Goal: Task Accomplishment & Management: Manage account settings

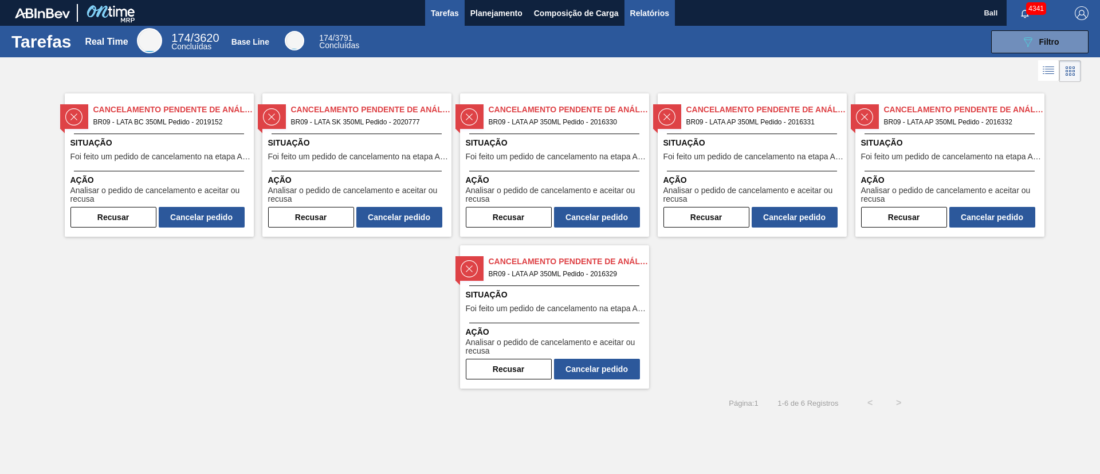
click at [656, 12] on span "Relatórios" at bounding box center [649, 13] width 39 height 14
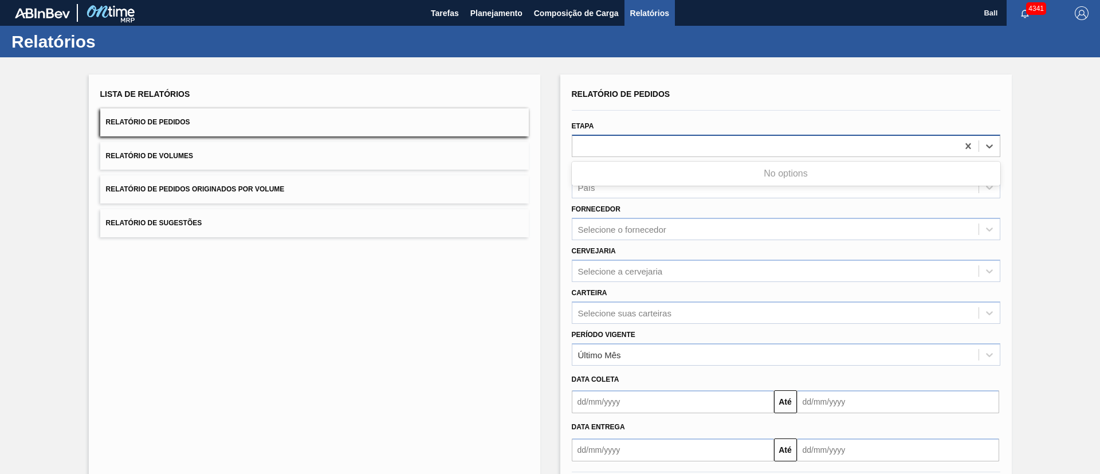
click at [661, 143] on div at bounding box center [765, 146] width 386 height 17
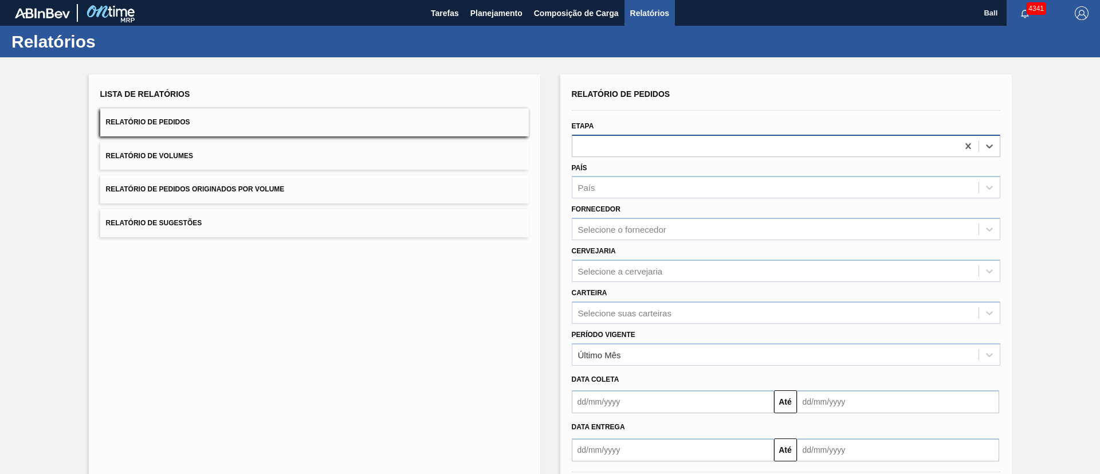
click at [661, 143] on div at bounding box center [765, 146] width 386 height 17
click at [735, 139] on div at bounding box center [765, 146] width 386 height 17
click at [1001, 144] on div "Etapa" at bounding box center [786, 137] width 438 height 39
click at [996, 144] on div at bounding box center [989, 146] width 21 height 21
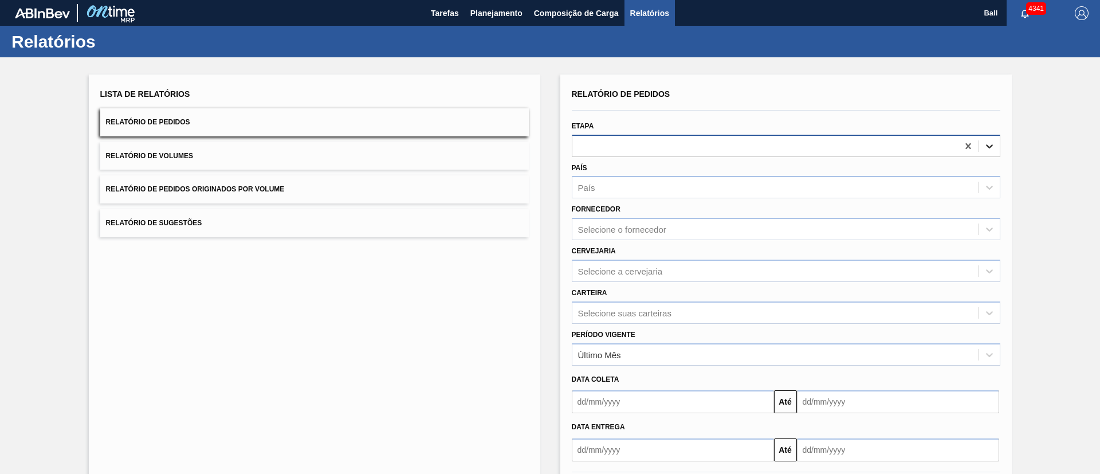
click at [996, 144] on div at bounding box center [989, 146] width 21 height 21
click at [741, 145] on div at bounding box center [765, 146] width 386 height 17
click at [979, 143] on div at bounding box center [989, 146] width 21 height 21
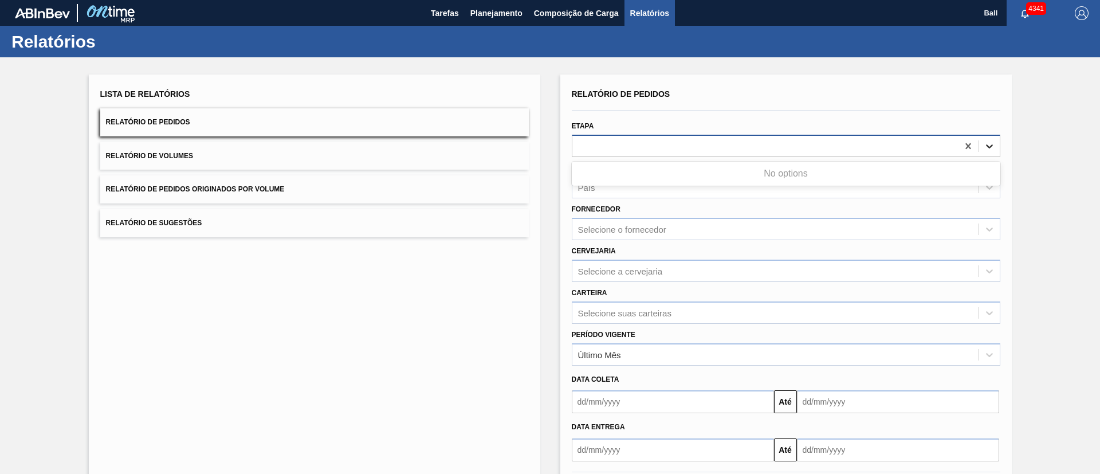
click at [979, 143] on div at bounding box center [989, 146] width 21 height 21
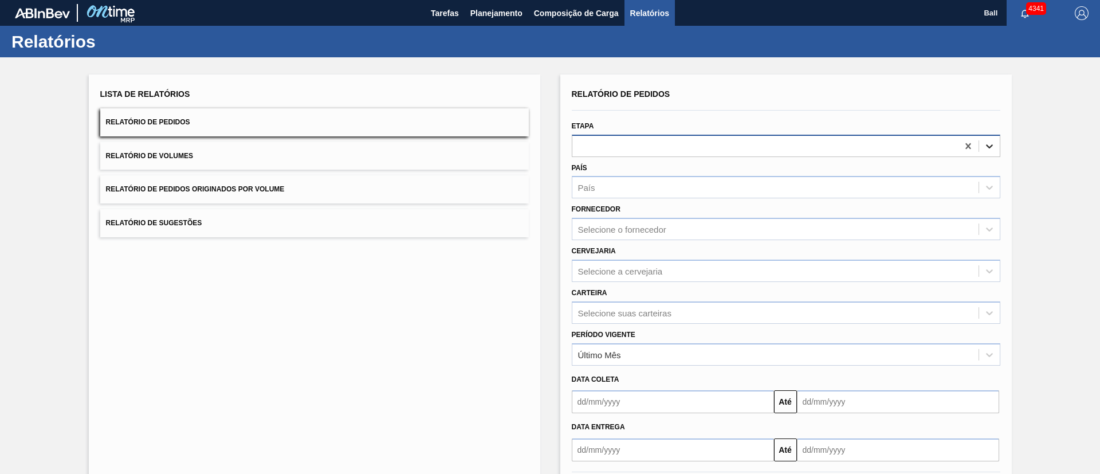
click at [979, 143] on div at bounding box center [989, 146] width 21 height 21
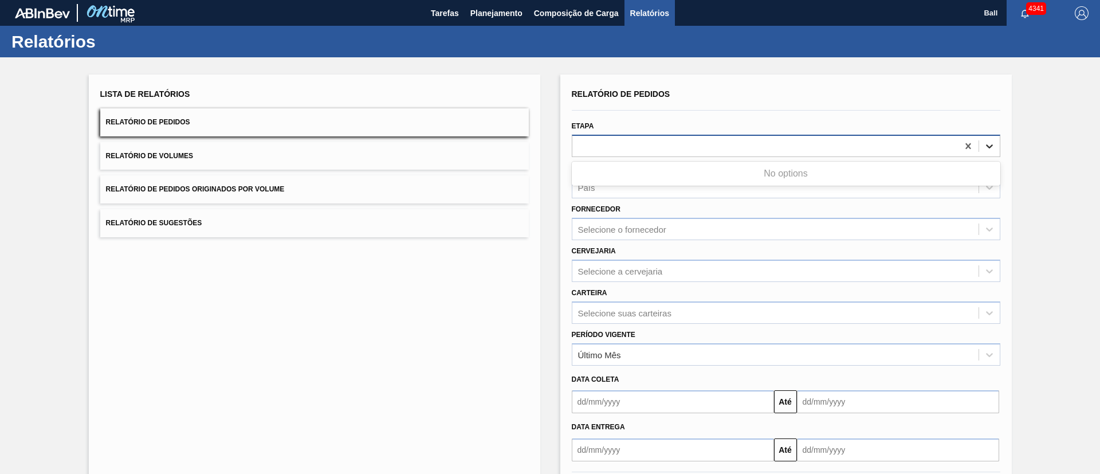
click at [979, 143] on div at bounding box center [989, 146] width 21 height 21
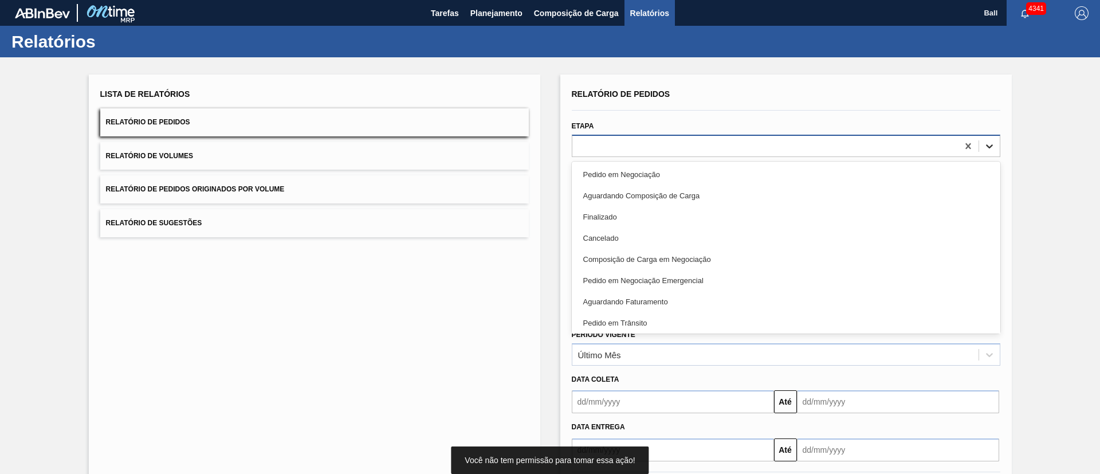
click at [988, 153] on div at bounding box center [989, 146] width 21 height 21
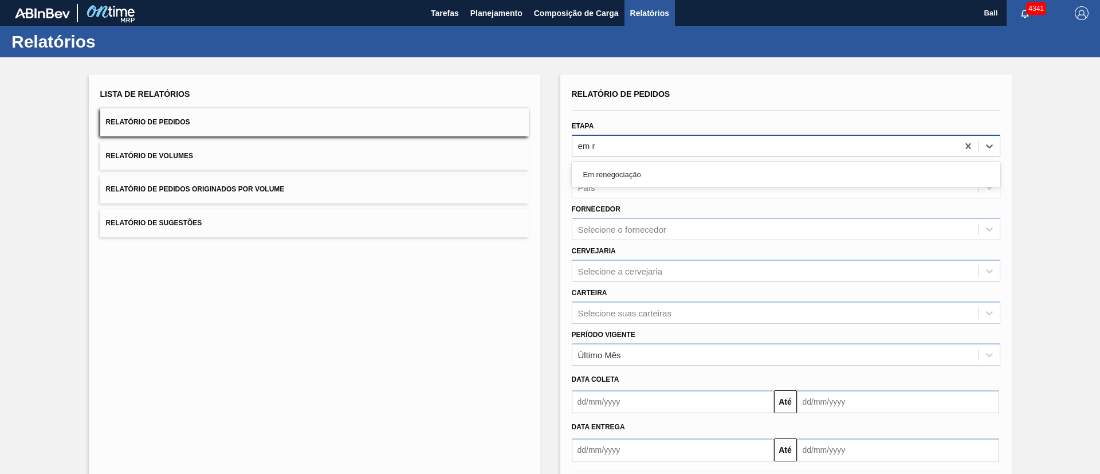
type input "em re"
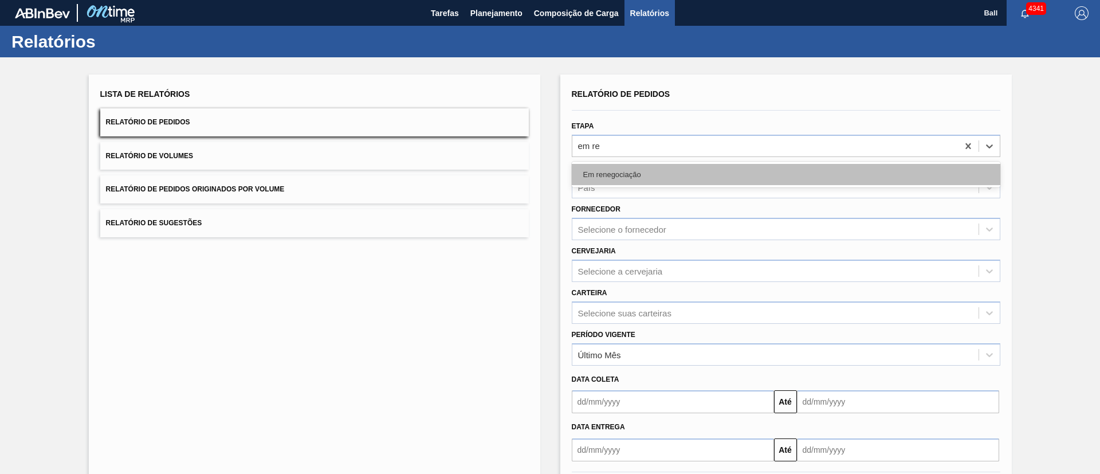
click at [850, 168] on div "Em renegociação" at bounding box center [786, 174] width 429 height 21
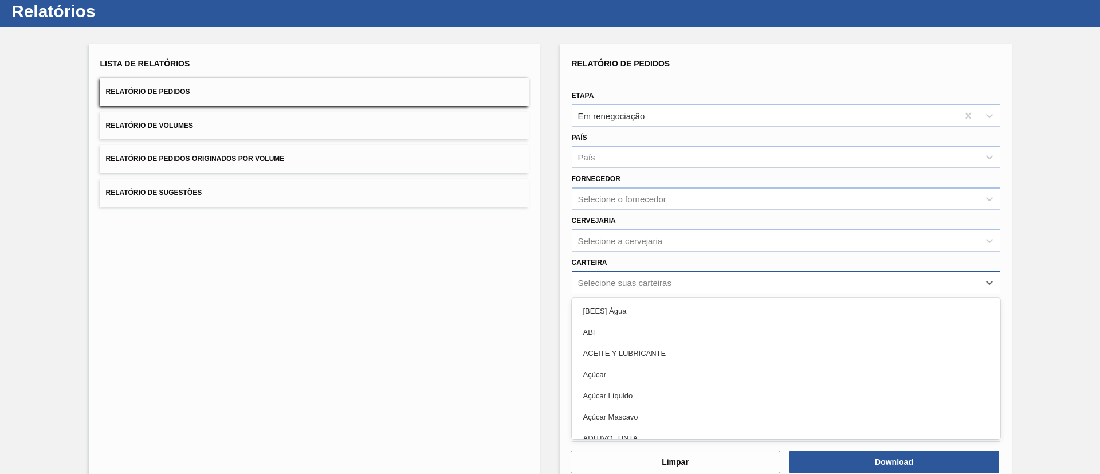
click at [690, 293] on div "option [BEES] Água focused, 1 of 101. 101 results available. Use Up and Down to…" at bounding box center [786, 282] width 429 height 22
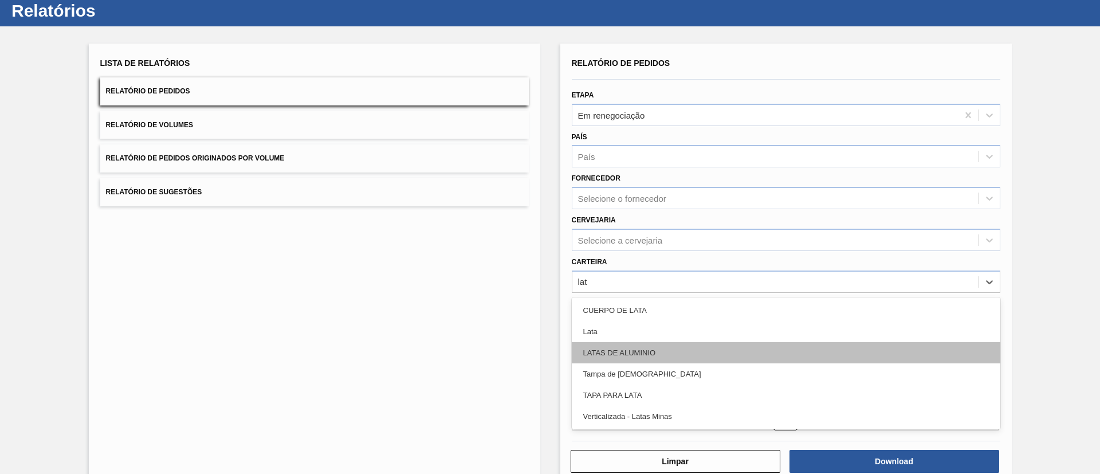
type input "lata"
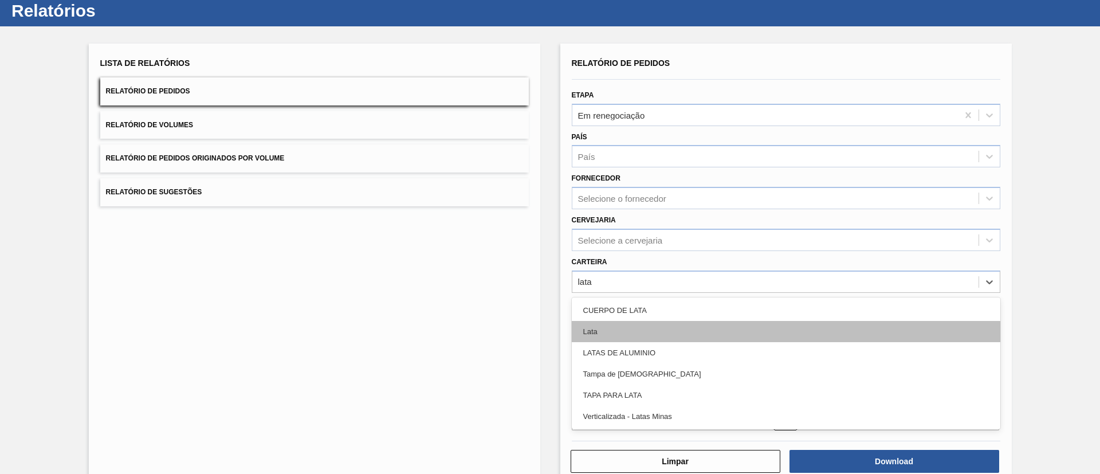
click at [684, 334] on div "Lata" at bounding box center [786, 331] width 429 height 21
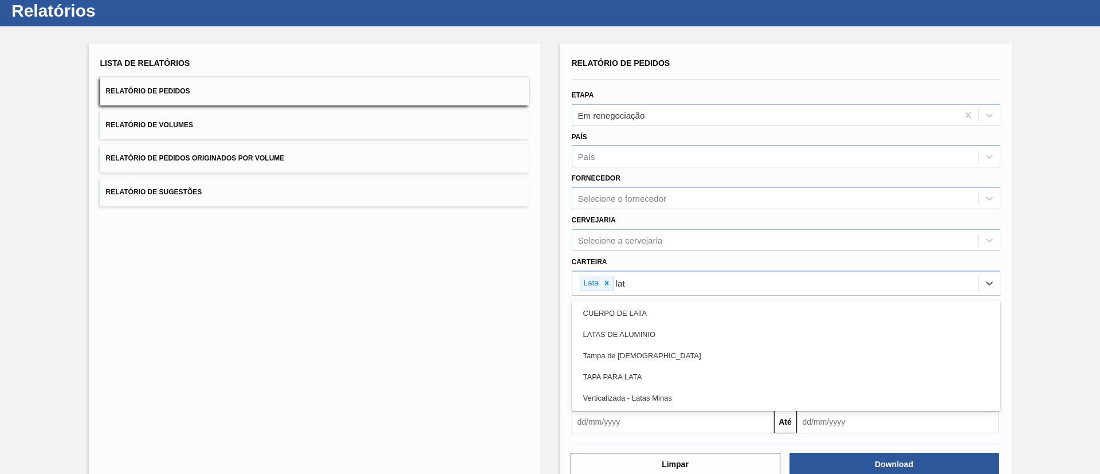
type input "lata"
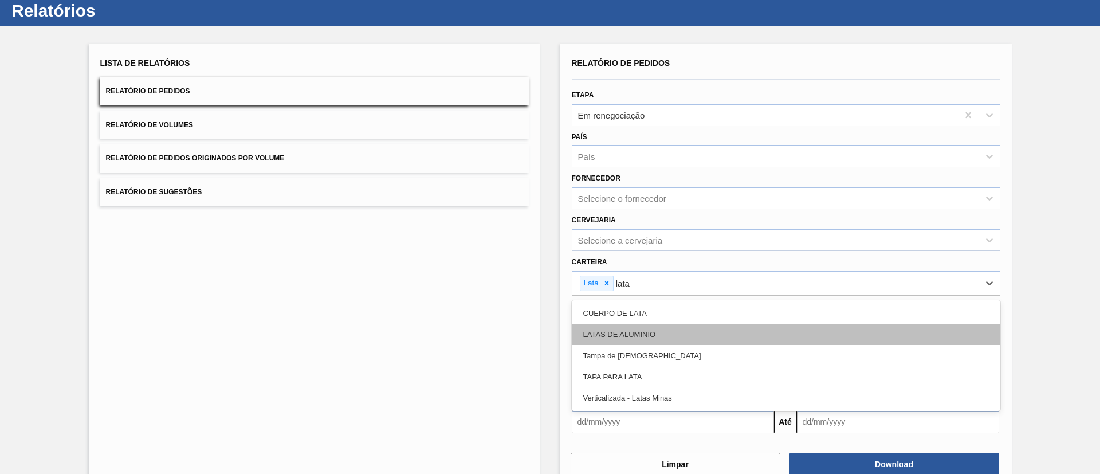
click at [687, 330] on div "LATAS DE ALUMINIO" at bounding box center [786, 334] width 429 height 21
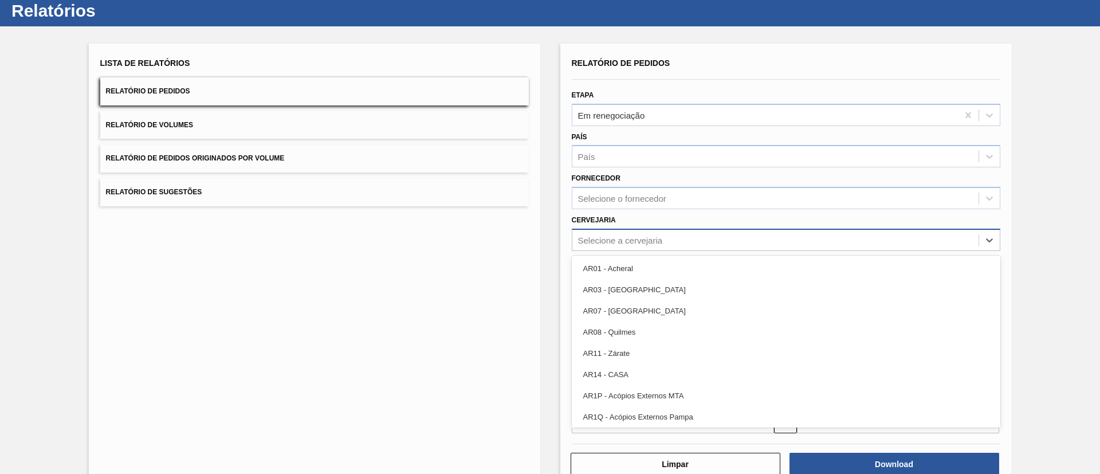
click at [725, 243] on div "Selecione a cervejaria" at bounding box center [775, 240] width 406 height 17
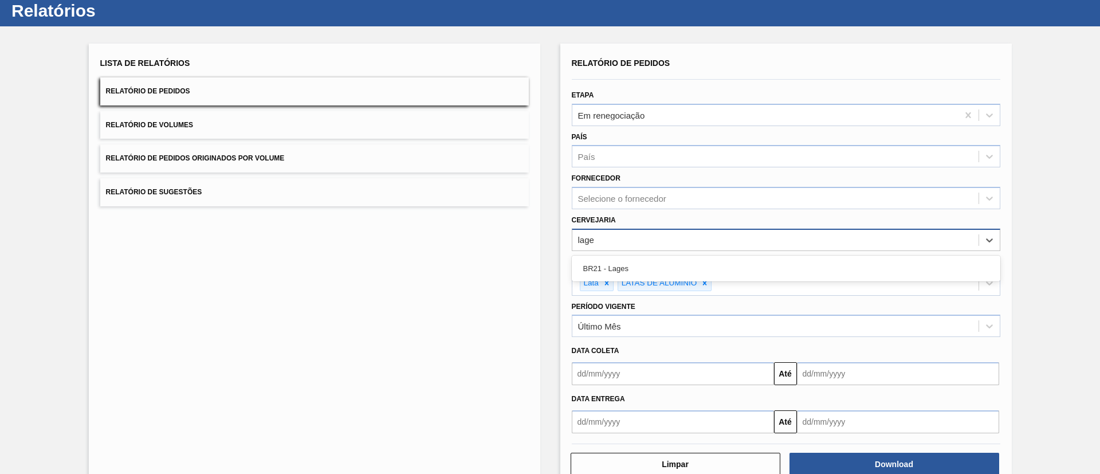
type input "lages"
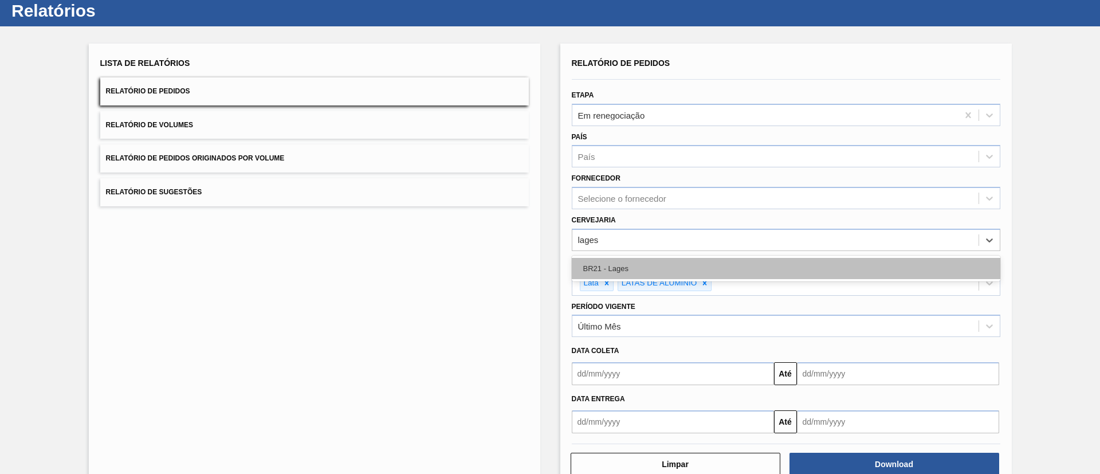
click at [721, 262] on div "BR21 - Lages" at bounding box center [786, 268] width 429 height 21
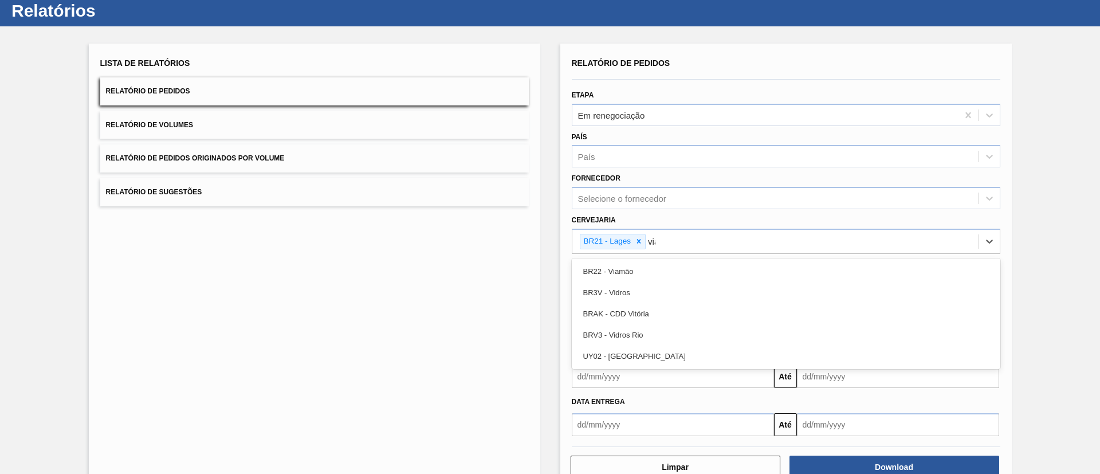
type input "viam"
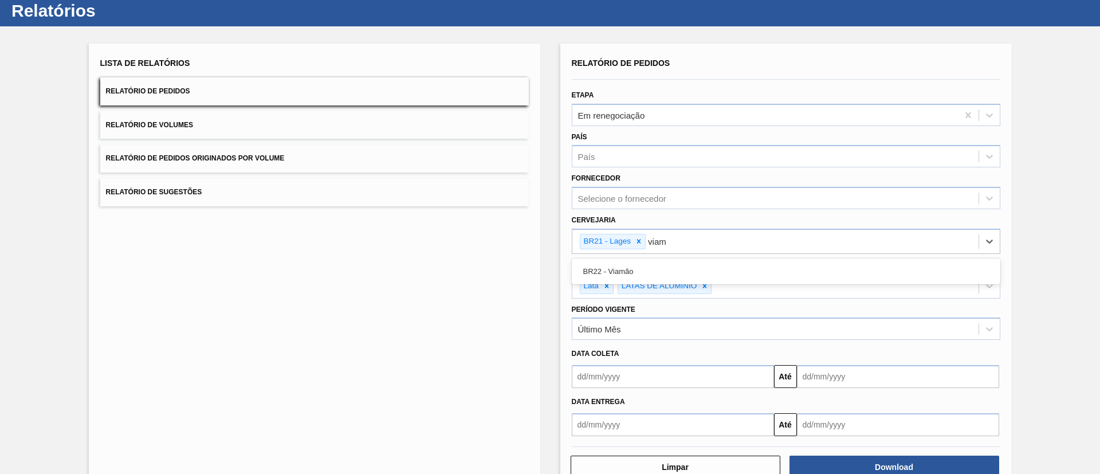
click at [721, 262] on div "BR22 - Viamão" at bounding box center [786, 271] width 429 height 21
click at [721, 262] on div "Carteira Lata LATAS DE ALUMINIO" at bounding box center [786, 278] width 429 height 42
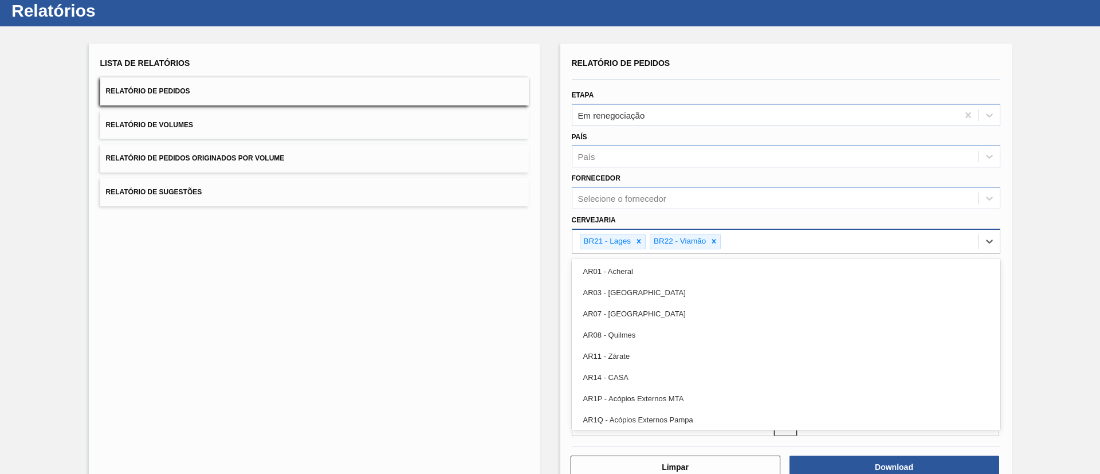
click at [746, 245] on div "BR21 - Lages BR22 - Viamão" at bounding box center [775, 241] width 406 height 23
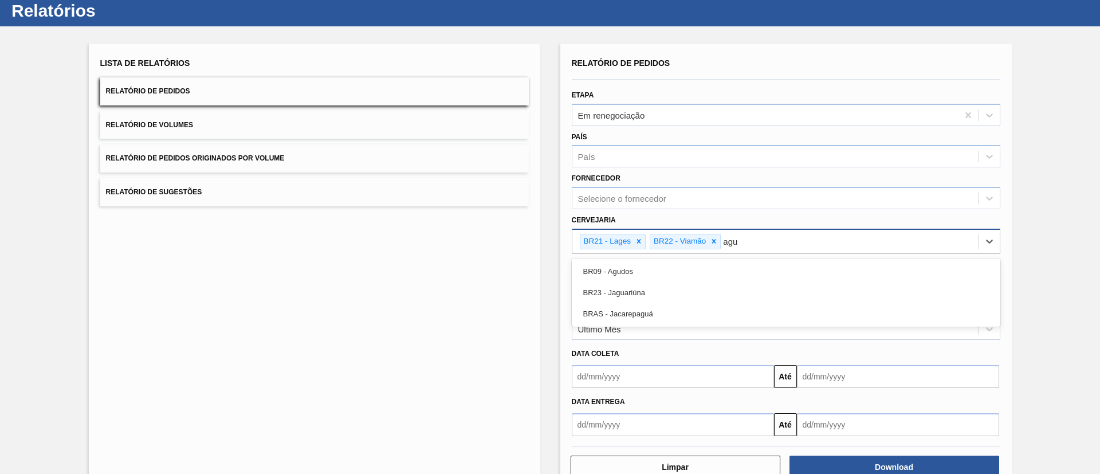
type input "agud"
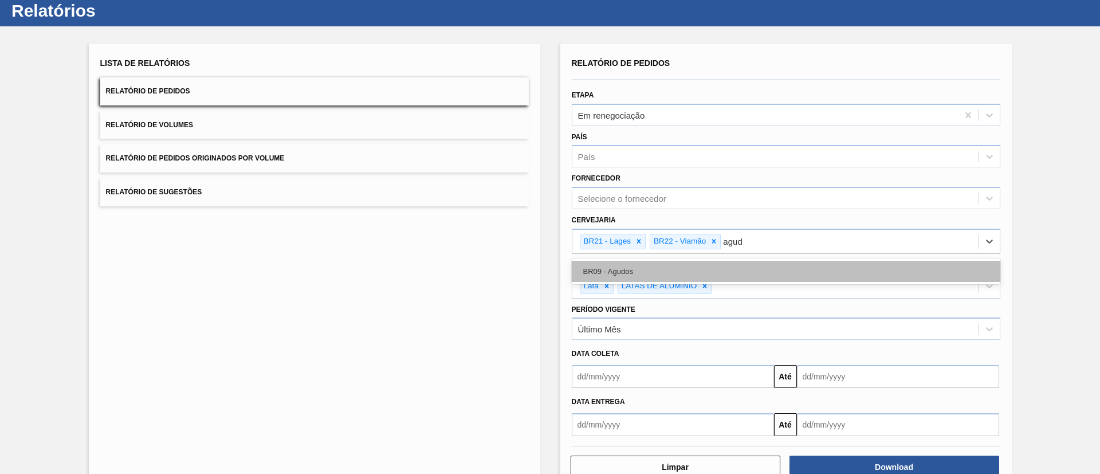
click at [739, 277] on div "BR09 - Agudos" at bounding box center [786, 271] width 429 height 21
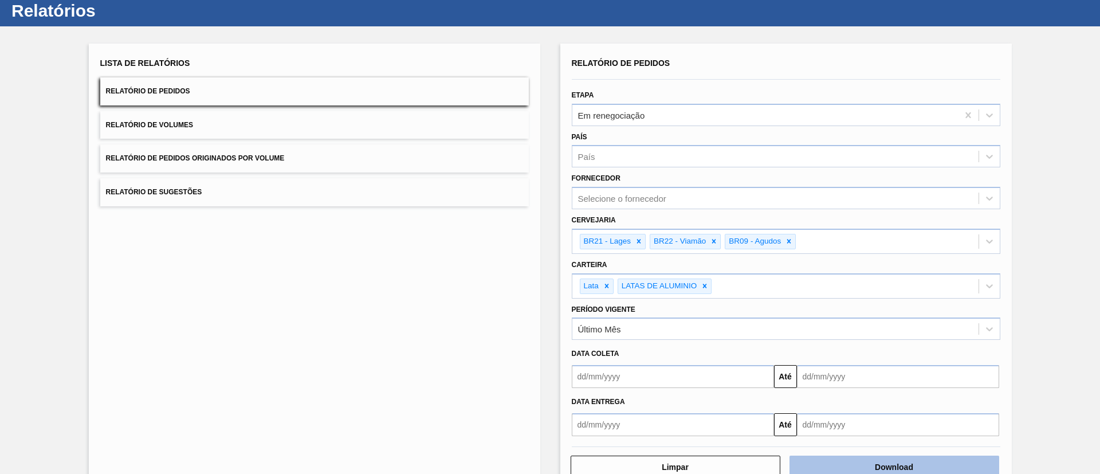
click at [856, 462] on button "Download" at bounding box center [895, 467] width 210 height 23
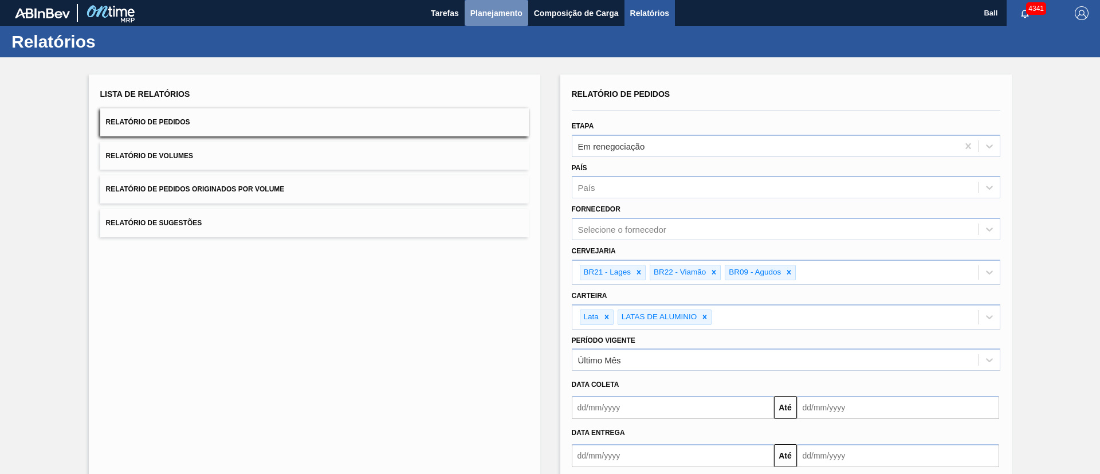
click at [489, 14] on span "Planejamento" at bounding box center [496, 13] width 52 height 14
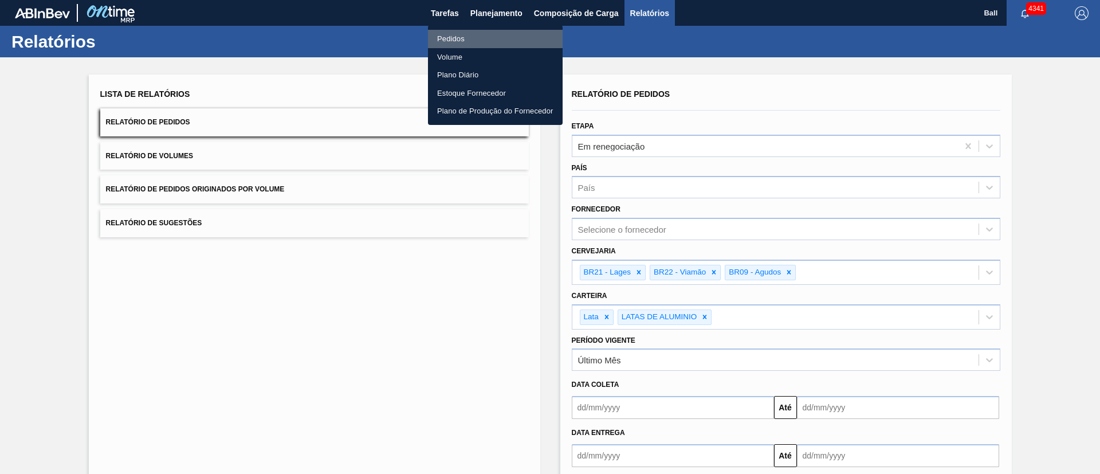
click at [489, 38] on li "Pedidos" at bounding box center [495, 39] width 135 height 18
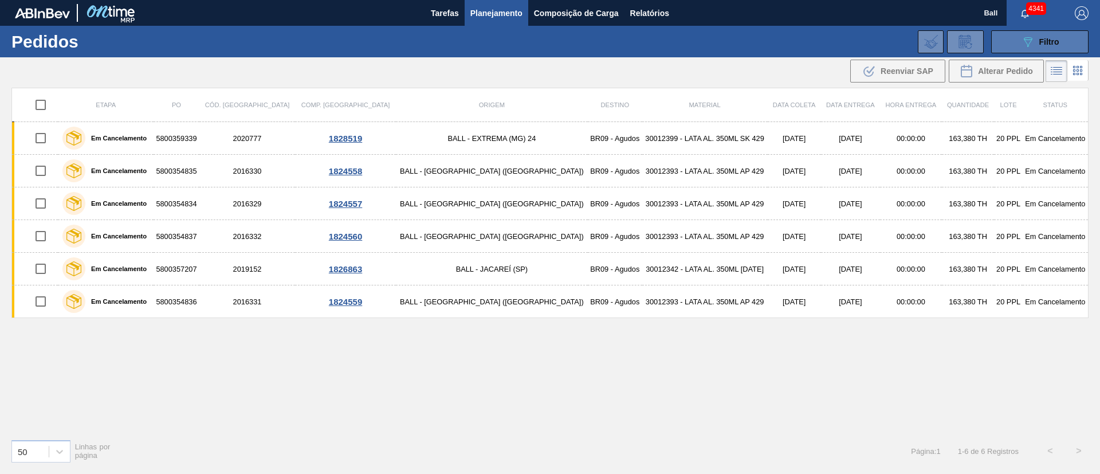
click at [1050, 36] on div "089F7B8B-B2A5-4AFE-B5C0-19BA573D28AC Filtro" at bounding box center [1040, 42] width 38 height 14
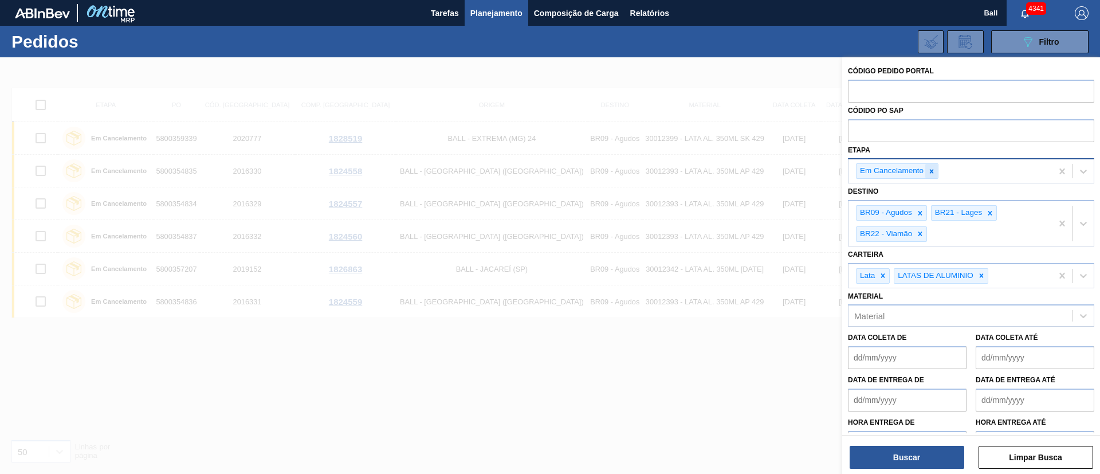
click at [937, 172] on div at bounding box center [931, 171] width 13 height 14
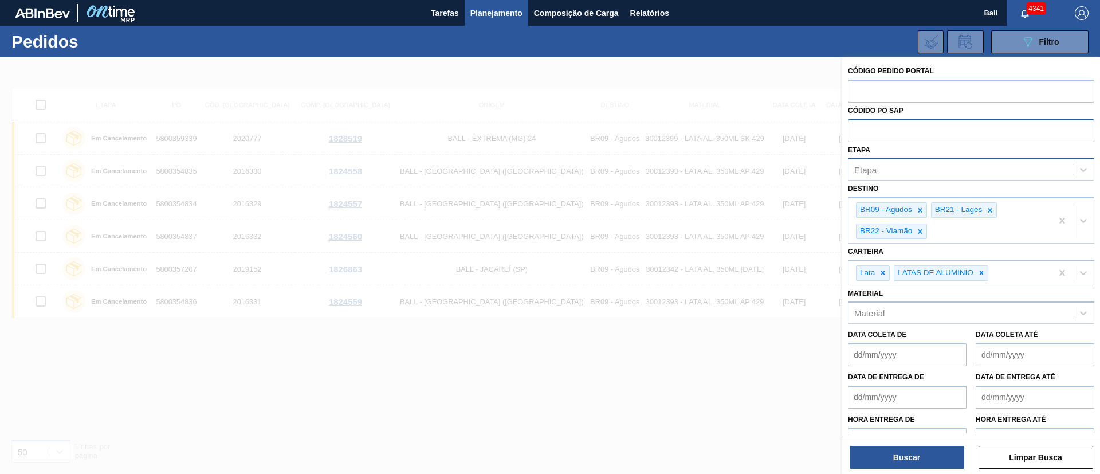
click at [942, 127] on input "text" at bounding box center [971, 130] width 246 height 22
paste input "text"
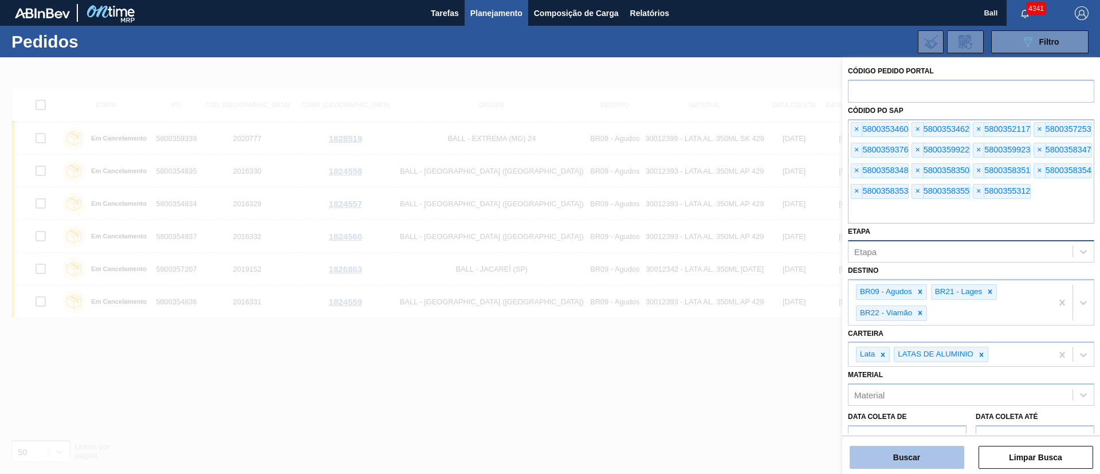
click at [933, 455] on button "Buscar" at bounding box center [907, 457] width 115 height 23
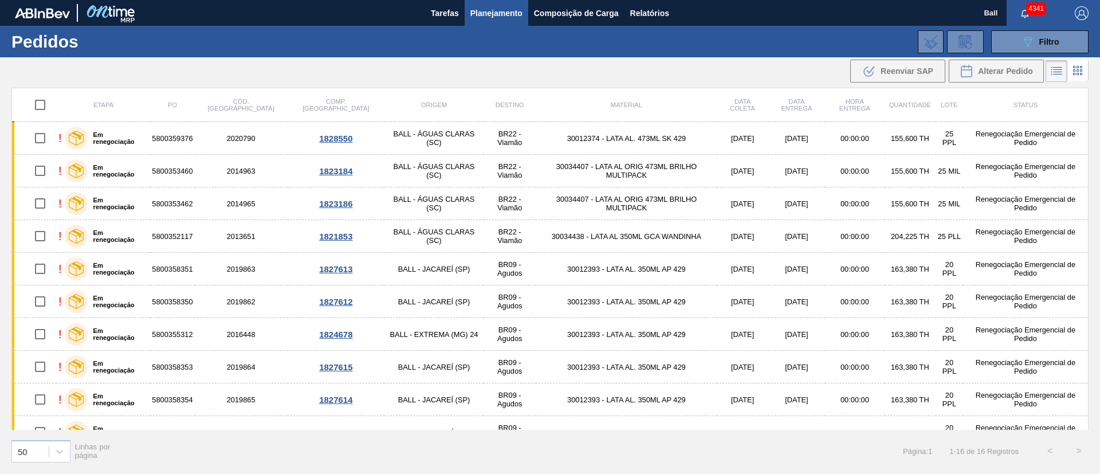
drag, startPoint x: 1089, startPoint y: 142, endPoint x: 1092, endPoint y: 172, distance: 31.1
click at [1092, 172] on div "Etapa PO Cód. Pedido Comp. Carga Origem Destino Material Data coleta Data entre…" at bounding box center [550, 280] width 1100 height 385
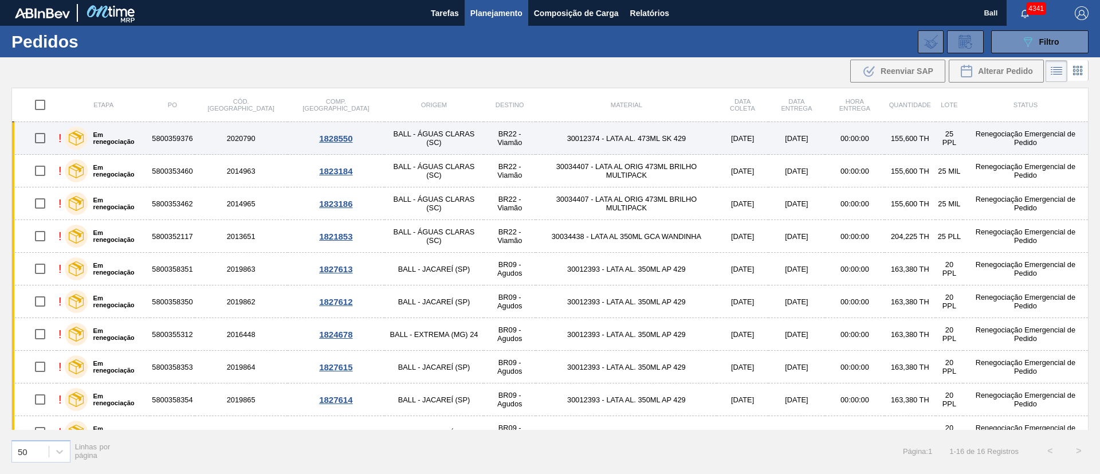
click at [385, 134] on td "BALL - ÁGUAS CLARAS (SC)" at bounding box center [434, 138] width 99 height 33
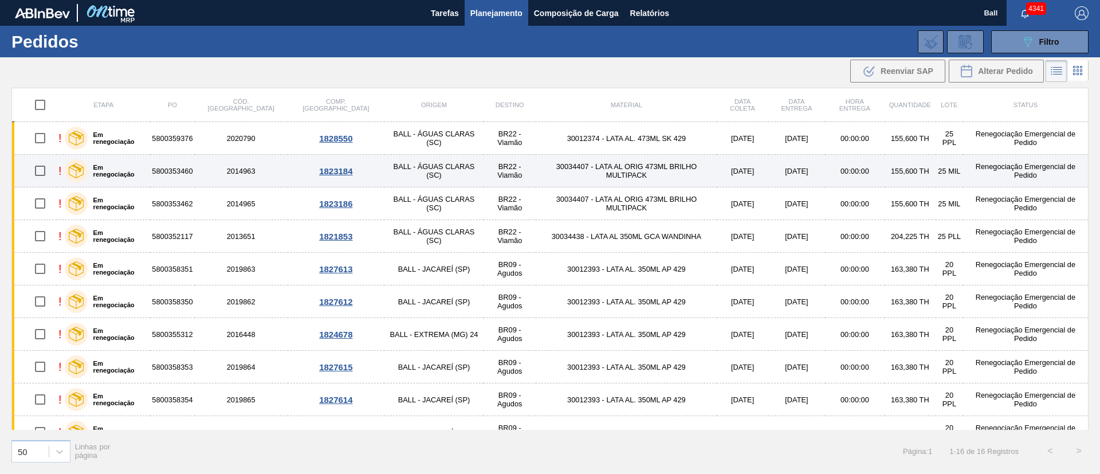
click at [385, 174] on td "BALL - ÁGUAS CLARAS (SC)" at bounding box center [434, 171] width 99 height 33
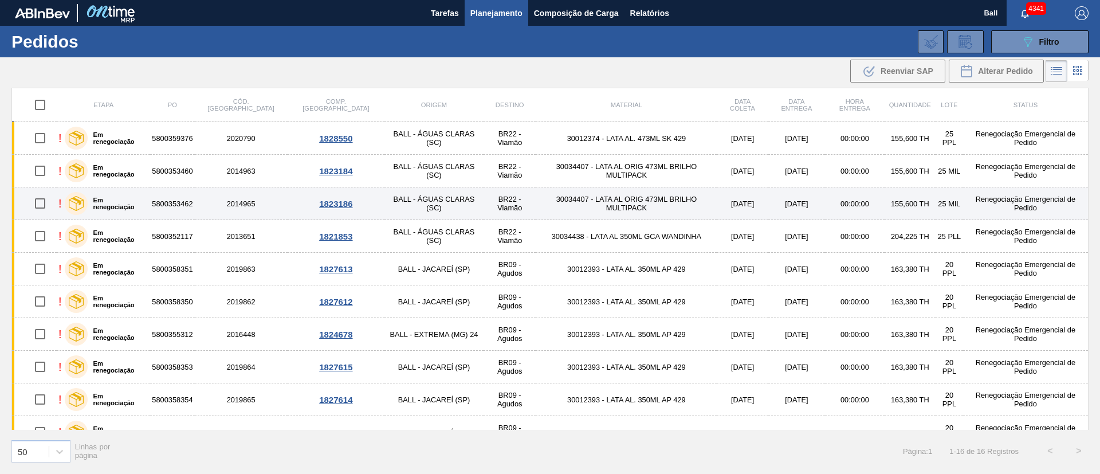
click at [385, 205] on td "BALL - ÁGUAS CLARAS (SC)" at bounding box center [434, 203] width 99 height 33
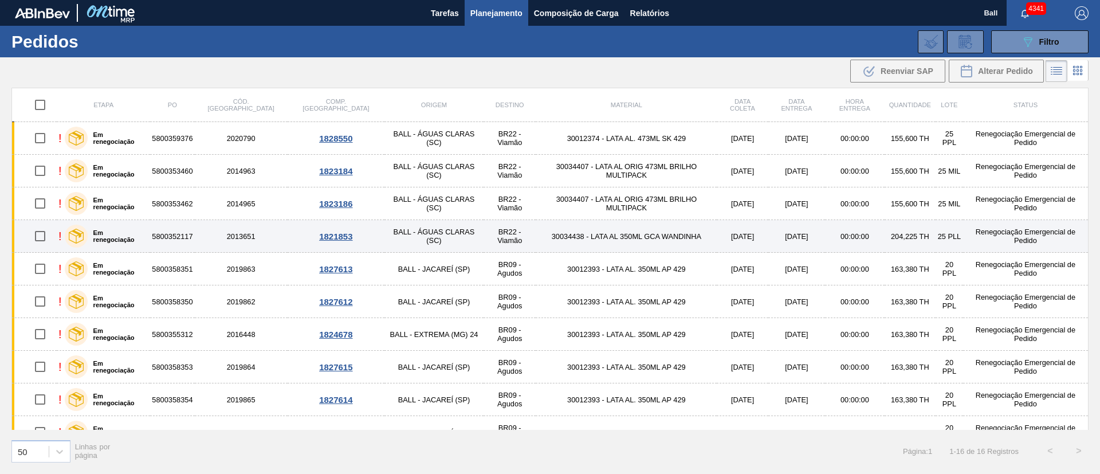
click at [385, 231] on td "BALL - ÁGUAS CLARAS (SC)" at bounding box center [434, 236] width 99 height 33
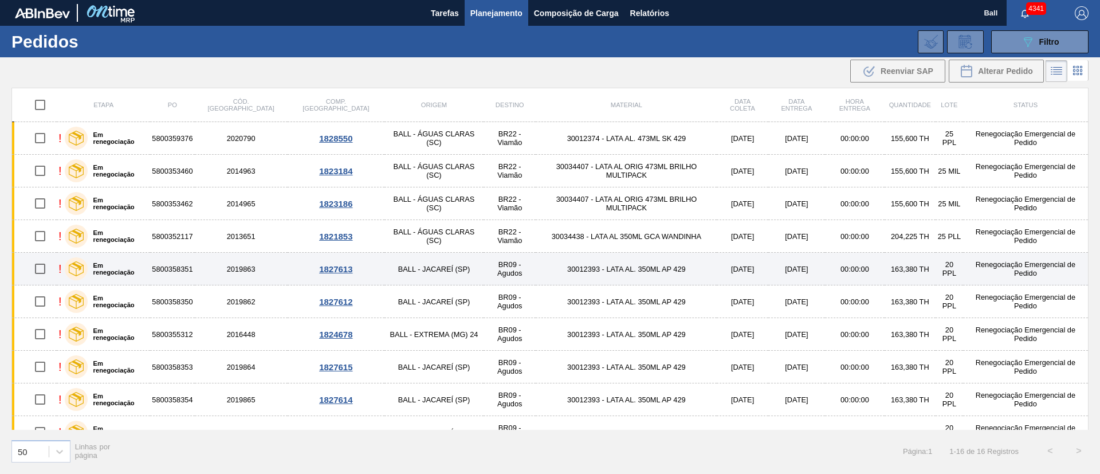
click at [386, 268] on td "BALL - JACAREÍ (SP)" at bounding box center [434, 269] width 99 height 33
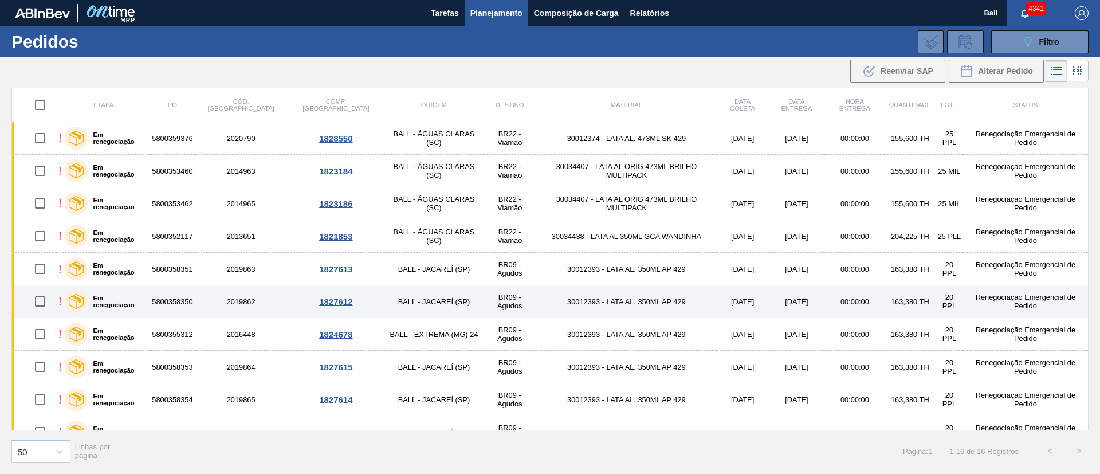
click at [387, 290] on td "BALL - JACAREÍ (SP)" at bounding box center [434, 301] width 99 height 33
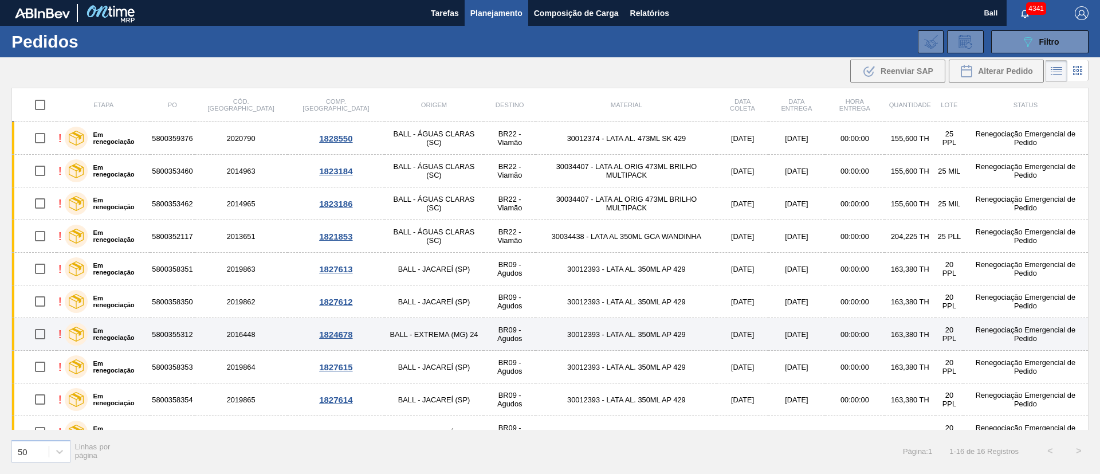
click at [385, 320] on td "BALL - EXTREMA (MG) 24" at bounding box center [434, 334] width 99 height 33
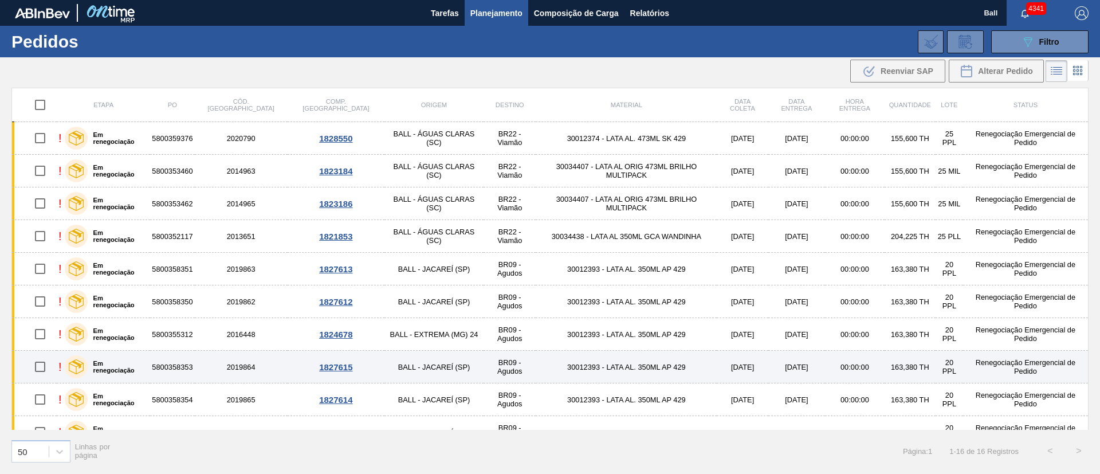
click at [385, 364] on td "BALL - JACAREÍ (SP)" at bounding box center [434, 367] width 99 height 33
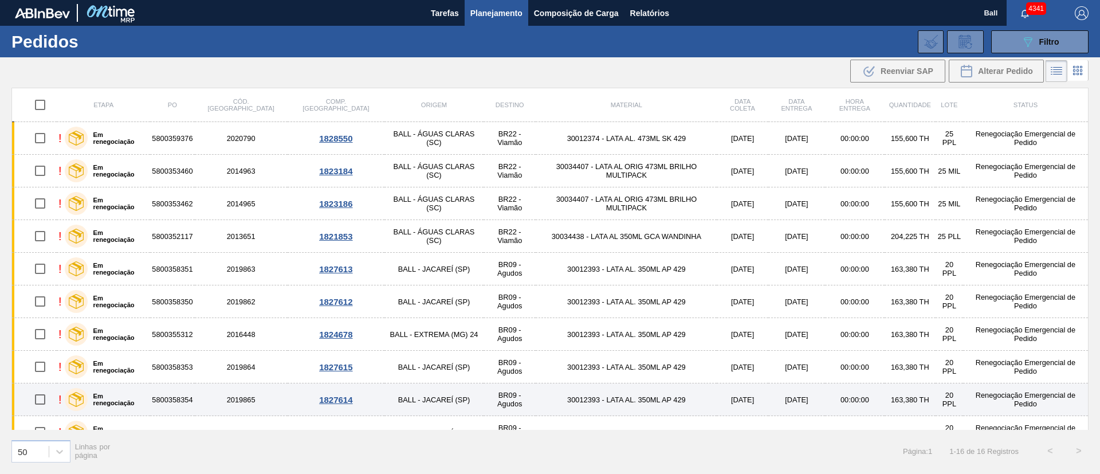
click at [385, 398] on td "BALL - JACAREÍ (SP)" at bounding box center [434, 399] width 99 height 33
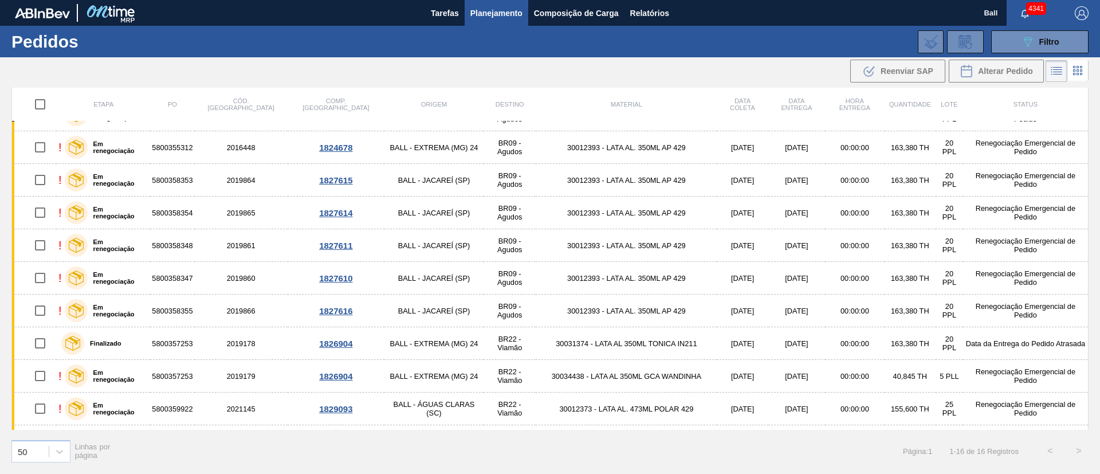
scroll to position [215, 0]
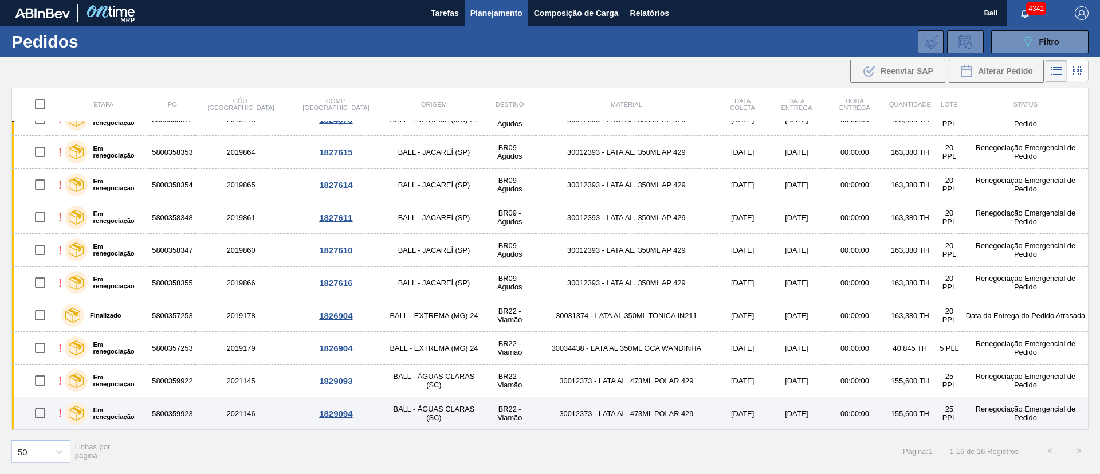
click at [391, 410] on td "BALL - ÁGUAS CLARAS (SC)" at bounding box center [434, 413] width 99 height 33
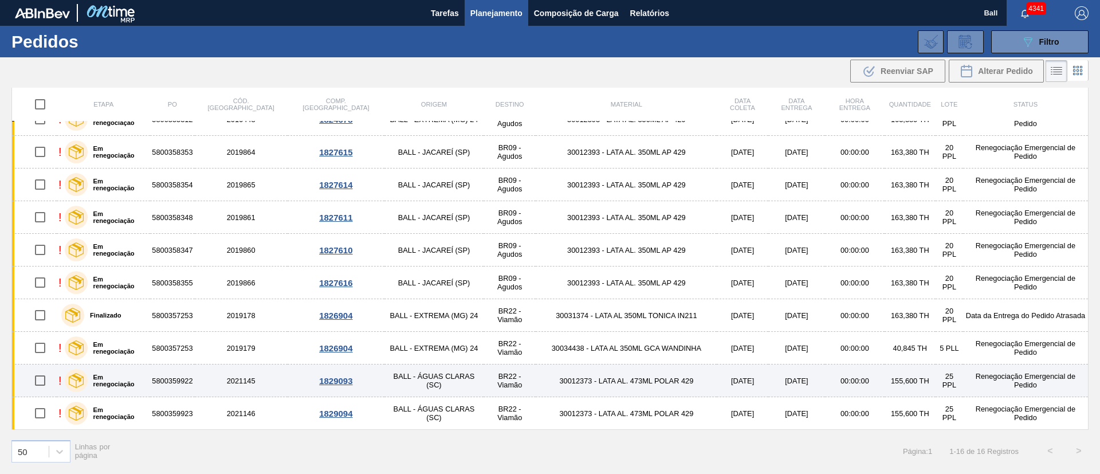
click at [397, 383] on td "BALL - ÁGUAS CLARAS (SC)" at bounding box center [434, 380] width 99 height 33
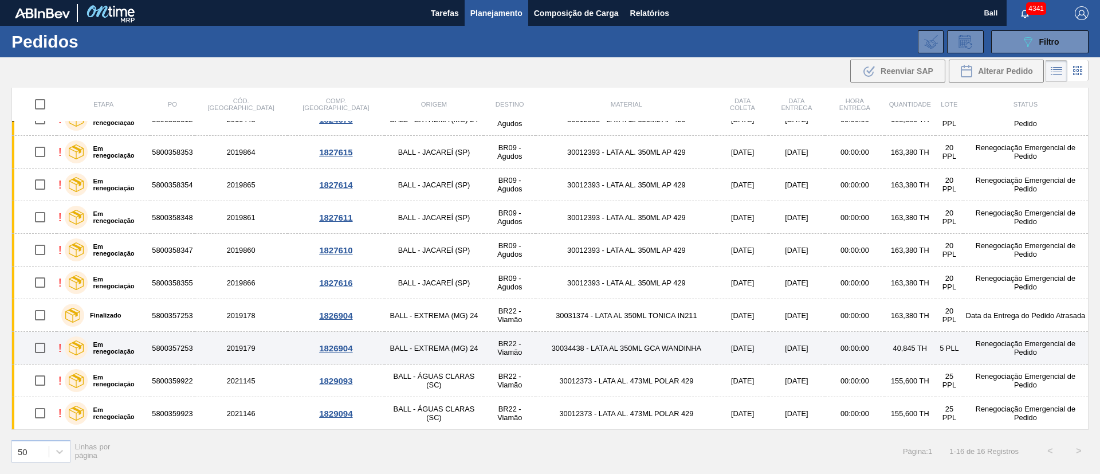
click at [406, 345] on td "BALL - EXTREMA (MG) 24" at bounding box center [434, 348] width 99 height 33
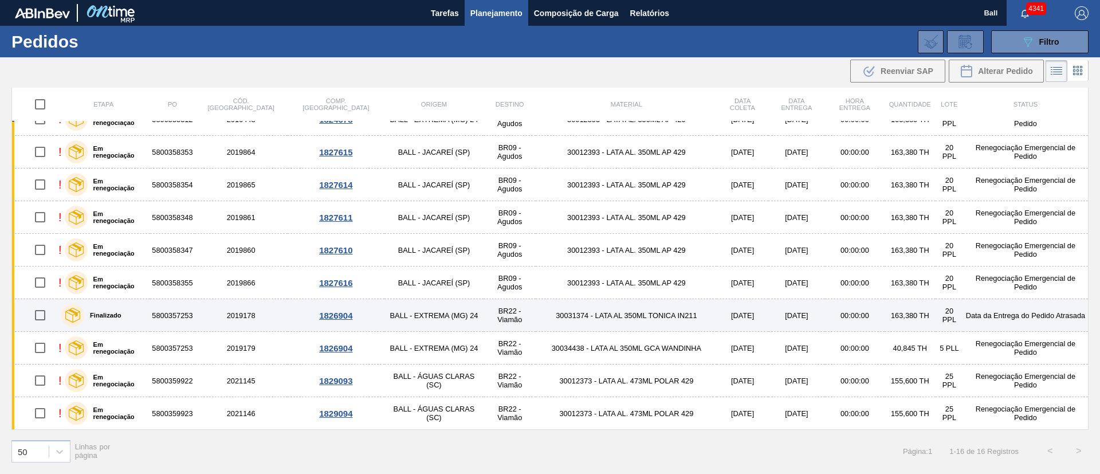
click at [413, 322] on td "BALL - EXTREMA (MG) 24" at bounding box center [434, 315] width 99 height 33
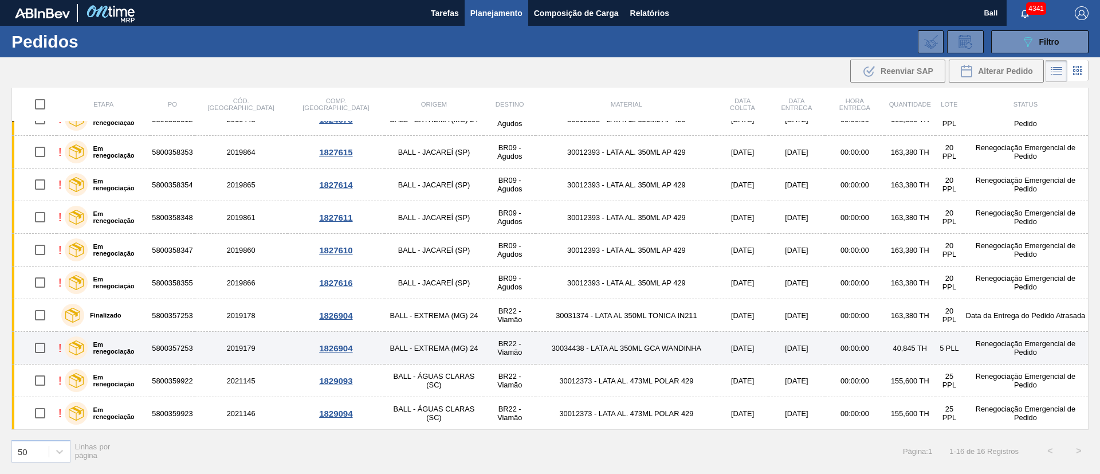
click at [401, 351] on td "BALL - EXTREMA (MG) 24" at bounding box center [434, 348] width 99 height 33
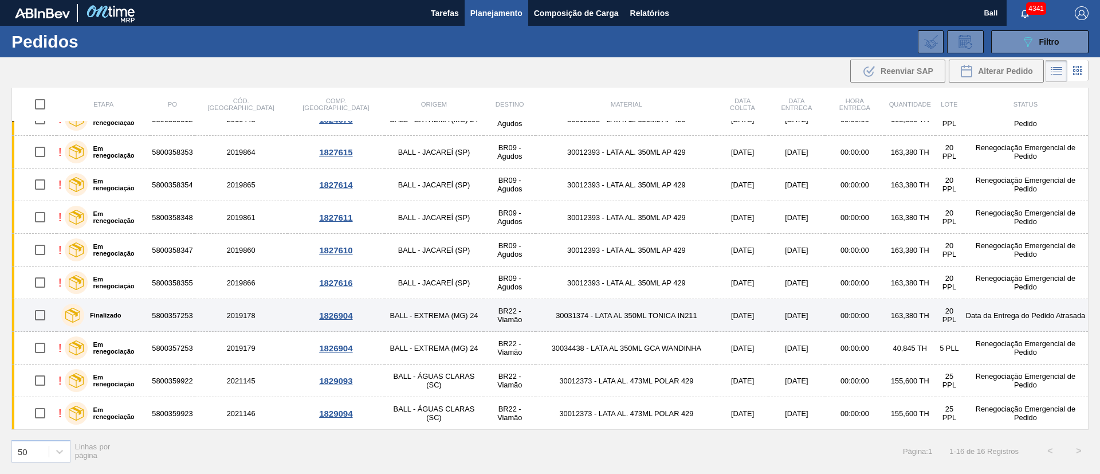
click at [405, 317] on td "BALL - EXTREMA (MG) 24" at bounding box center [434, 315] width 99 height 33
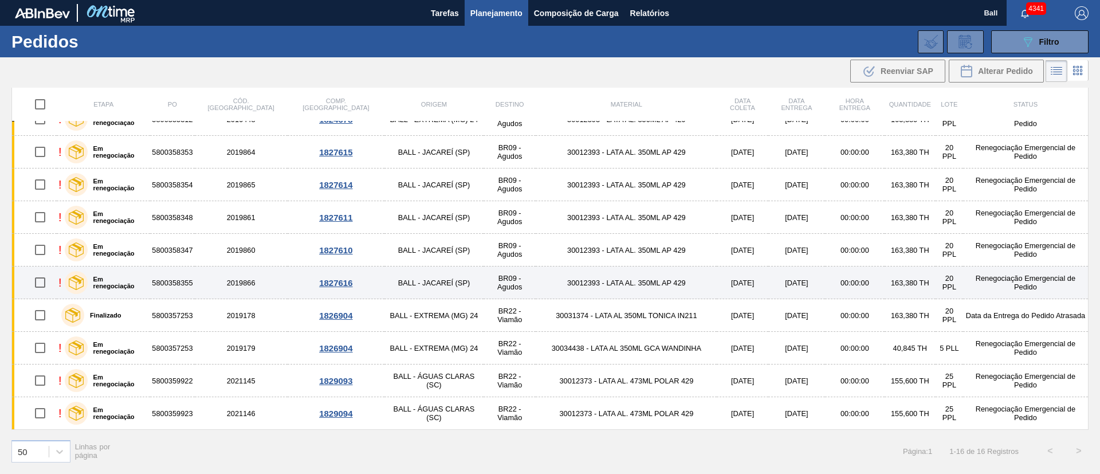
click at [403, 291] on td "BALL - JACAREÍ (SP)" at bounding box center [434, 282] width 99 height 33
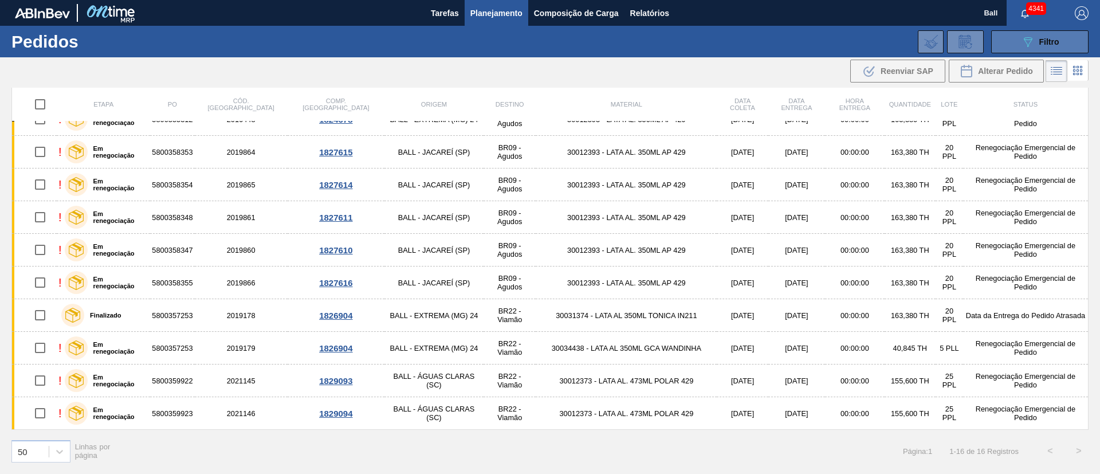
click at [1058, 48] on button "089F7B8B-B2A5-4AFE-B5C0-19BA573D28AC Filtro" at bounding box center [1039, 41] width 97 height 23
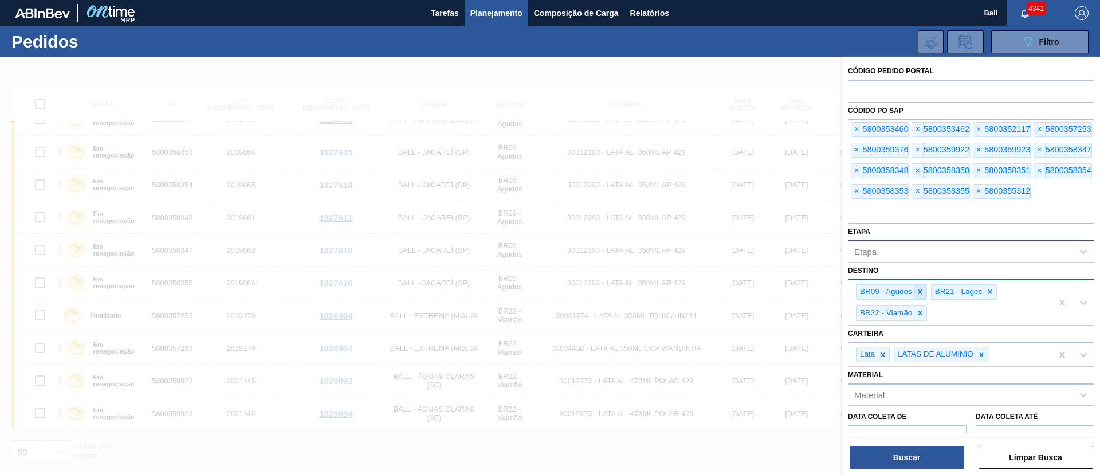
click at [917, 292] on icon at bounding box center [920, 292] width 8 height 8
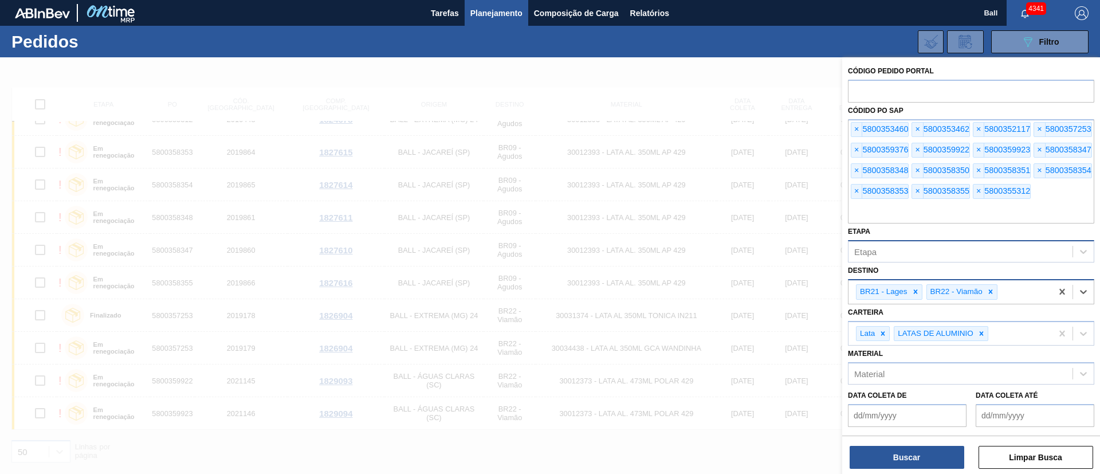
click at [917, 292] on icon at bounding box center [916, 292] width 8 height 8
click at [936, 461] on button "Buscar" at bounding box center [907, 457] width 115 height 23
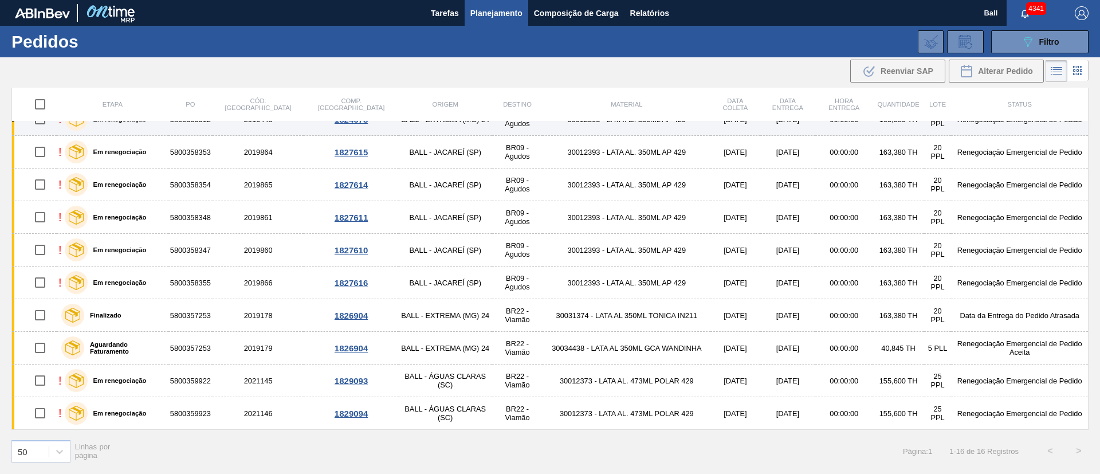
scroll to position [0, 0]
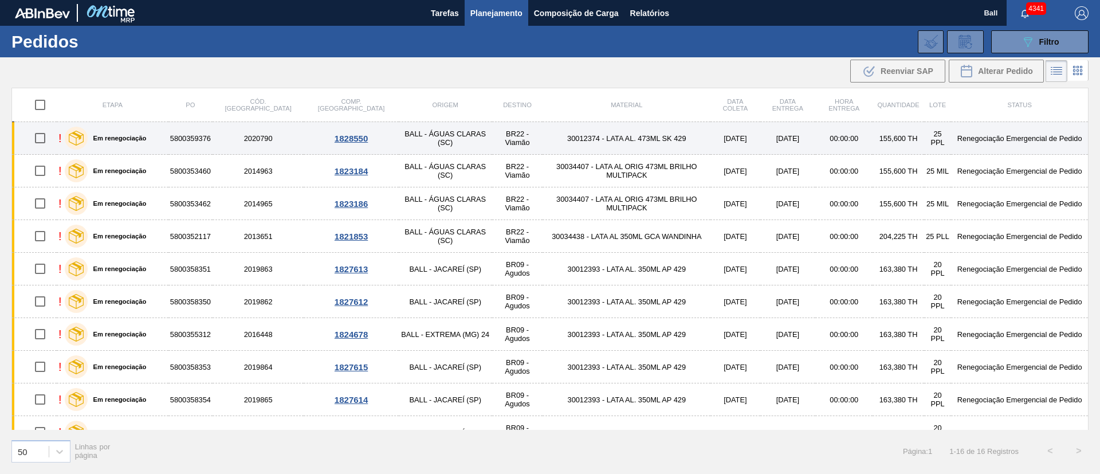
click at [492, 150] on td "BR22 - Viamão" at bounding box center [517, 138] width 51 height 33
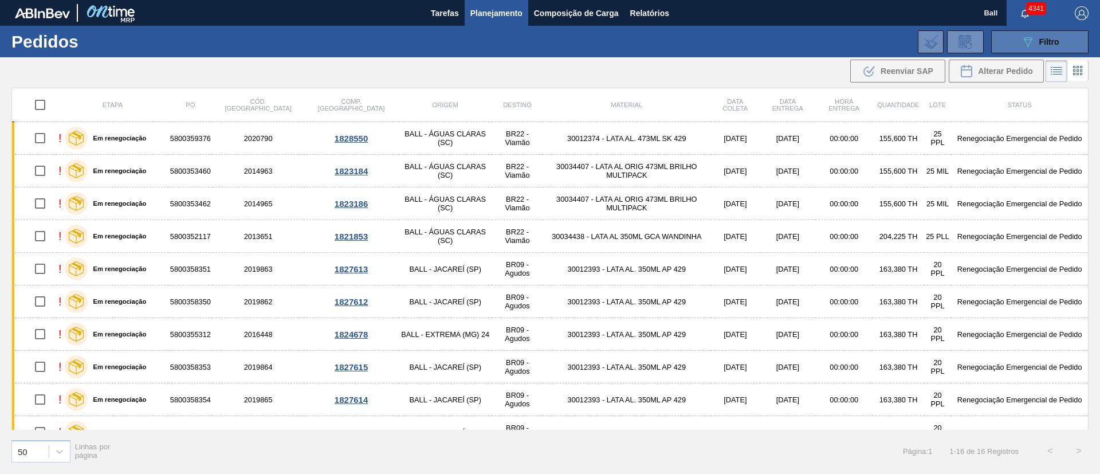
click at [1044, 38] on span "Filtro" at bounding box center [1049, 41] width 20 height 9
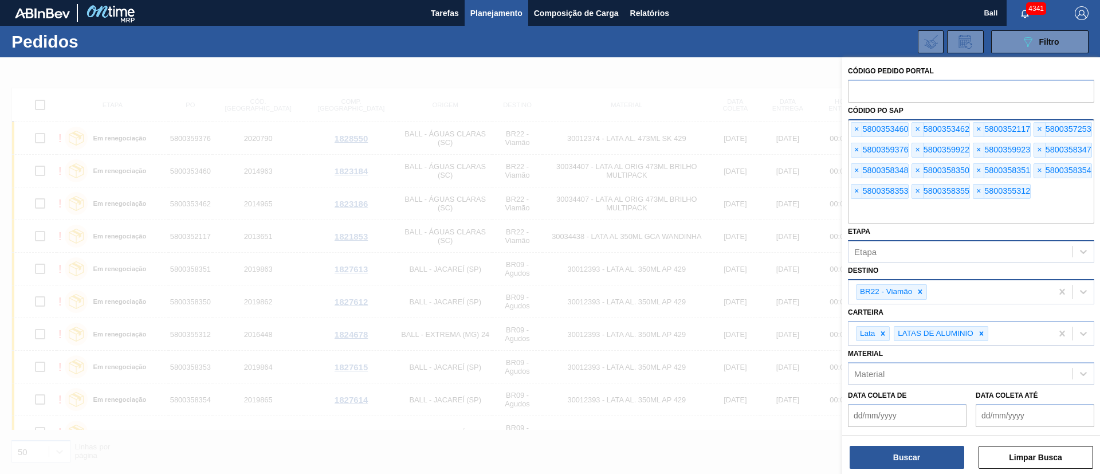
click at [1068, 198] on div "× 5800353460 × 5800353462 × 5800352117 × 5800357253 × 5800359376 × 5800359922 ×…" at bounding box center [971, 171] width 246 height 105
paste input "5800352070"
type input "5800352070"
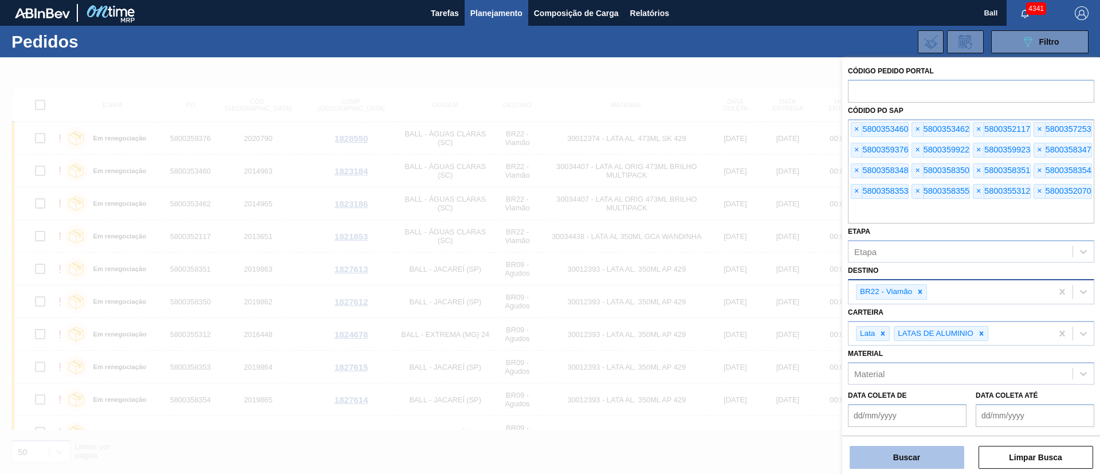
click at [896, 452] on button "Buscar" at bounding box center [907, 457] width 115 height 23
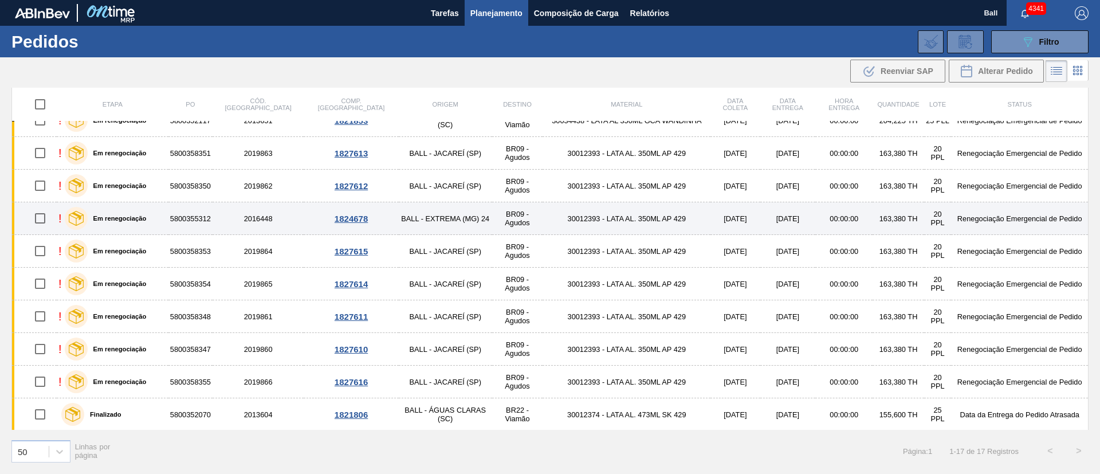
scroll to position [248, 0]
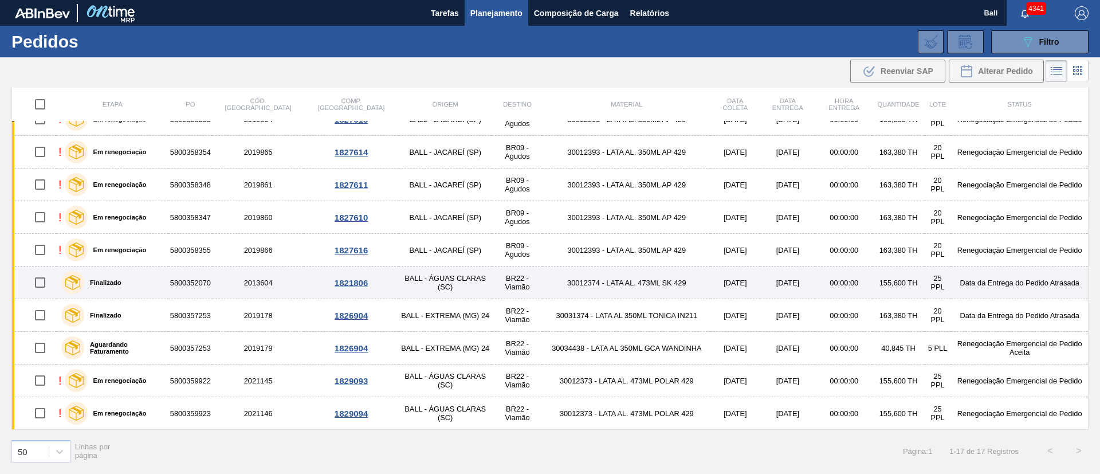
click at [399, 291] on td "BALL - ÁGUAS CLARAS (SC)" at bounding box center [445, 282] width 93 height 33
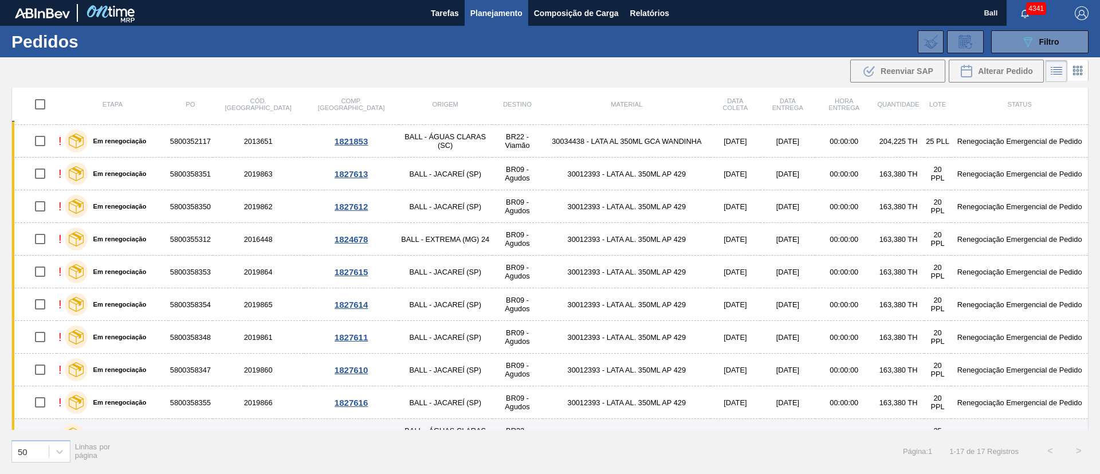
scroll to position [0, 0]
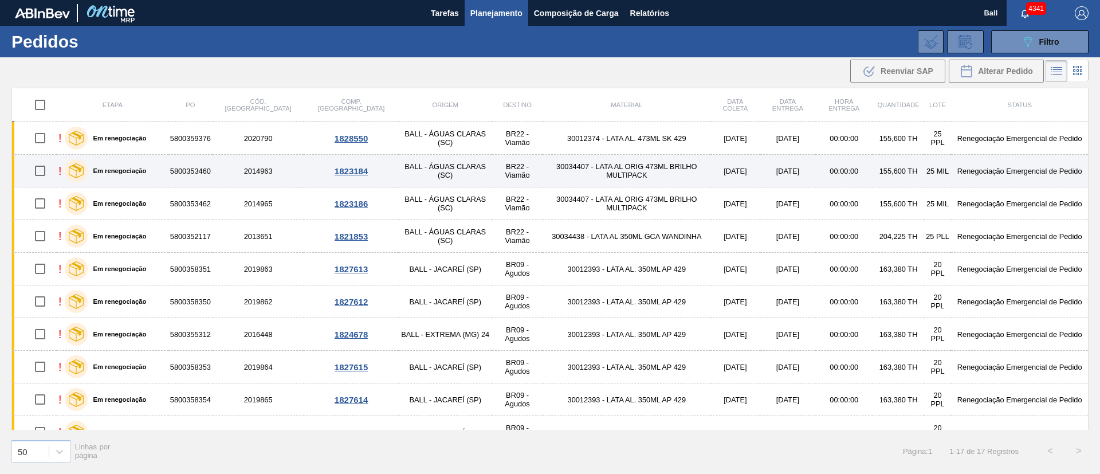
click at [492, 163] on td "BR22 - Viamão" at bounding box center [517, 171] width 51 height 33
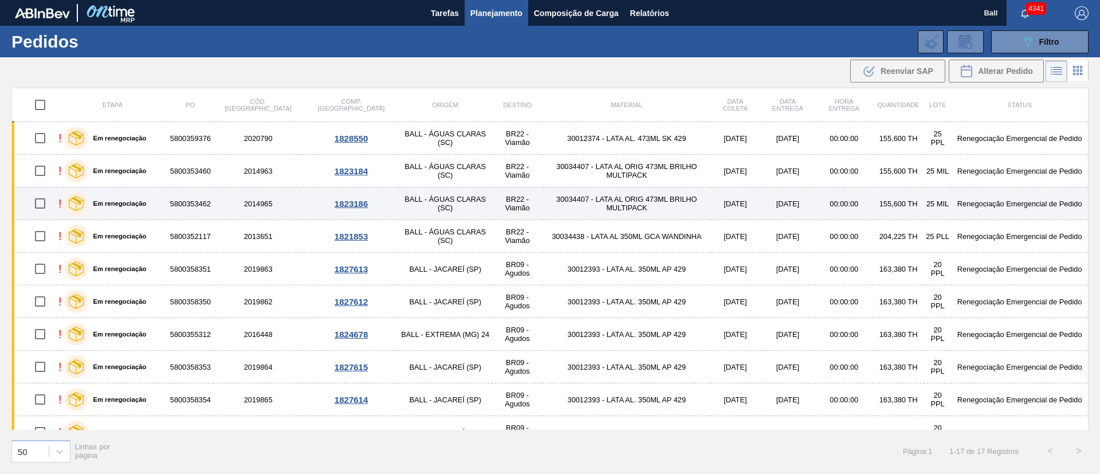
click at [421, 207] on td "BALL - ÁGUAS CLARAS (SC)" at bounding box center [445, 203] width 93 height 33
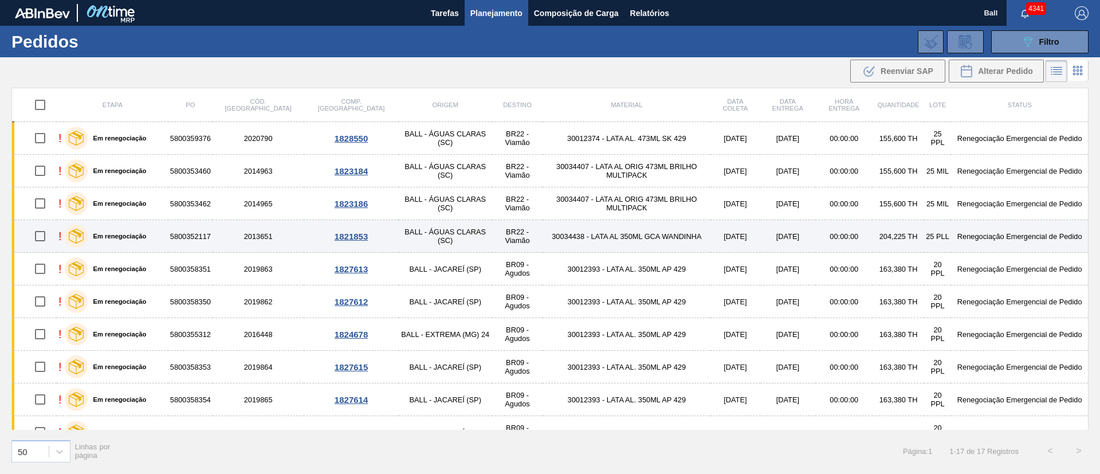
click at [409, 241] on td "BALL - ÁGUAS CLARAS (SC)" at bounding box center [445, 236] width 93 height 33
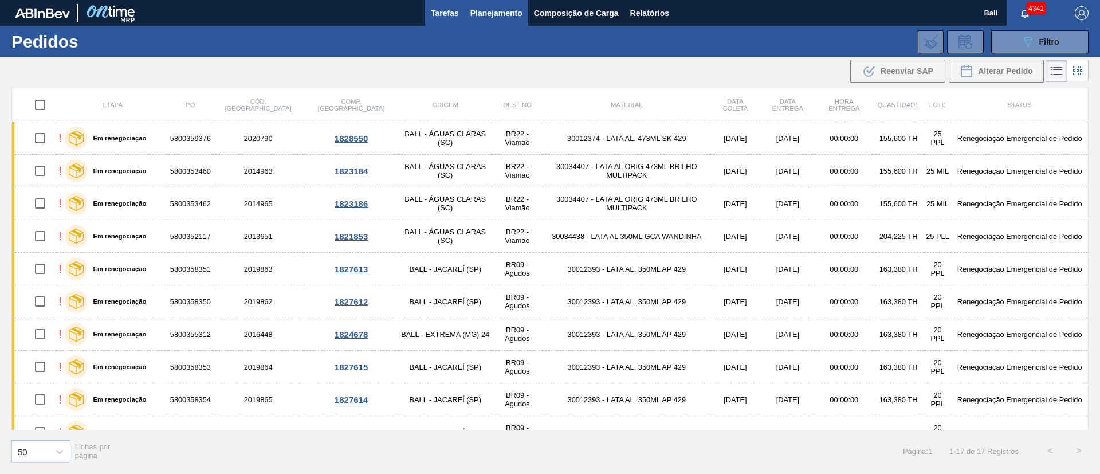
click at [452, 12] on span "Tarefas" at bounding box center [445, 13] width 28 height 14
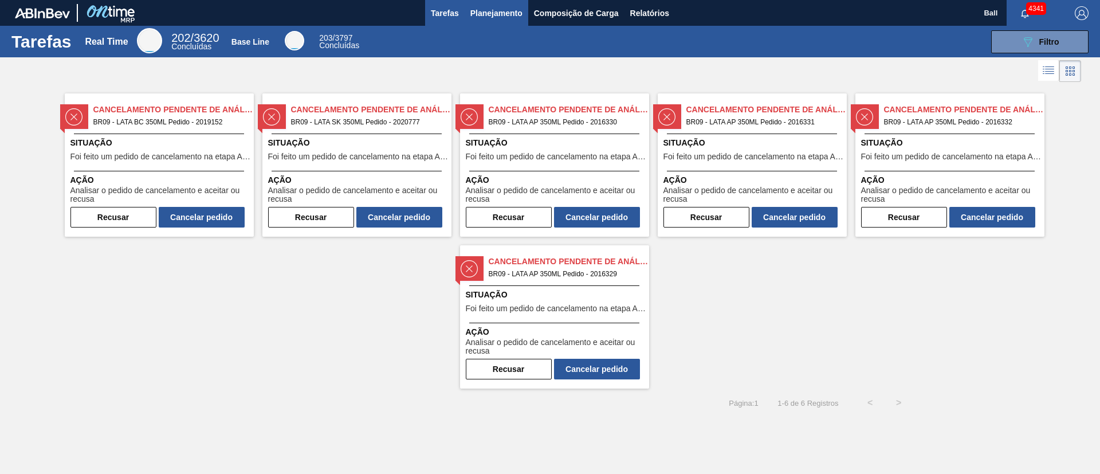
click at [508, 11] on span "Planejamento" at bounding box center [496, 13] width 52 height 14
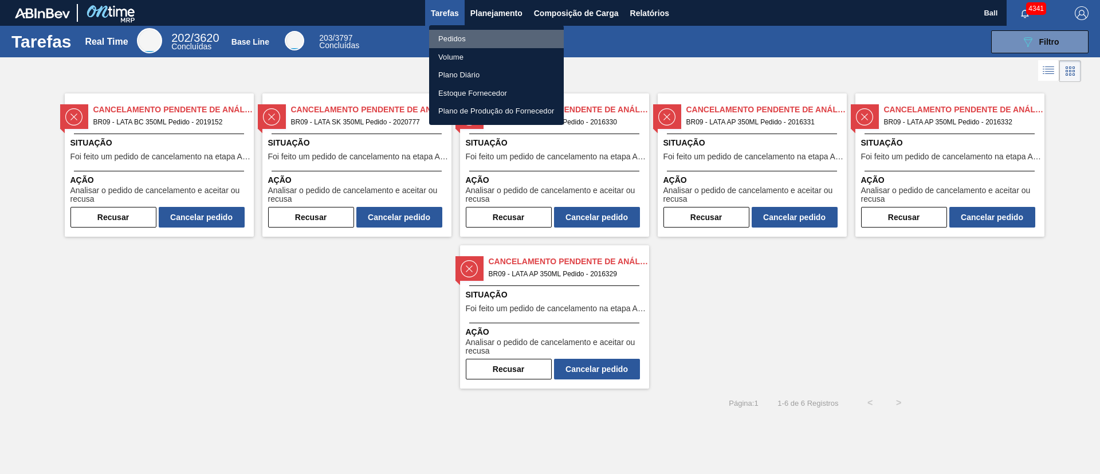
click at [460, 35] on li "Pedidos" at bounding box center [496, 39] width 135 height 18
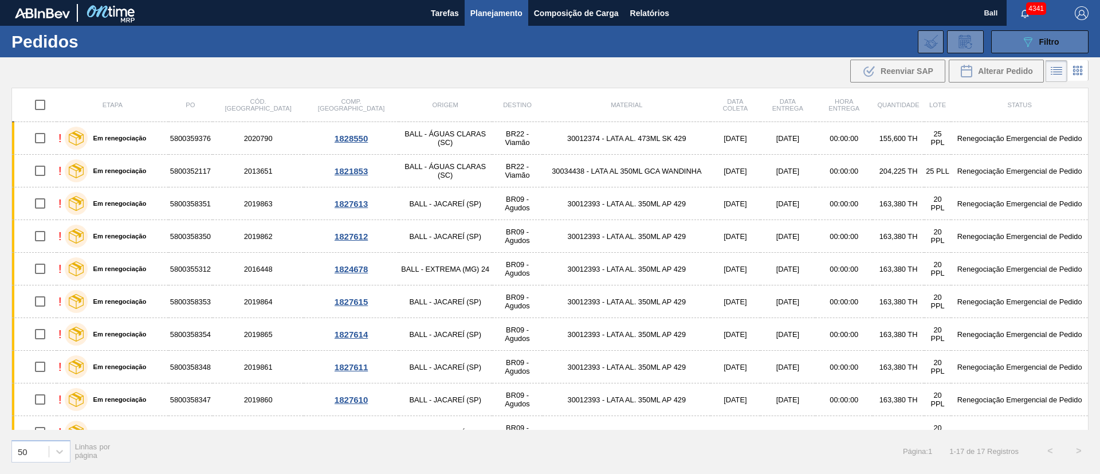
click at [1049, 50] on button "089F7B8B-B2A5-4AFE-B5C0-19BA573D28AC Filtro" at bounding box center [1039, 41] width 97 height 23
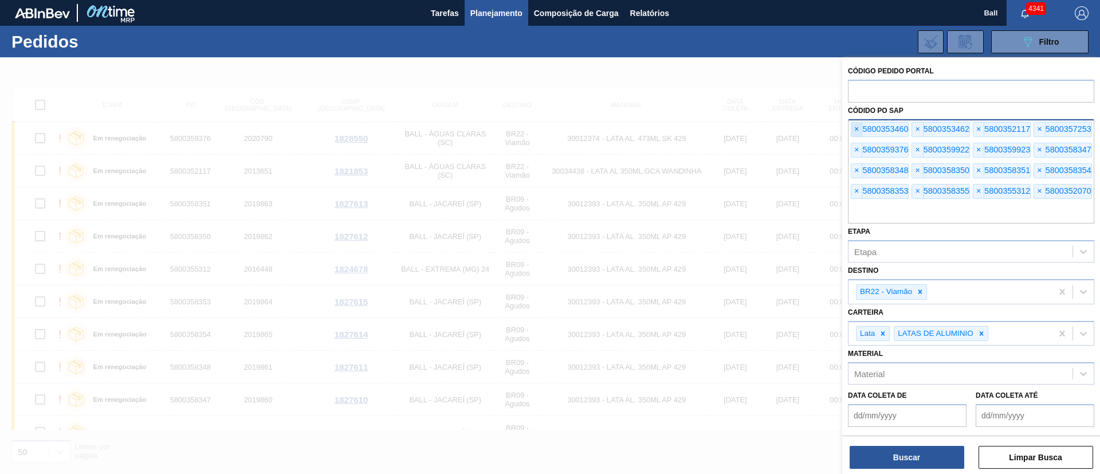
click at [860, 130] on span "×" at bounding box center [857, 130] width 11 height 14
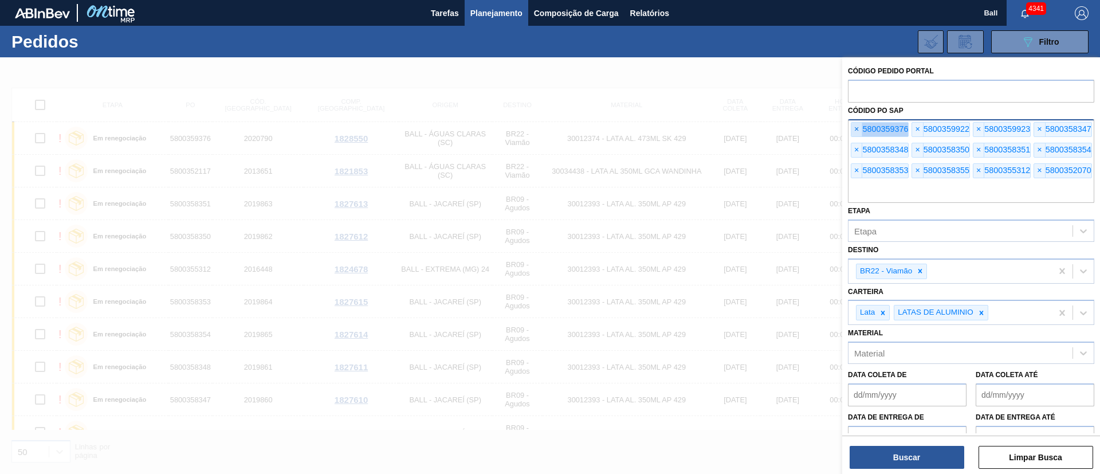
click at [860, 130] on span "×" at bounding box center [857, 130] width 11 height 14
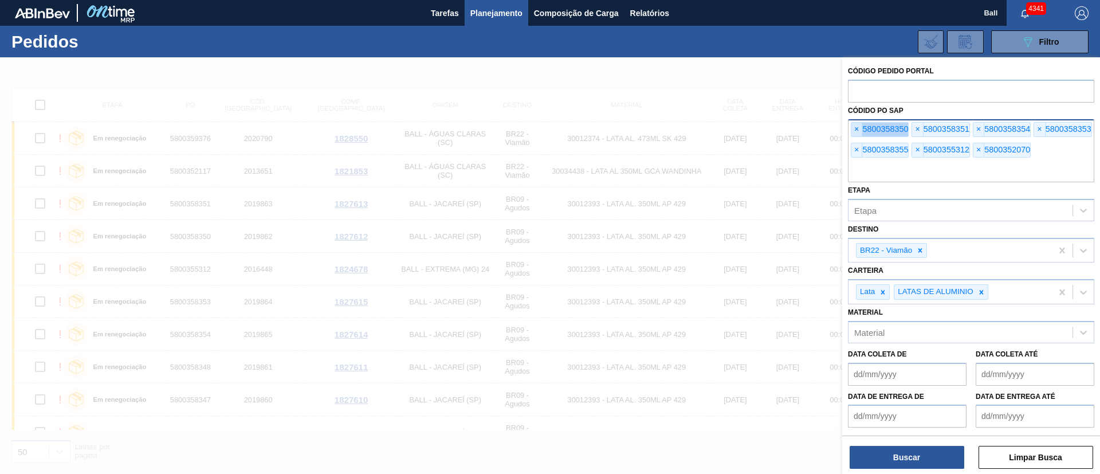
click at [860, 130] on span "×" at bounding box center [857, 130] width 11 height 14
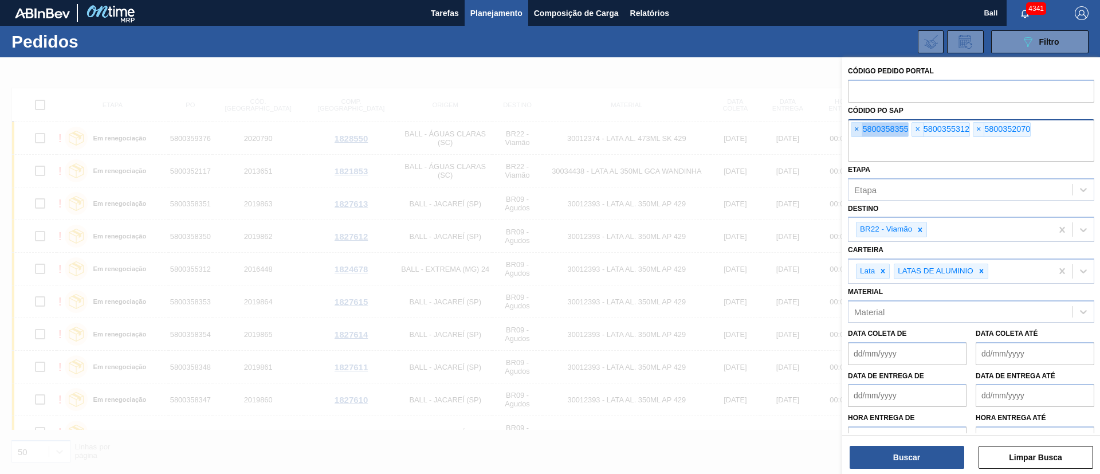
click at [860, 130] on span "×" at bounding box center [857, 130] width 11 height 14
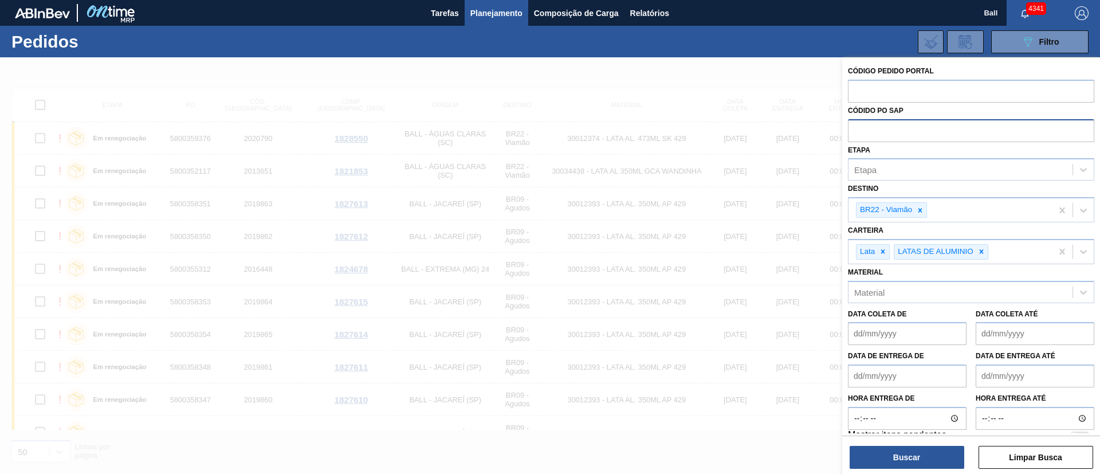
click at [860, 130] on input "text" at bounding box center [971, 130] width 246 height 22
paste input "text"
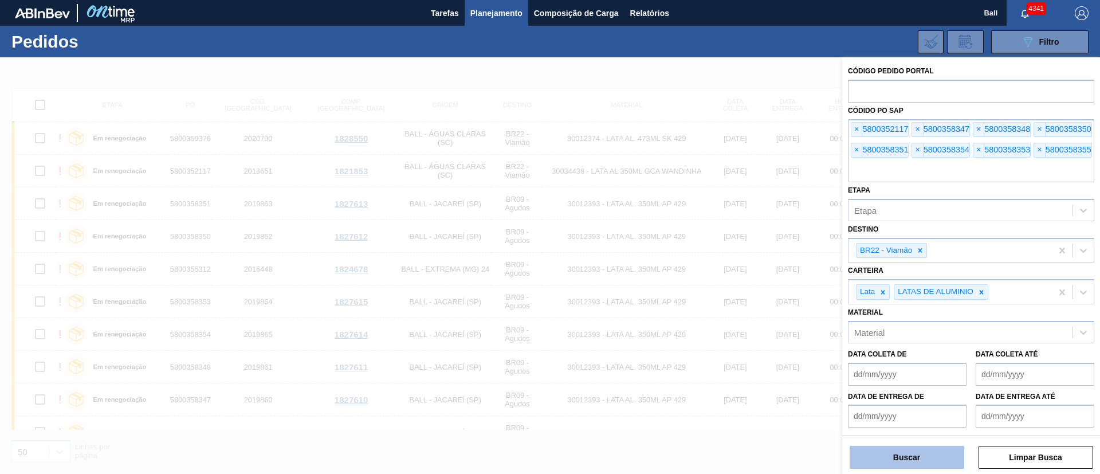
click at [889, 458] on button "Buscar" at bounding box center [907, 457] width 115 height 23
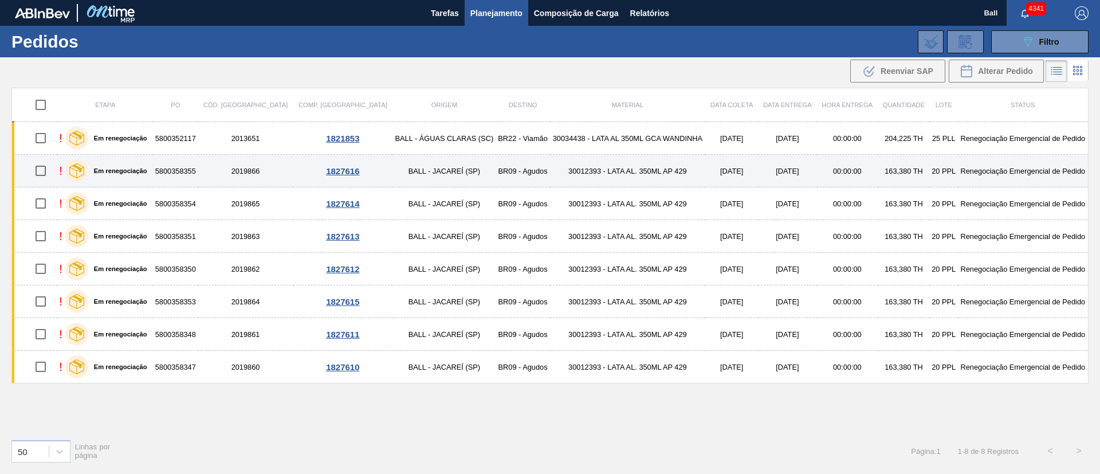
click at [402, 175] on td "BALL - JACAREÍ (SP)" at bounding box center [444, 171] width 103 height 33
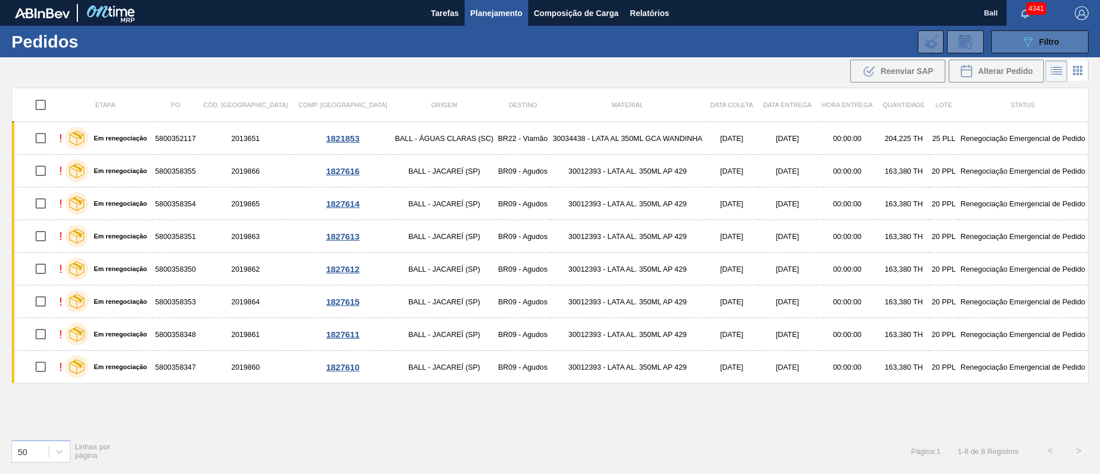
click at [1047, 36] on div "089F7B8B-B2A5-4AFE-B5C0-19BA573D28AC Filtro" at bounding box center [1040, 42] width 38 height 14
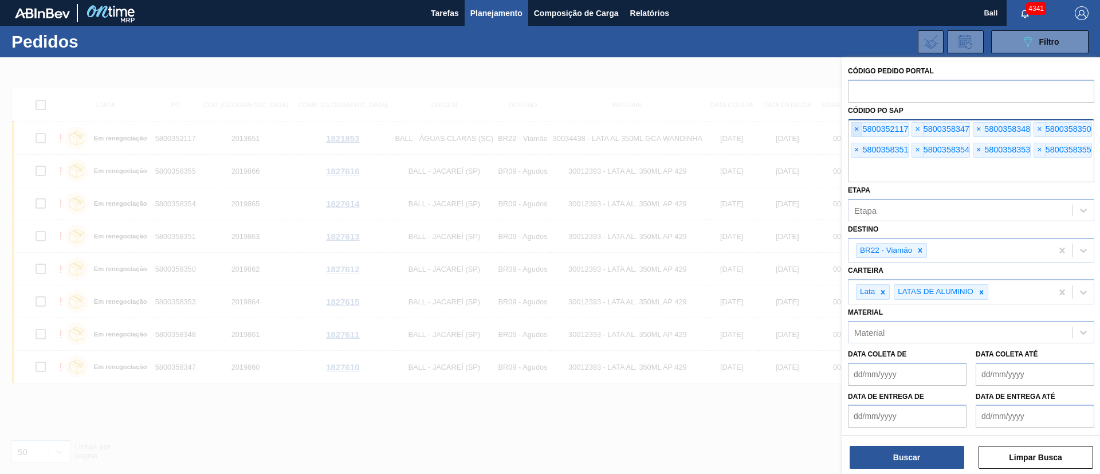
click at [858, 132] on span "×" at bounding box center [857, 130] width 11 height 14
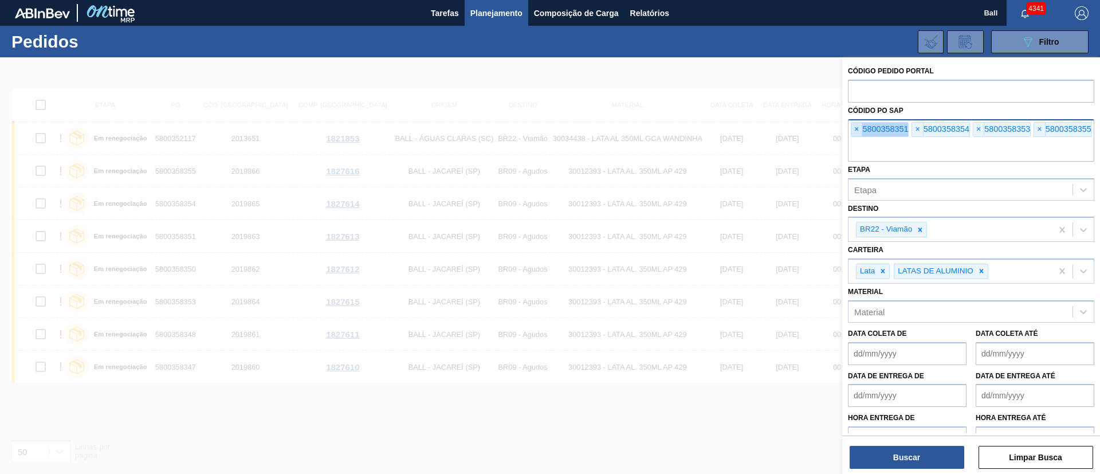
click at [858, 132] on span "×" at bounding box center [857, 130] width 11 height 14
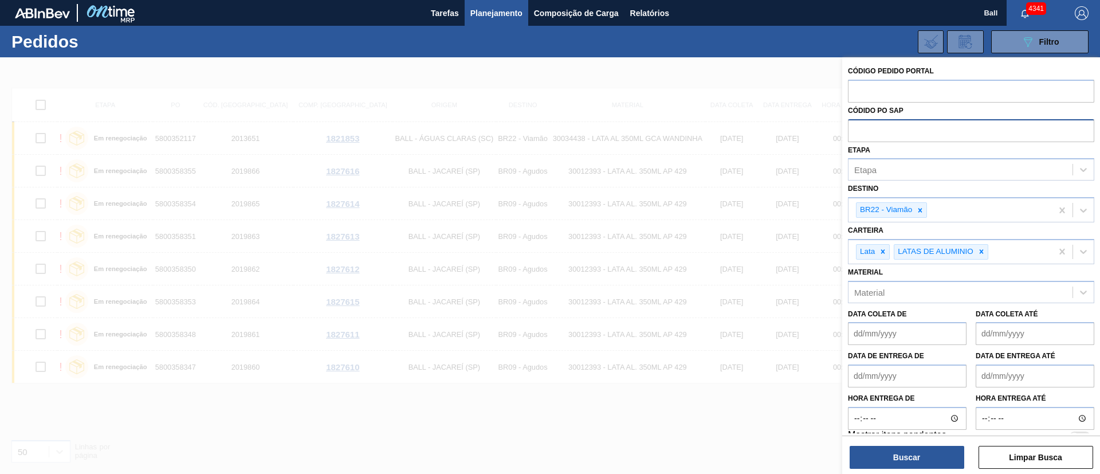
click at [858, 132] on input "text" at bounding box center [971, 130] width 246 height 22
paste input "text"
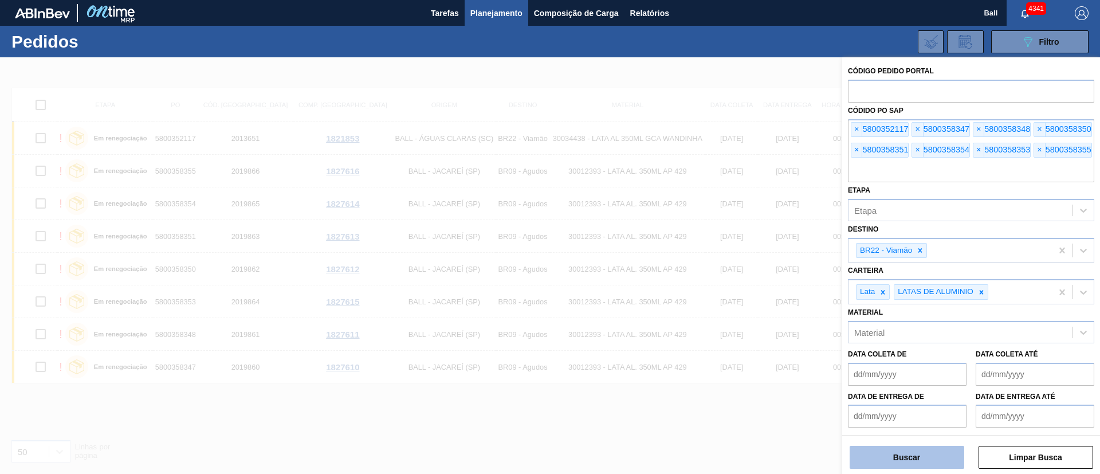
click at [900, 449] on button "Buscar" at bounding box center [907, 457] width 115 height 23
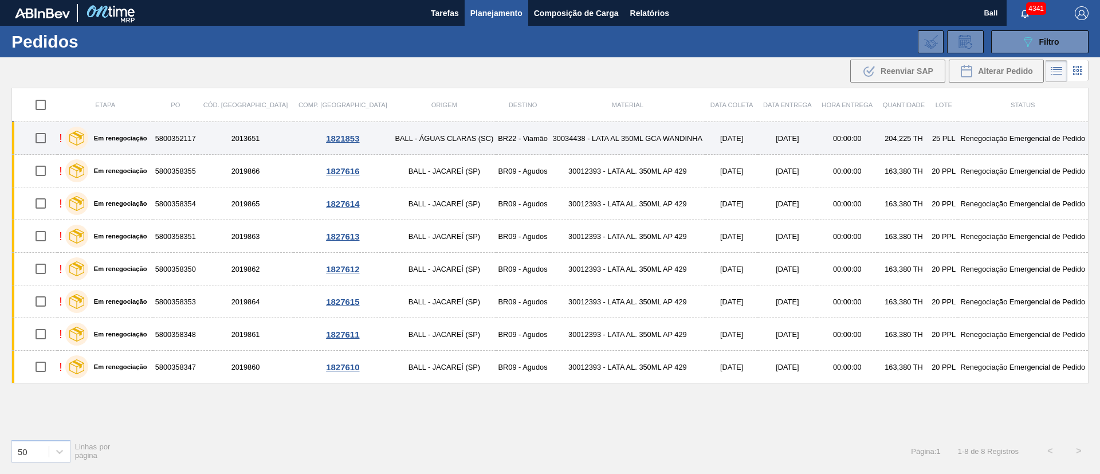
click at [584, 147] on td "30034438 - LATA AL 350ML GCA WANDINHA" at bounding box center [628, 138] width 156 height 33
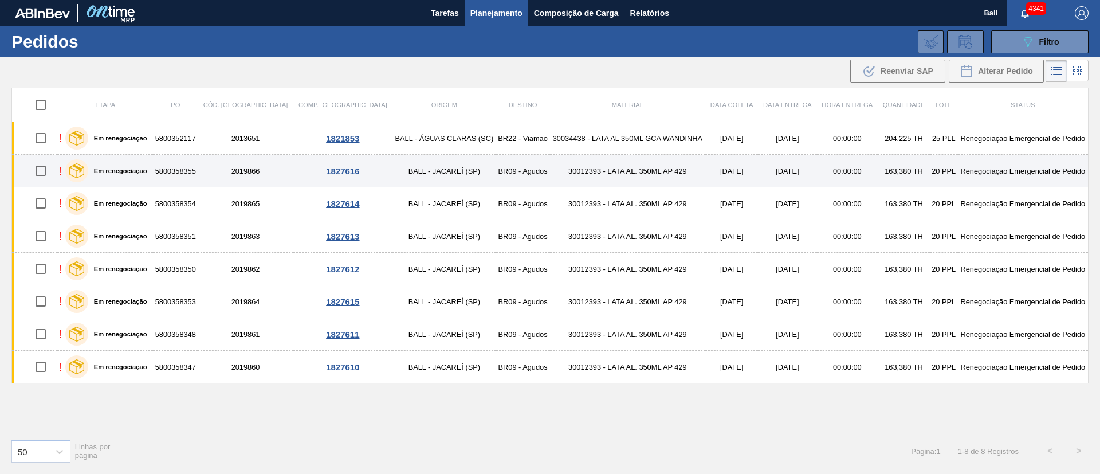
click at [575, 162] on td "30012393 - LATA AL. 350ML AP 429" at bounding box center [628, 171] width 156 height 33
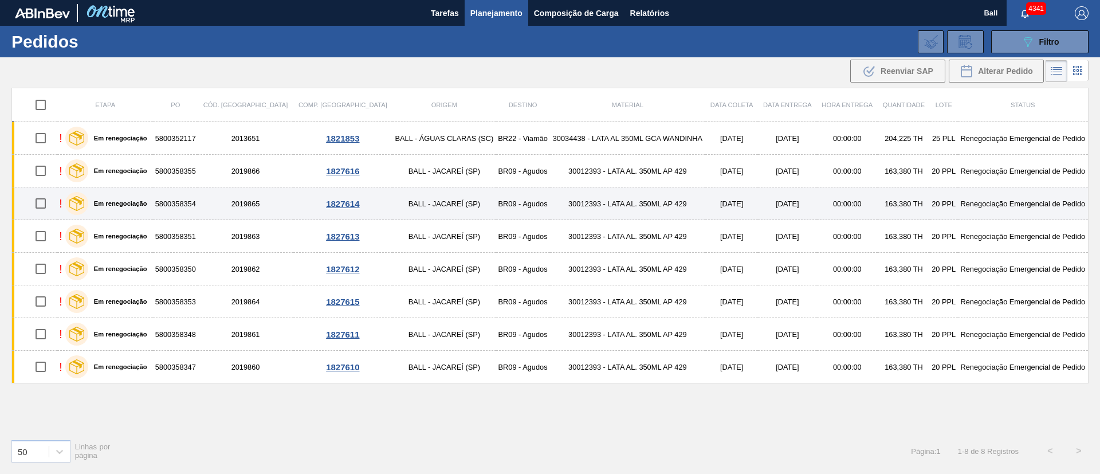
click at [573, 207] on td "30012393 - LATA AL. 350ML AP 429" at bounding box center [628, 203] width 156 height 33
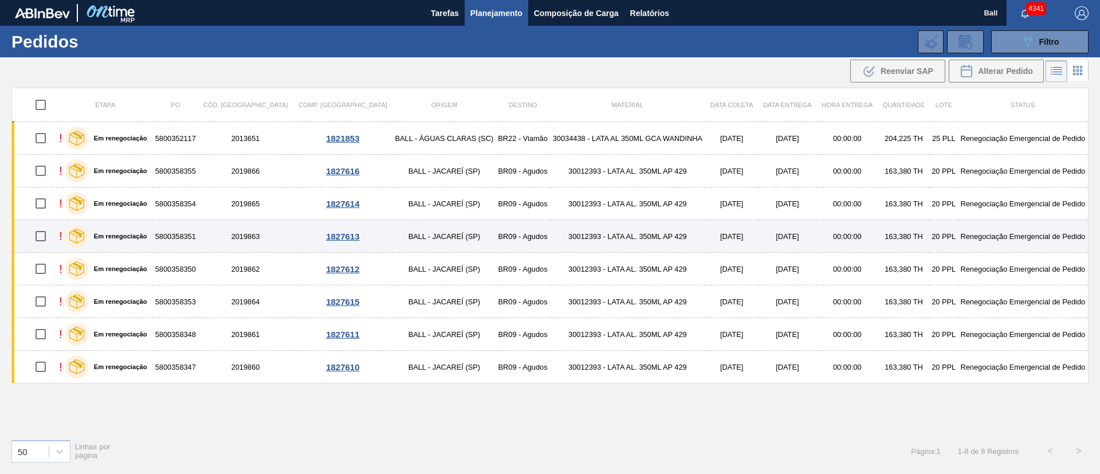
click at [578, 245] on td "30012393 - LATA AL. 350ML AP 429" at bounding box center [628, 236] width 156 height 33
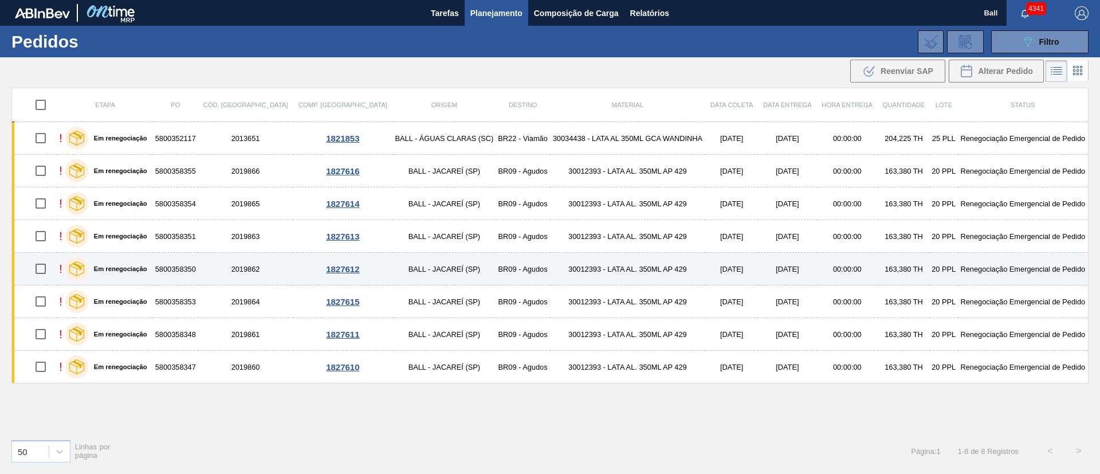
click at [582, 267] on td "30012393 - LATA AL. 350ML AP 429" at bounding box center [628, 269] width 156 height 33
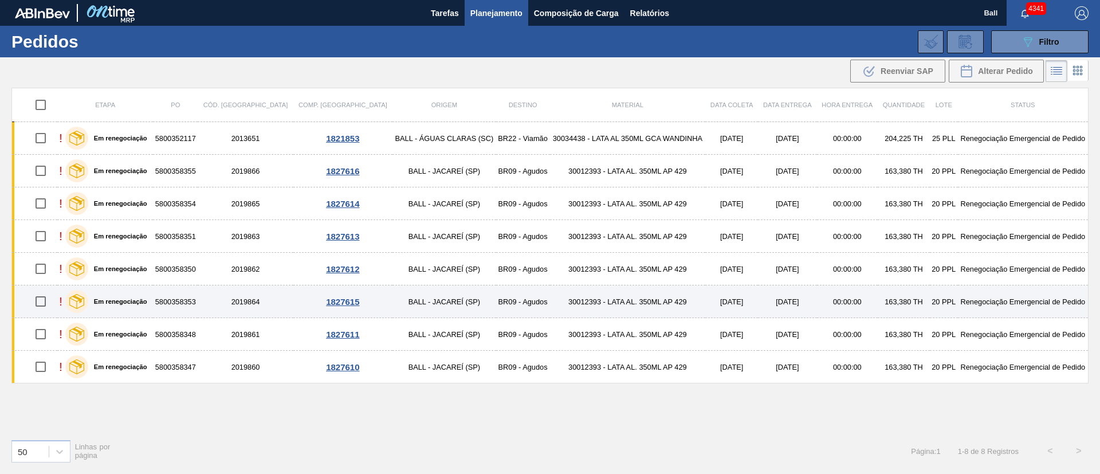
click at [587, 316] on td "30012393 - LATA AL. 350ML AP 429" at bounding box center [628, 301] width 156 height 33
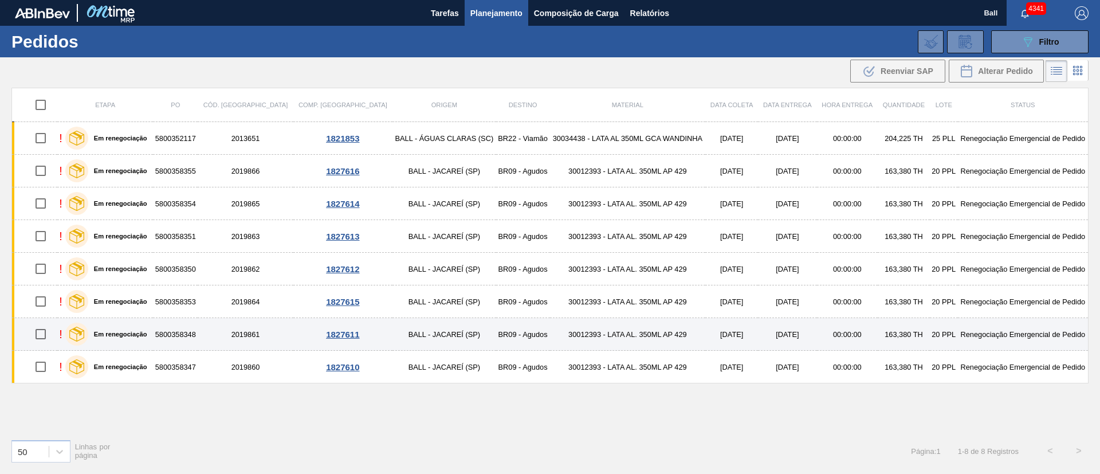
click at [591, 338] on td "30012393 - LATA AL. 350ML AP 429" at bounding box center [628, 334] width 156 height 33
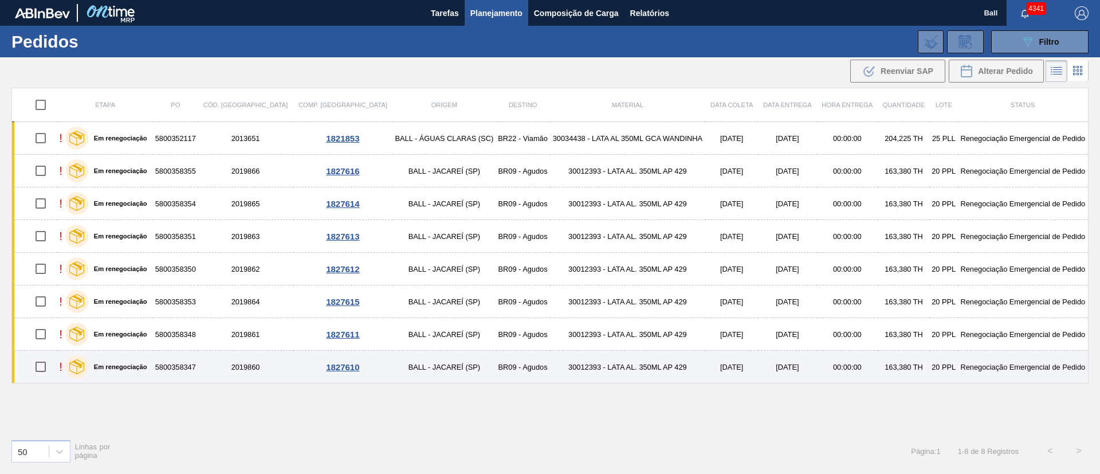
click at [593, 361] on td "30012393 - LATA AL. 350ML AP 429" at bounding box center [628, 367] width 156 height 33
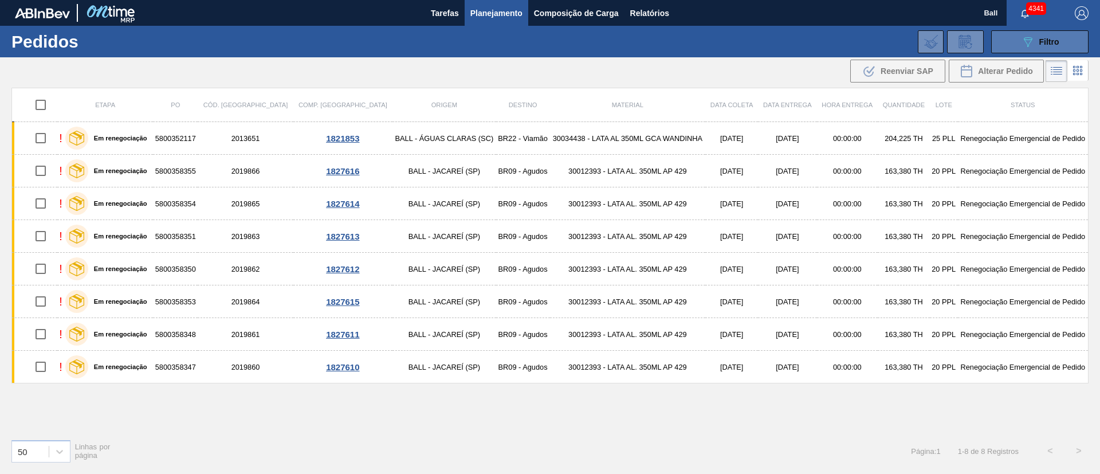
click at [1045, 39] on span "Filtro" at bounding box center [1049, 41] width 20 height 9
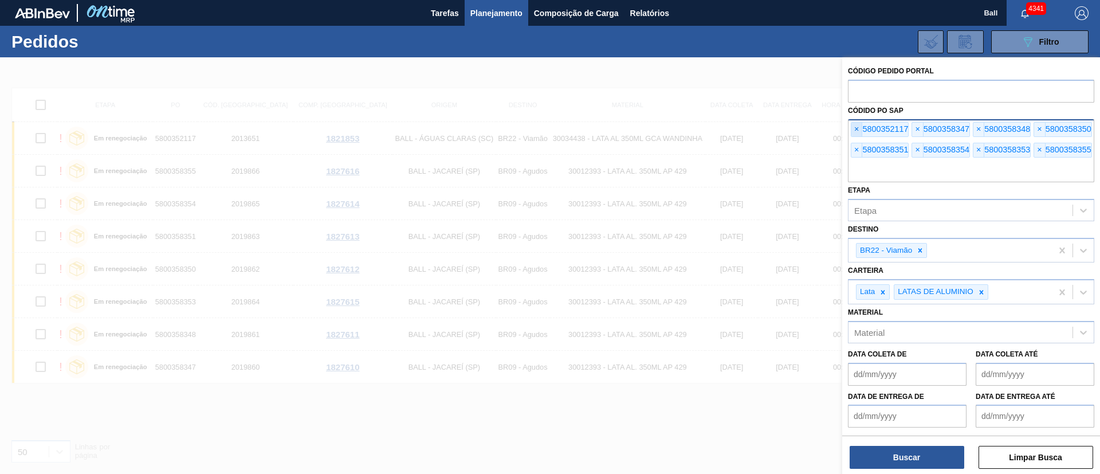
click at [857, 129] on span "×" at bounding box center [857, 130] width 11 height 14
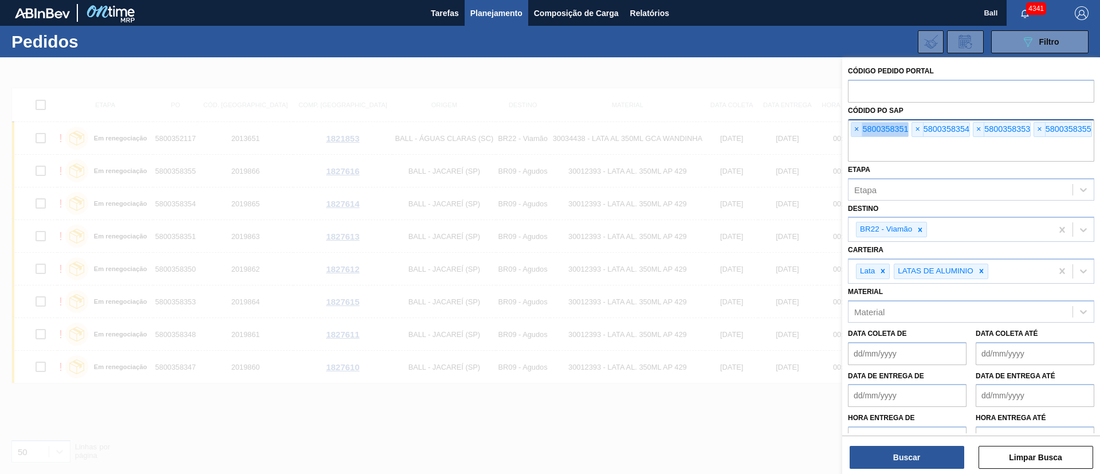
click at [857, 129] on span "×" at bounding box center [857, 130] width 11 height 14
click at [857, 140] on input "text" at bounding box center [971, 151] width 246 height 22
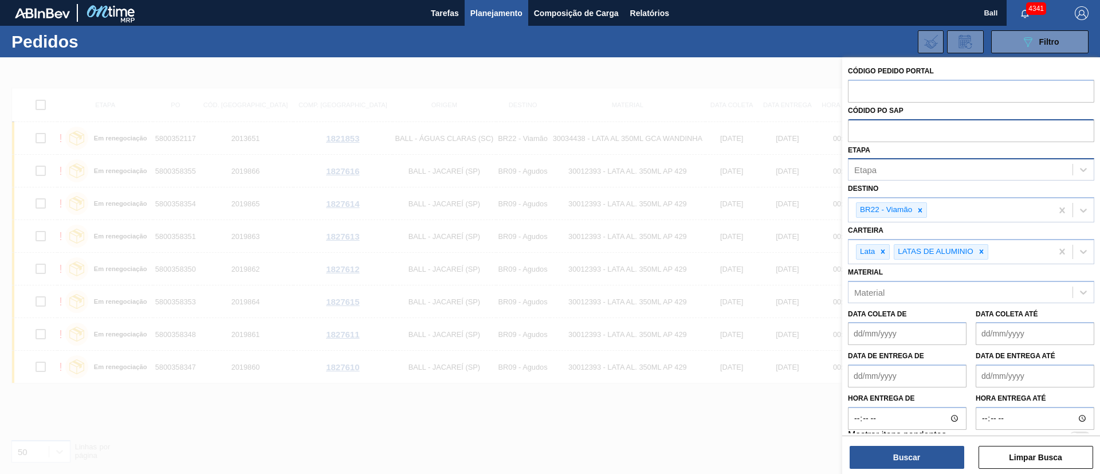
click at [880, 173] on div "Etapa" at bounding box center [961, 170] width 224 height 17
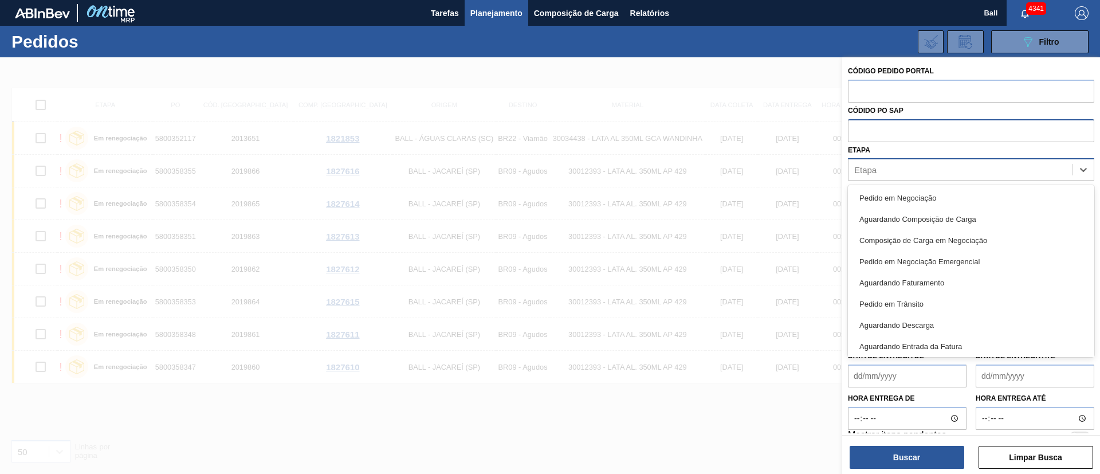
type input "re"
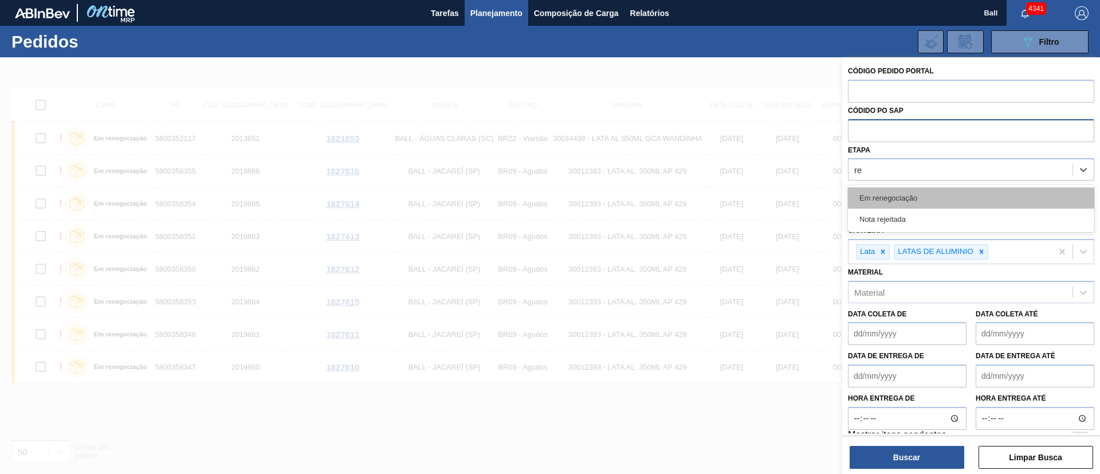
click at [894, 187] on div "Em renegociação" at bounding box center [971, 197] width 246 height 21
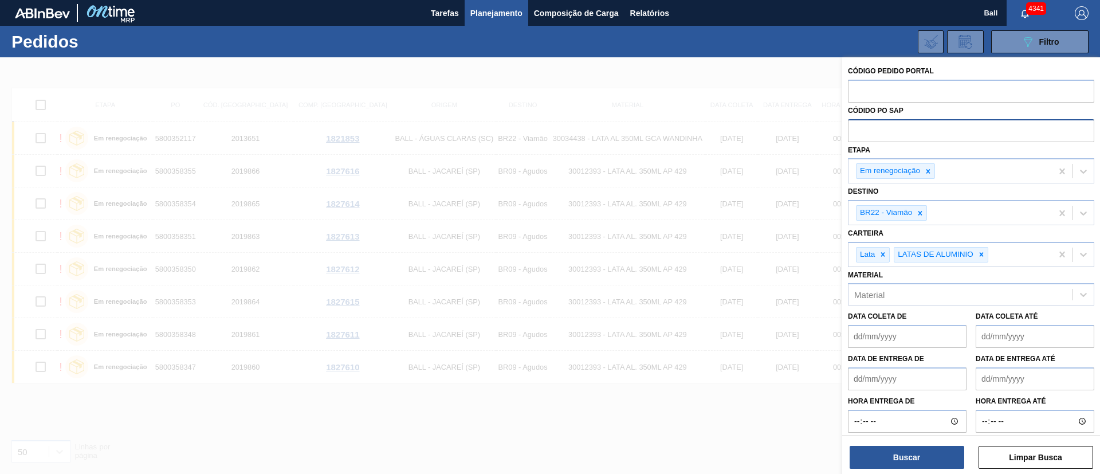
click at [936, 441] on div "Buscar Limpar Busca" at bounding box center [971, 452] width 258 height 32
click at [936, 448] on button "Buscar" at bounding box center [907, 457] width 115 height 23
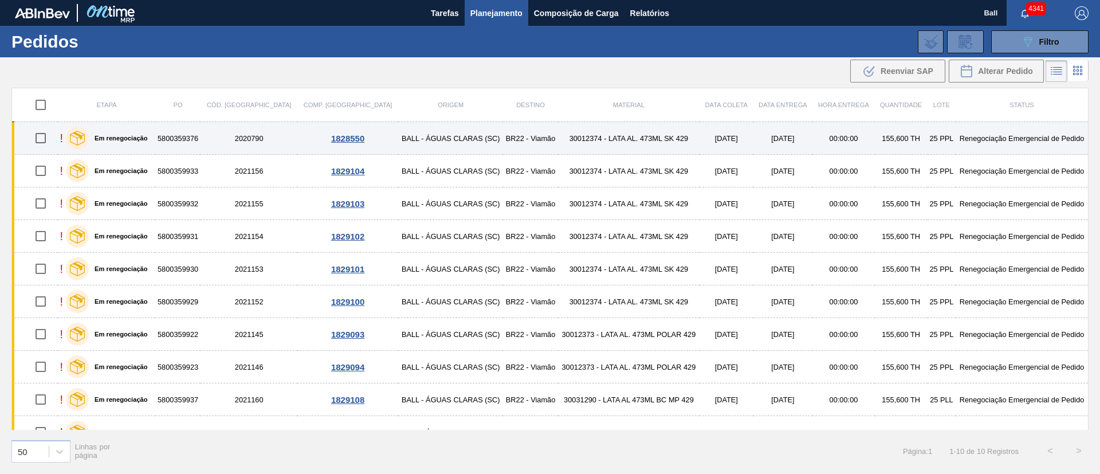
click at [644, 140] on td "30012374 - LATA AL. 473ML SK 429" at bounding box center [629, 138] width 142 height 33
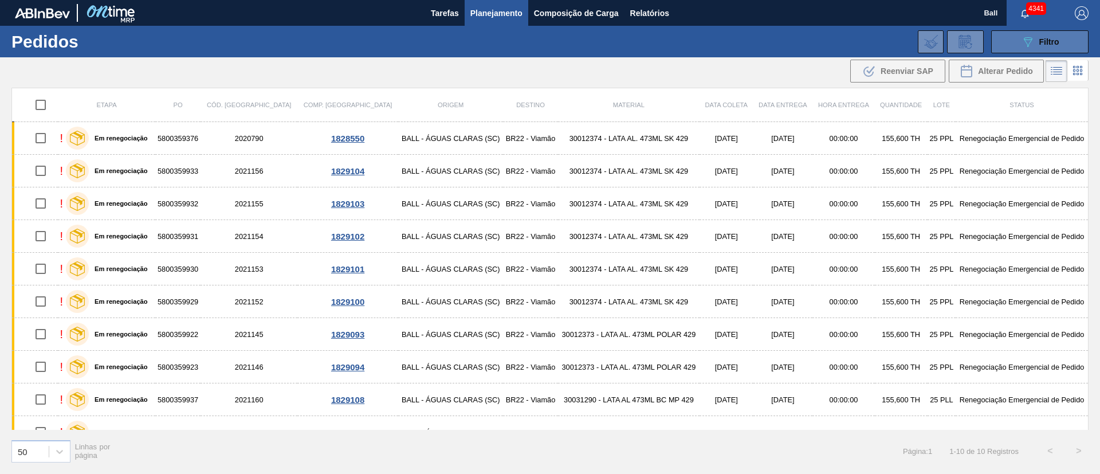
click at [1034, 48] on button "089F7B8B-B2A5-4AFE-B5C0-19BA573D28AC Filtro" at bounding box center [1039, 41] width 97 height 23
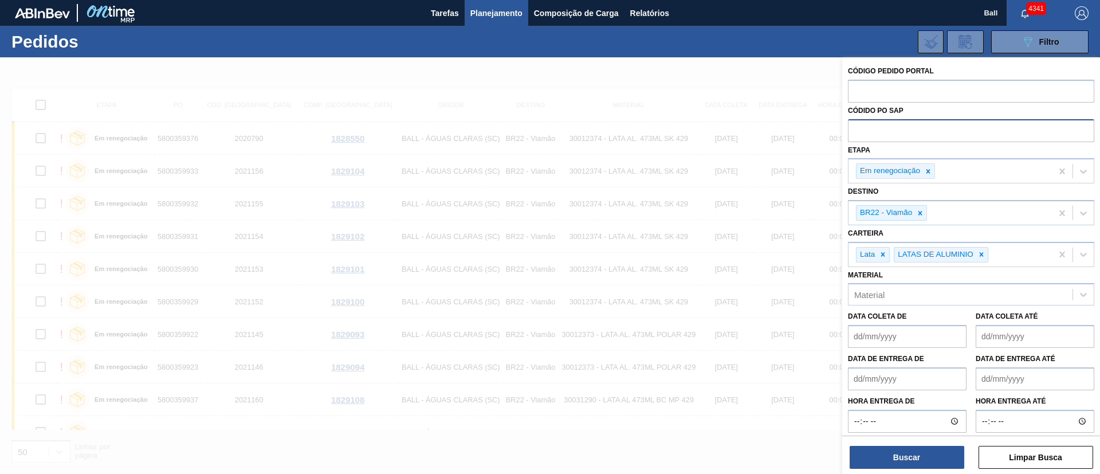
click at [697, 86] on div at bounding box center [550, 294] width 1100 height 474
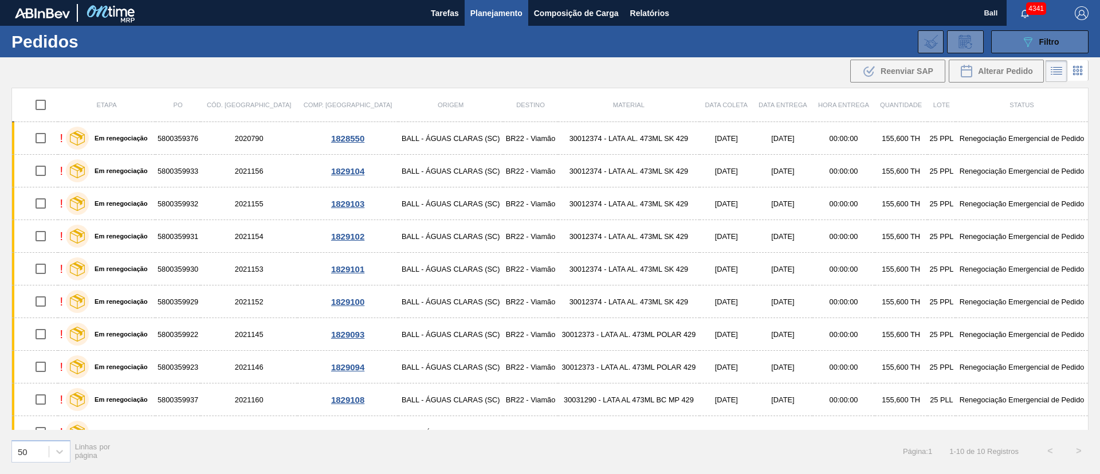
click at [1048, 35] on div "089F7B8B-B2A5-4AFE-B5C0-19BA573D28AC Filtro" at bounding box center [1040, 42] width 38 height 14
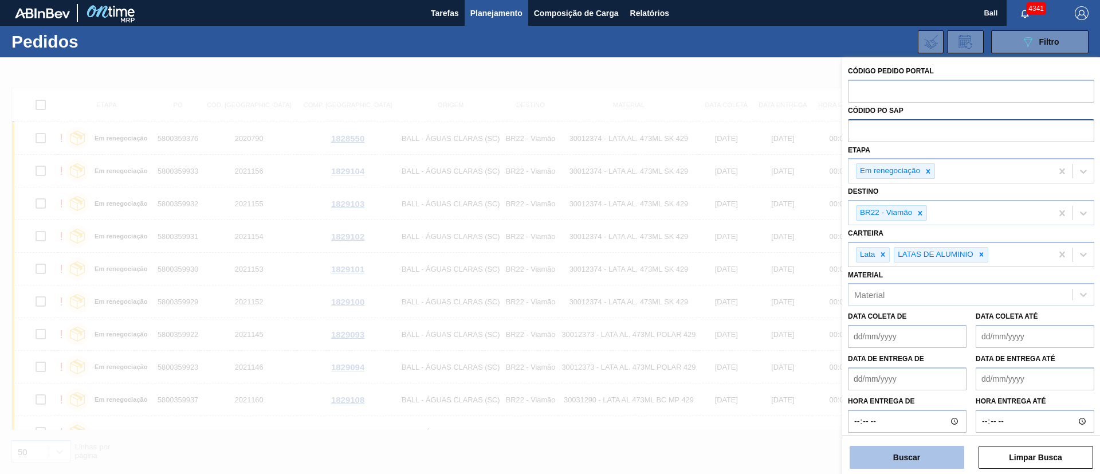
click at [948, 452] on button "Buscar" at bounding box center [907, 457] width 115 height 23
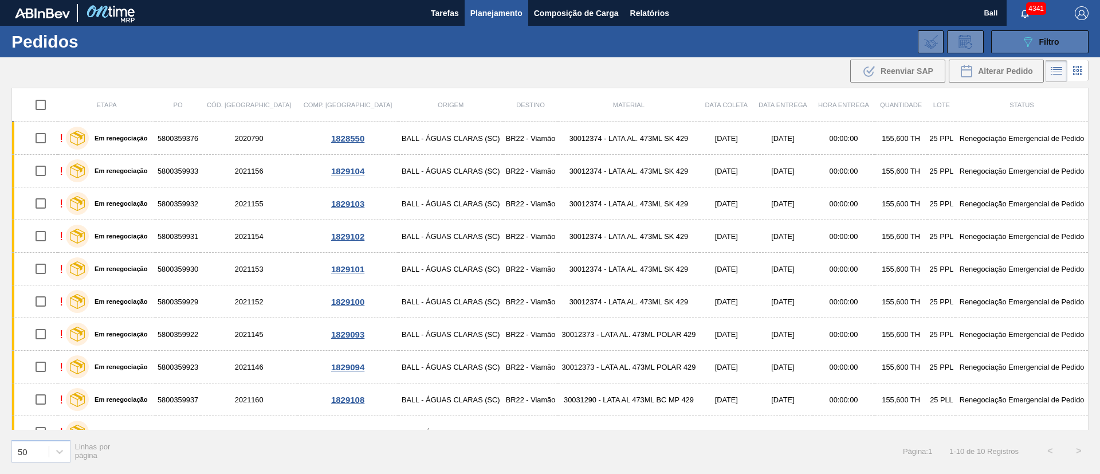
click at [1036, 51] on button "089F7B8B-B2A5-4AFE-B5C0-19BA573D28AC Filtro" at bounding box center [1039, 41] width 97 height 23
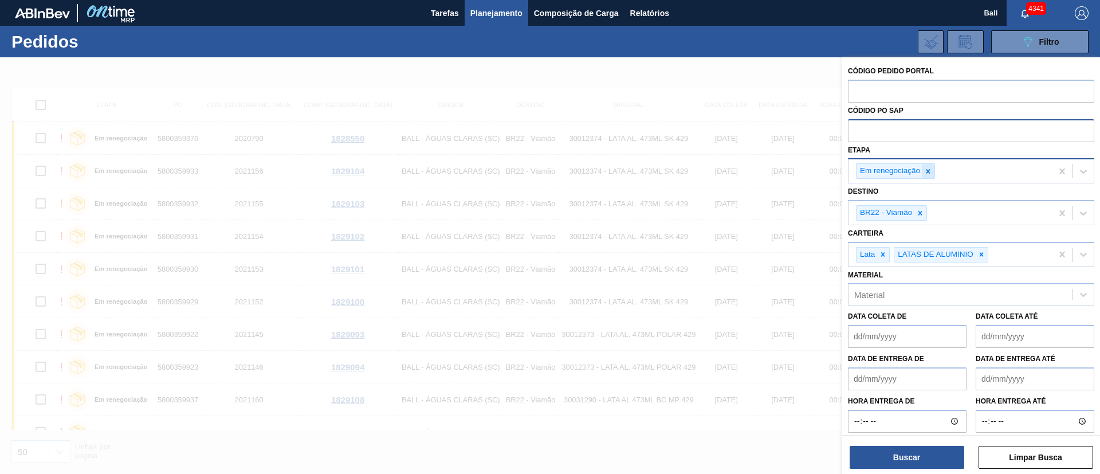
click at [932, 173] on icon at bounding box center [928, 171] width 8 height 8
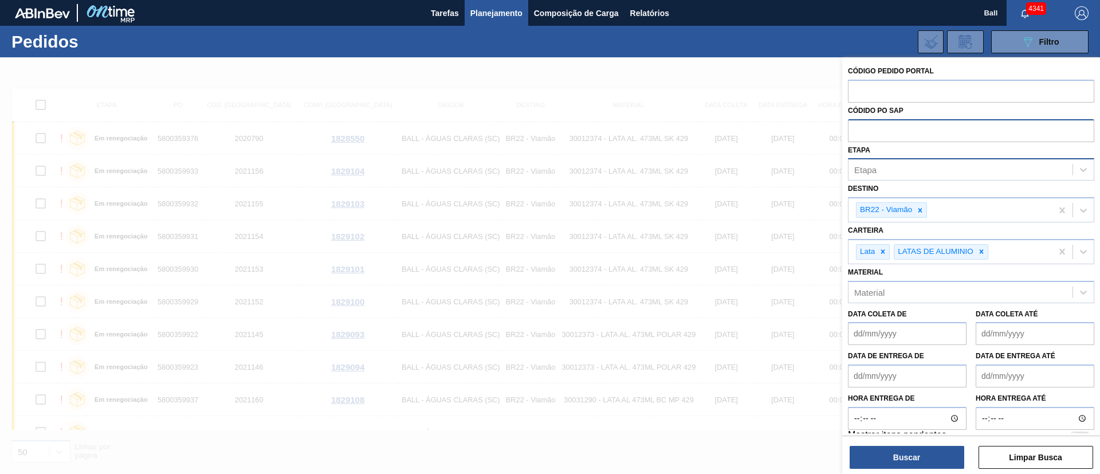
click at [915, 132] on input "text" at bounding box center [971, 130] width 246 height 22
paste input "text"
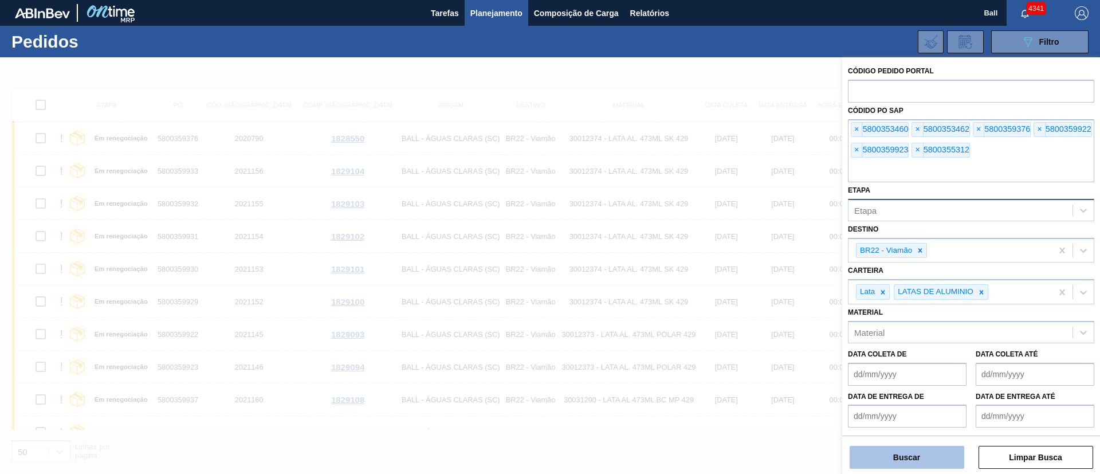
click at [934, 465] on button "Buscar" at bounding box center [907, 457] width 115 height 23
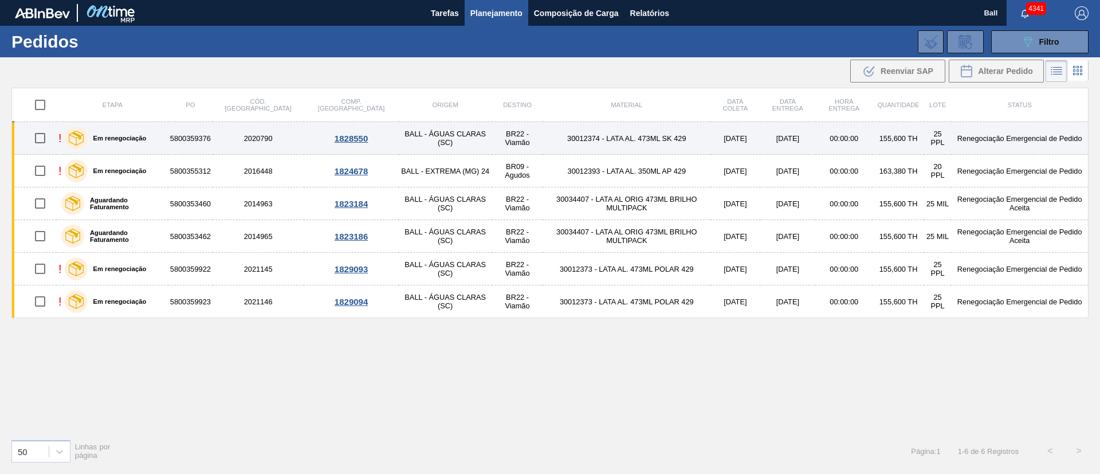
click at [608, 140] on td "30012374 - LATA AL. 473ML SK 429" at bounding box center [627, 138] width 168 height 33
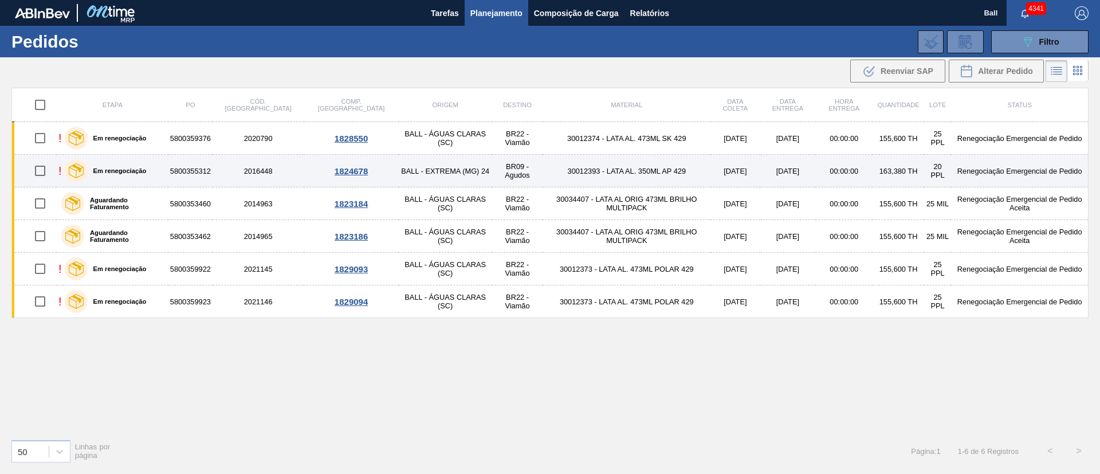
click at [821, 174] on td "00:00:00" at bounding box center [843, 171] width 57 height 33
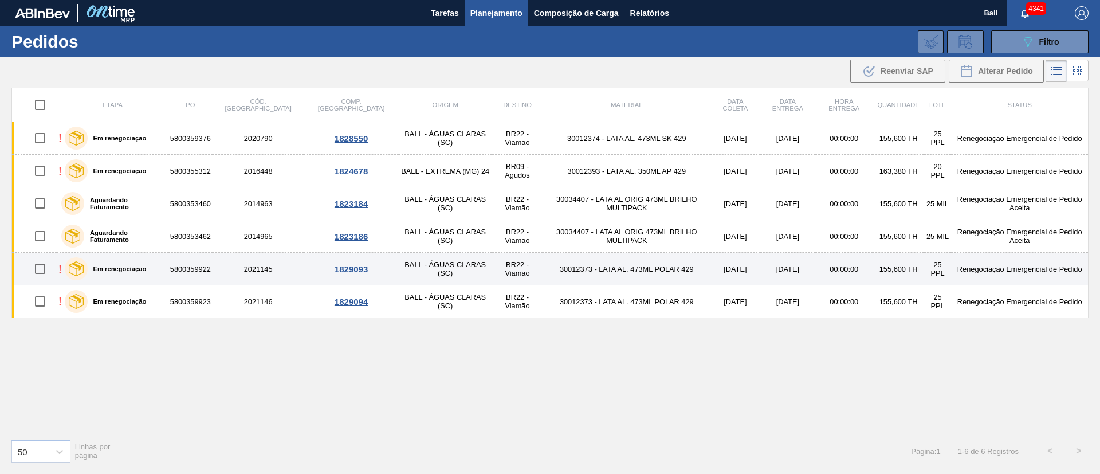
click at [633, 274] on td "30012373 - LATA AL. 473ML POLAR 429" at bounding box center [627, 269] width 168 height 33
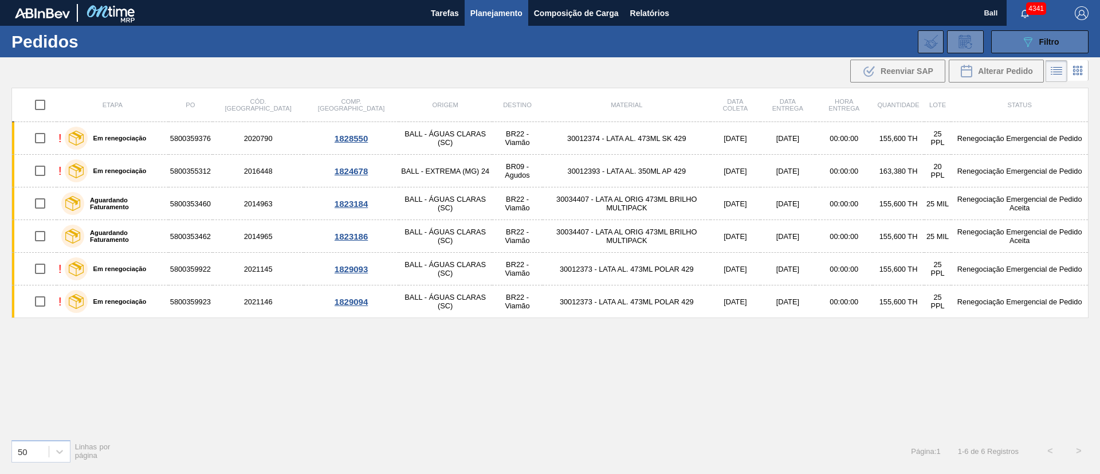
click at [1053, 43] on span "Filtro" at bounding box center [1049, 41] width 20 height 9
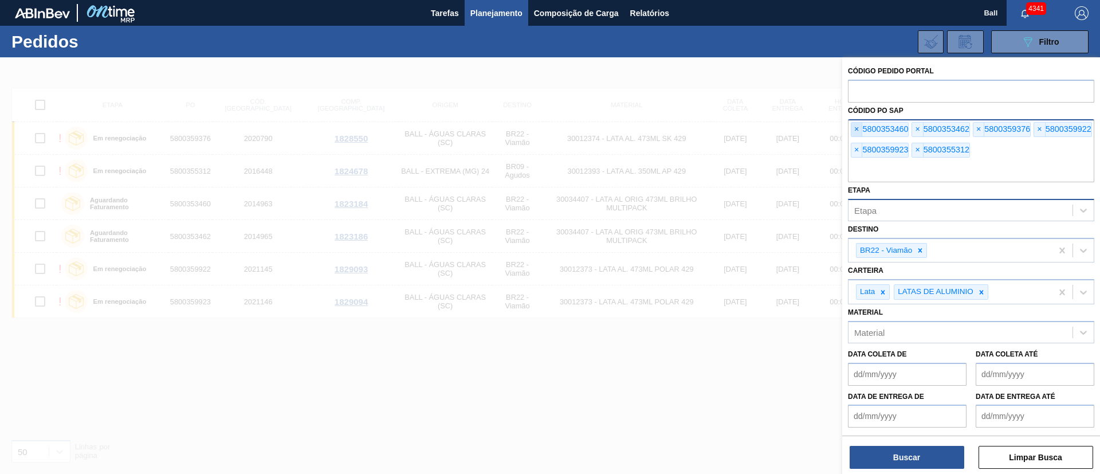
click at [852, 127] on span "×" at bounding box center [857, 130] width 11 height 14
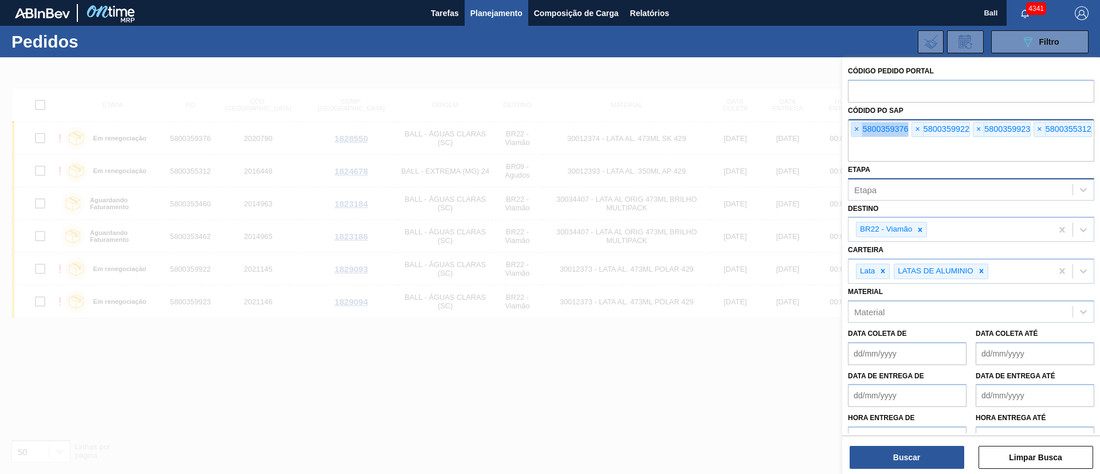
click at [852, 127] on span "×" at bounding box center [857, 130] width 11 height 14
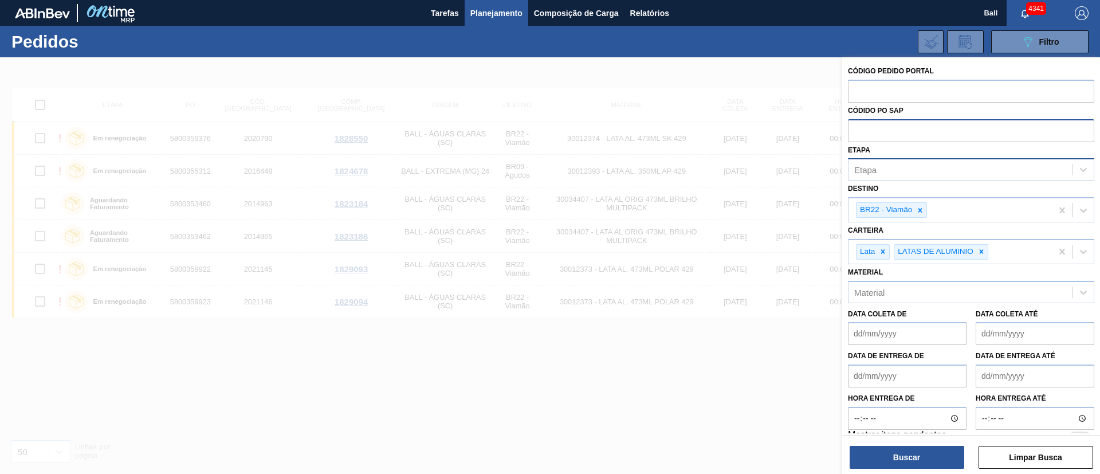
click at [852, 127] on input "text" at bounding box center [971, 130] width 246 height 22
click at [901, 92] on input "text" at bounding box center [971, 91] width 246 height 22
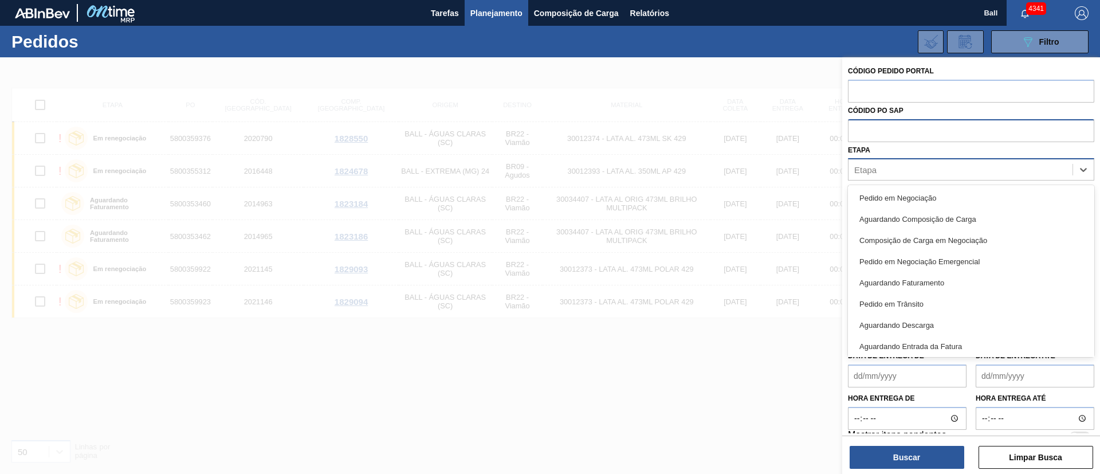
click at [919, 163] on div "Etapa" at bounding box center [961, 170] width 224 height 17
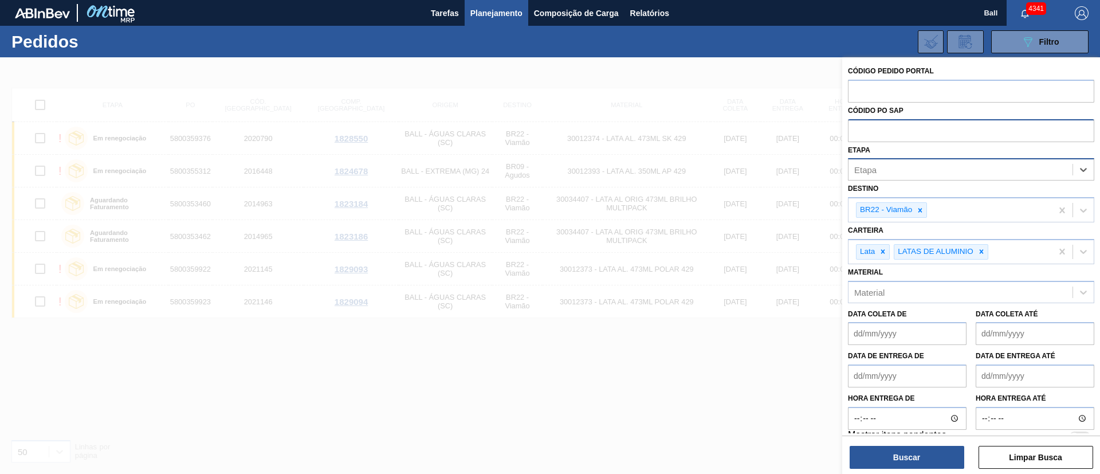
click at [921, 163] on div "Etapa" at bounding box center [961, 170] width 224 height 17
click at [977, 202] on div "BR22 - Viamão" at bounding box center [950, 209] width 203 height 23
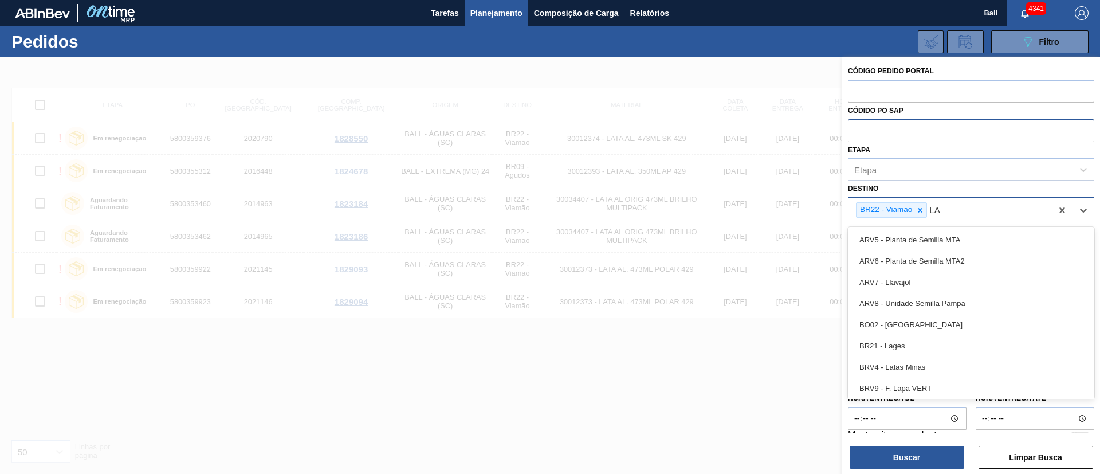
type input "LAG"
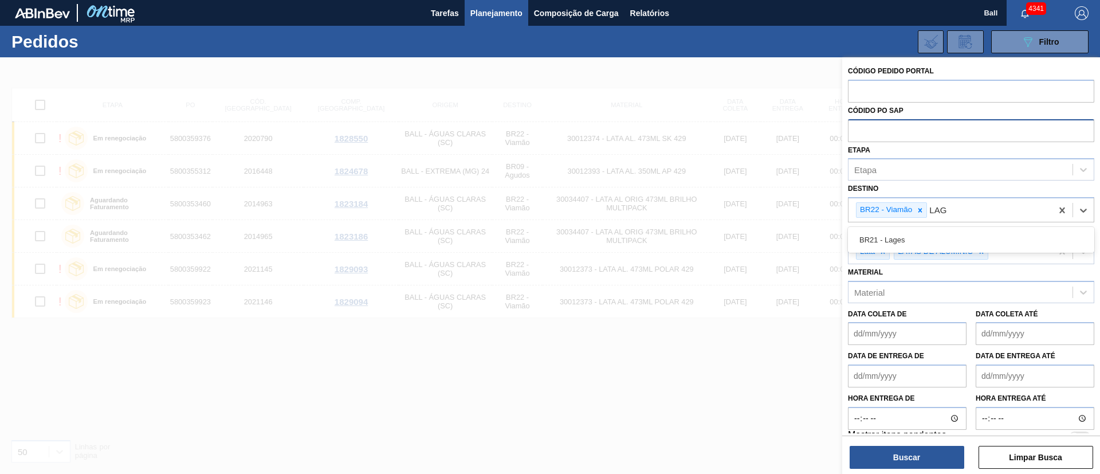
click at [985, 227] on div "BR21 - Lages" at bounding box center [971, 240] width 246 height 26
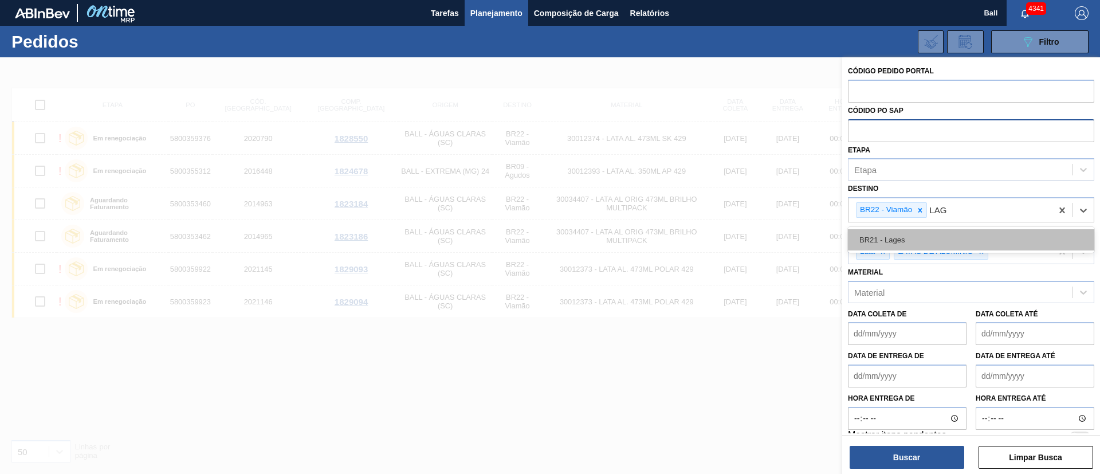
click at [987, 238] on div "BR21 - Lages" at bounding box center [971, 239] width 246 height 21
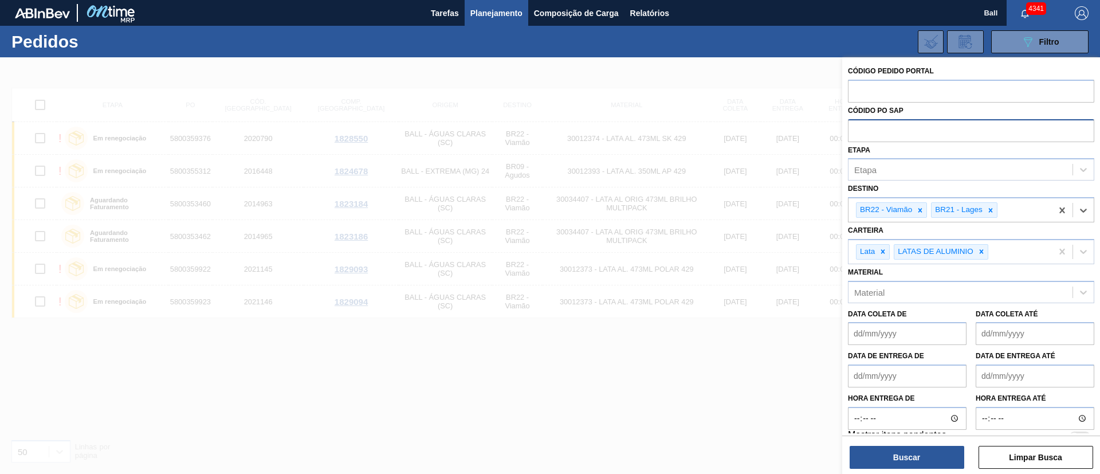
type input "a"
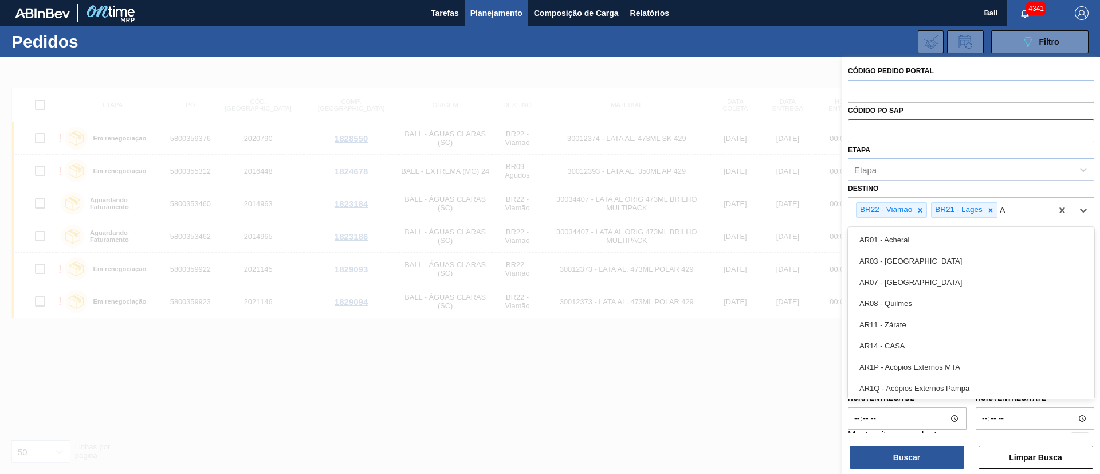
type input "Ag"
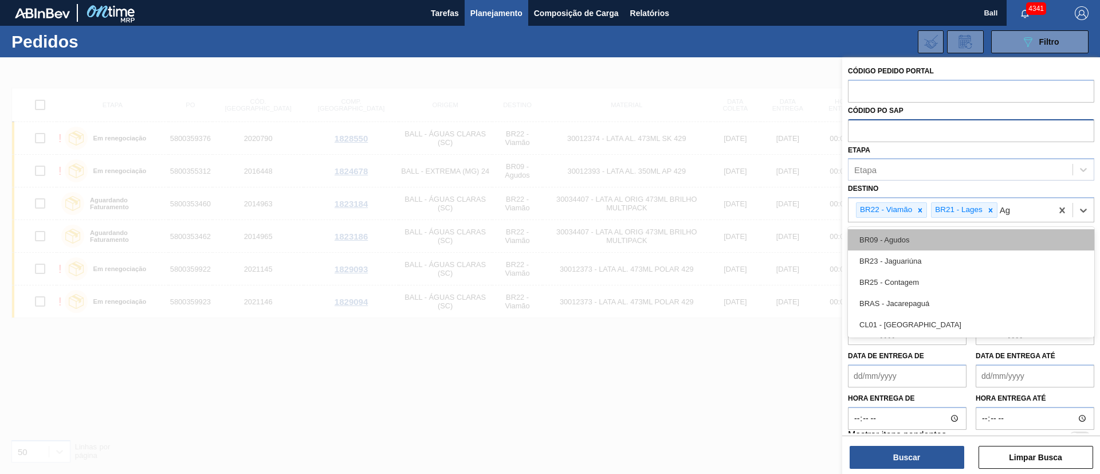
click at [986, 238] on div "BR09 - Agudos" at bounding box center [971, 239] width 246 height 21
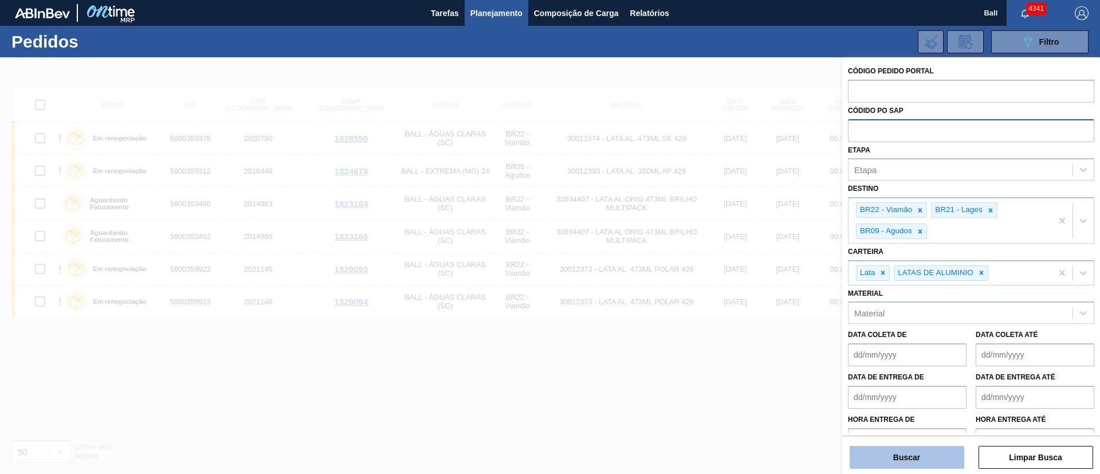
click at [931, 450] on button "Buscar" at bounding box center [907, 457] width 115 height 23
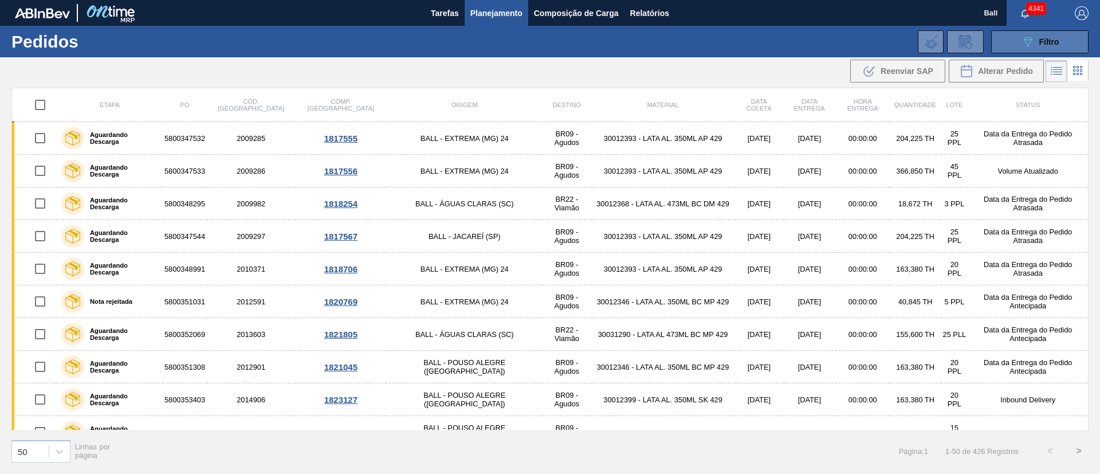
click at [1018, 49] on button "089F7B8B-B2A5-4AFE-B5C0-19BA573D28AC Filtro" at bounding box center [1039, 41] width 97 height 23
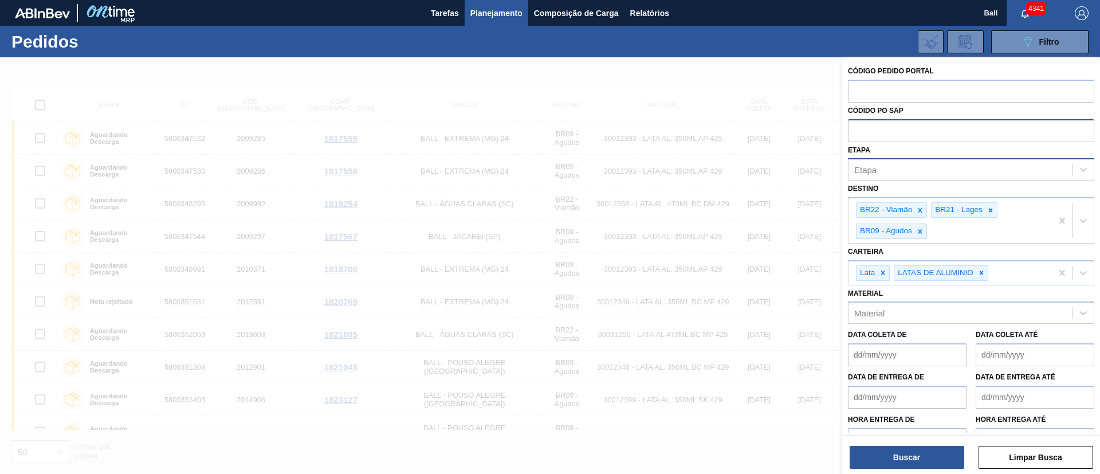
click at [949, 169] on div "Etapa" at bounding box center [961, 170] width 224 height 17
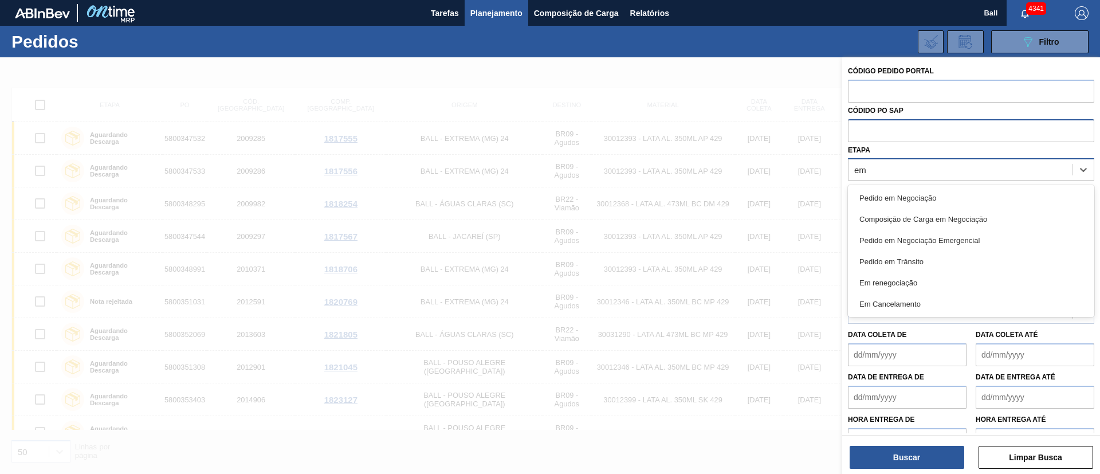
type input "em r"
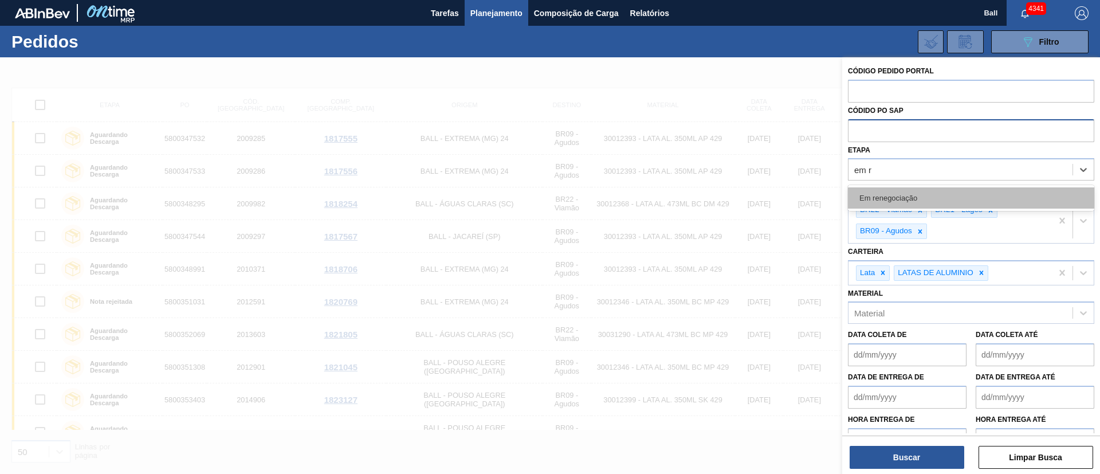
click at [940, 202] on div "Em renegociação" at bounding box center [971, 197] width 246 height 21
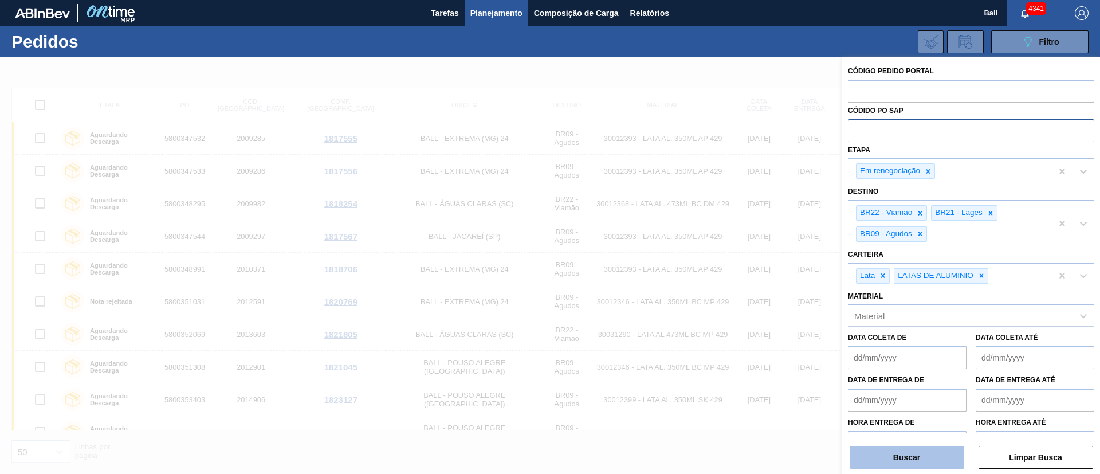
click at [951, 456] on button "Buscar" at bounding box center [907, 457] width 115 height 23
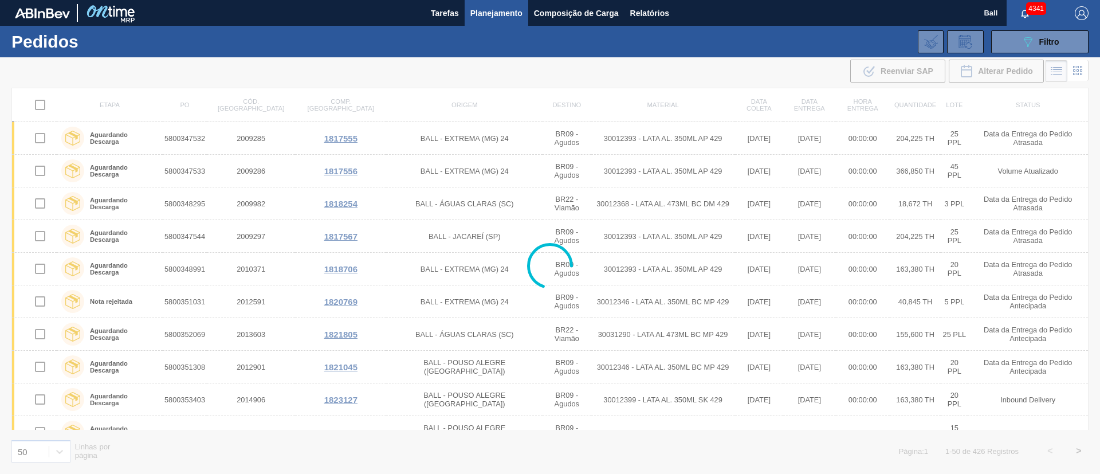
click at [759, 328] on div at bounding box center [550, 265] width 1100 height 417
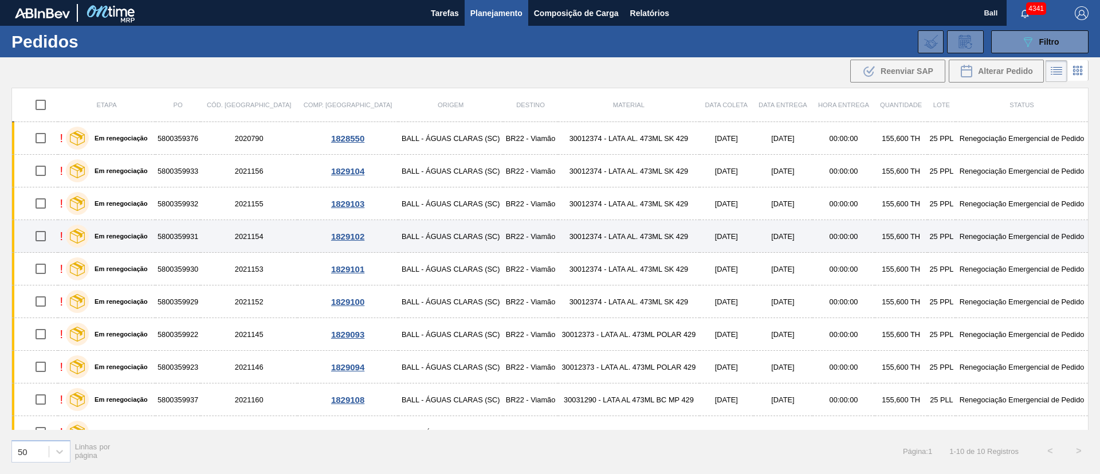
scroll to position [19, 0]
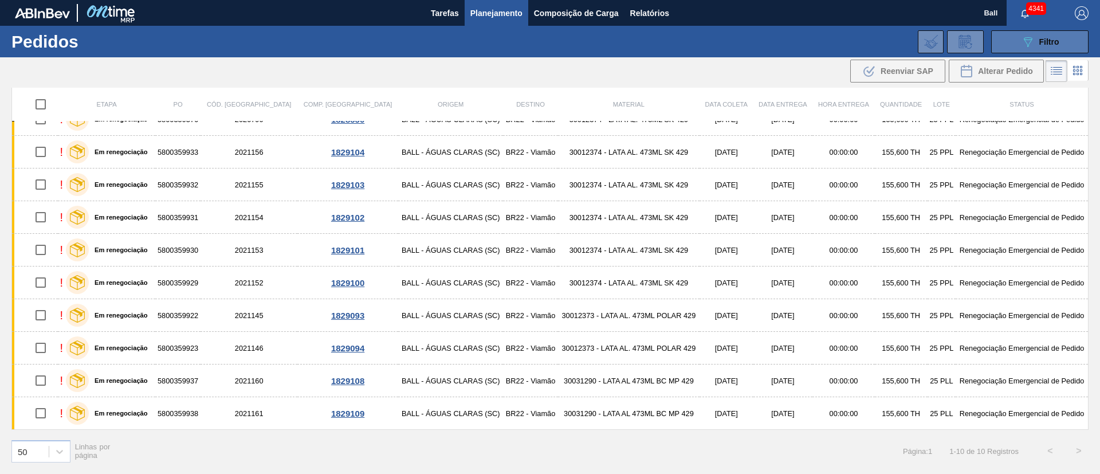
click at [1038, 42] on div "089F7B8B-B2A5-4AFE-B5C0-19BA573D28AC Filtro" at bounding box center [1040, 42] width 38 height 14
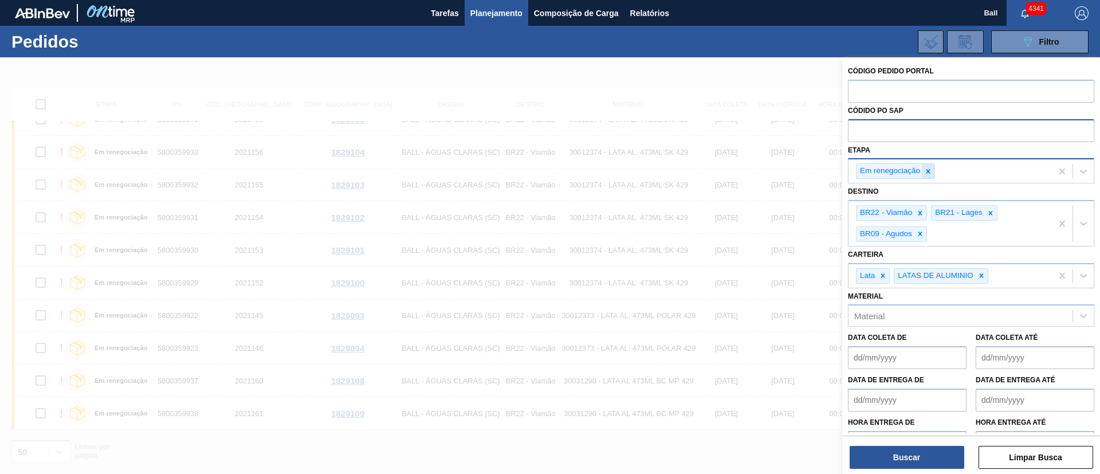
click at [927, 167] on icon at bounding box center [928, 171] width 8 height 8
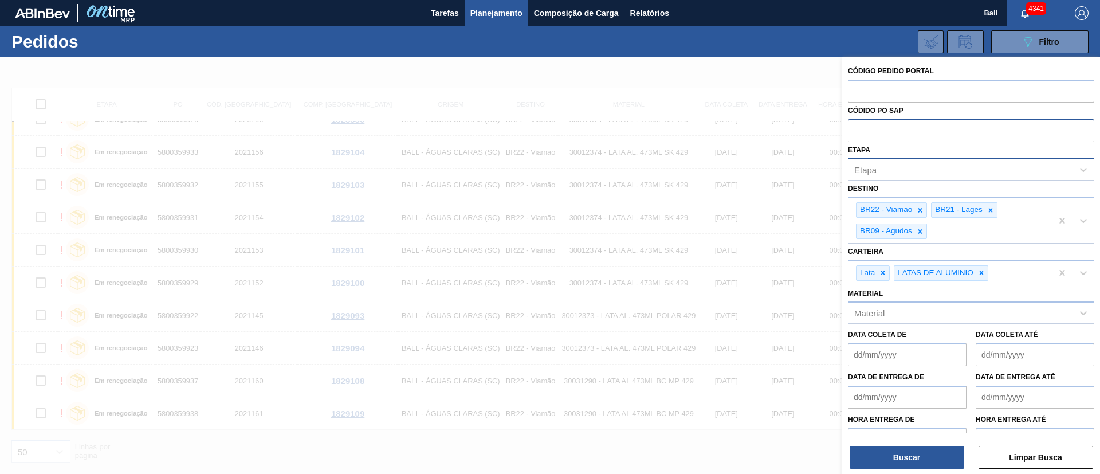
click at [933, 127] on input "text" at bounding box center [971, 130] width 246 height 22
paste input "5800359376"
type input "5800359376"
click at [903, 453] on button "Buscar" at bounding box center [907, 457] width 115 height 23
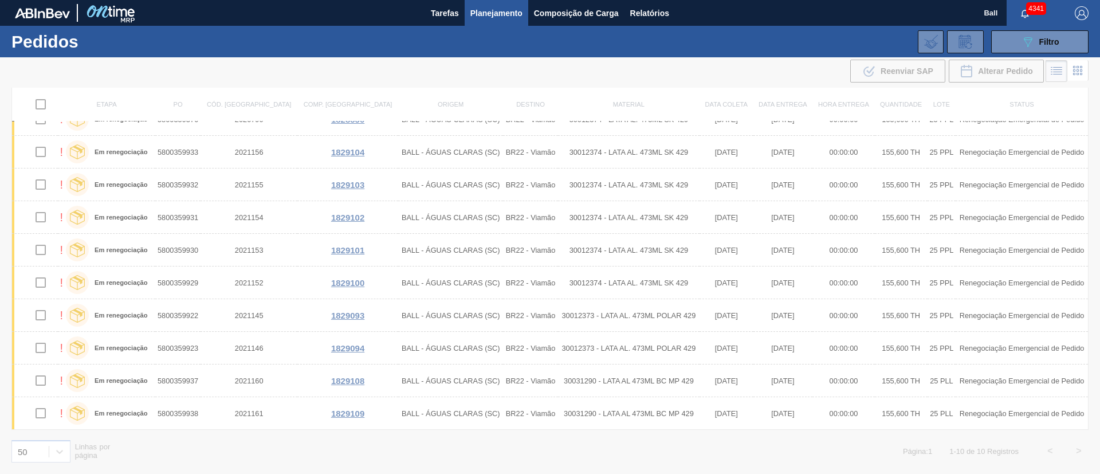
scroll to position [0, 0]
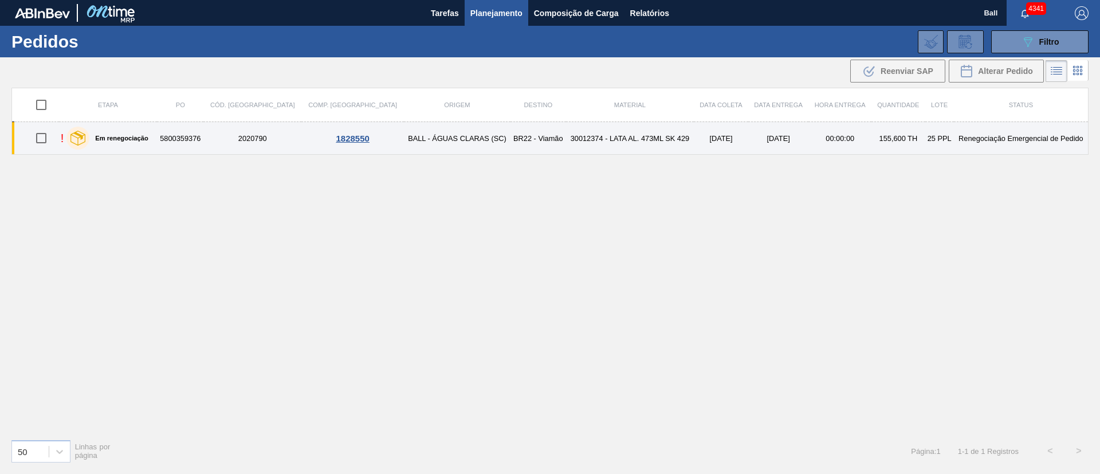
click at [589, 135] on td "30012374 - LATA AL. 473ML SK 429" at bounding box center [630, 138] width 128 height 33
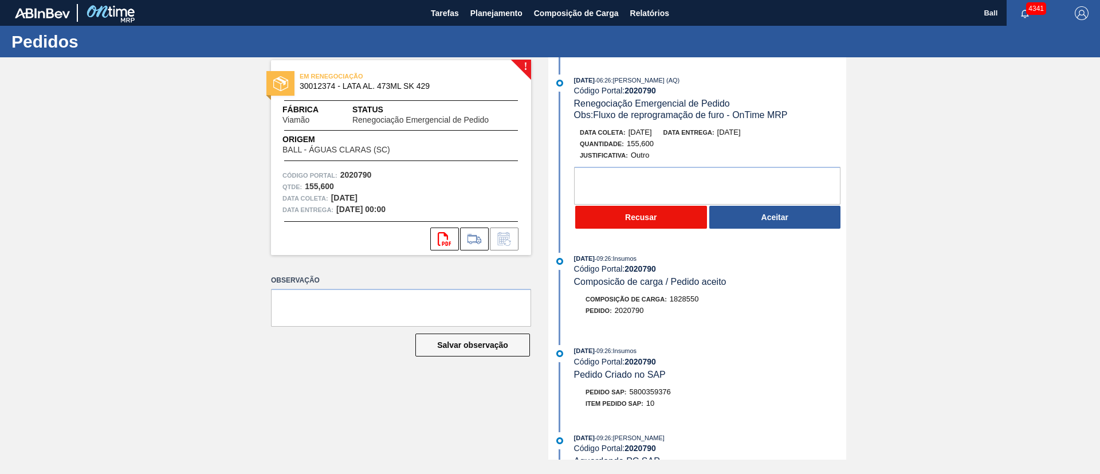
click at [632, 215] on button "Recusar" at bounding box center [641, 217] width 132 height 23
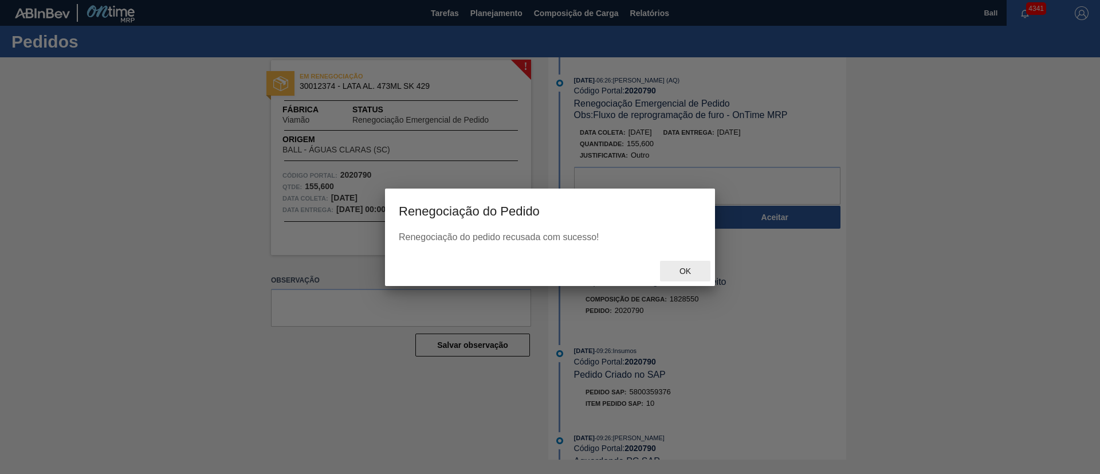
click at [696, 273] on span "Ok" at bounding box center [685, 270] width 30 height 9
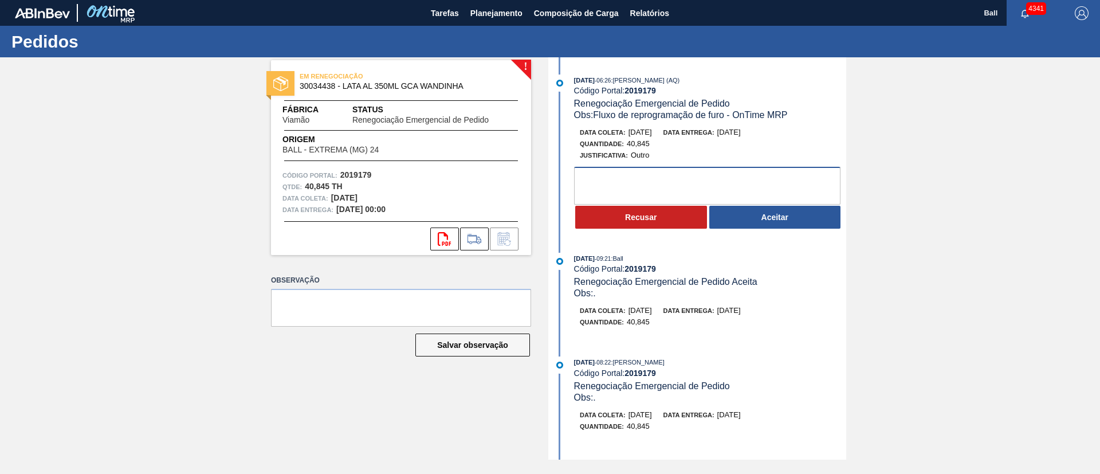
click at [711, 189] on textarea at bounding box center [707, 186] width 266 height 38
drag, startPoint x: 1096, startPoint y: 170, endPoint x: 1089, endPoint y: 232, distance: 62.3
click at [1089, 232] on div "! EM RENEGOCIAÇÃO 30034438 - LATA AL 350ML GCA WANDINHA Fábrica Viamão Status R…" at bounding box center [550, 258] width 1100 height 402
drag, startPoint x: 693, startPoint y: 425, endPoint x: 705, endPoint y: 343, distance: 82.2
click at [705, 343] on div "31/08/2025 - 06:26 : Arthur Candeia Diniz (AQ) Código Portal: 2019179 Renegocia…" at bounding box center [698, 258] width 295 height 402
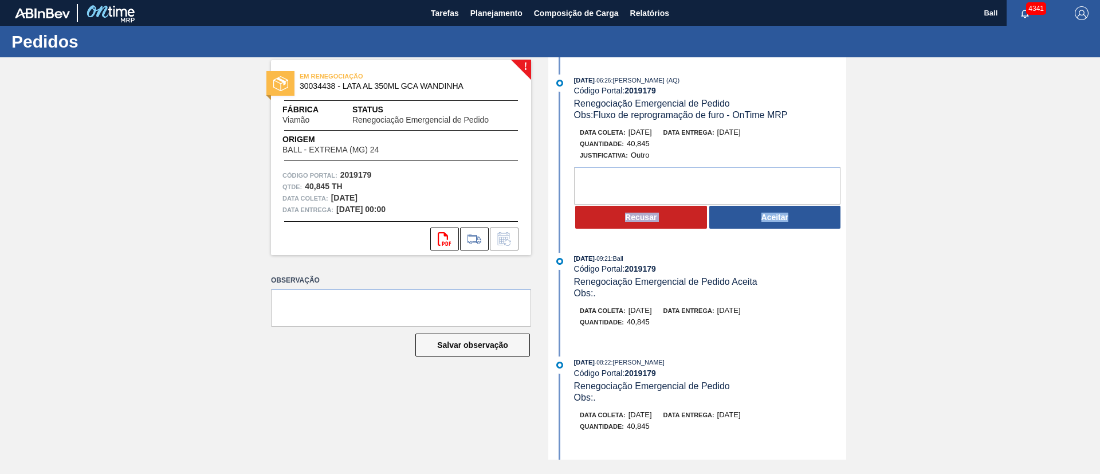
click at [706, 344] on div "31/08/2025 - 06:26 : Arthur Candeia Diniz (AQ) Código Portal: 2019179 Renegocia…" at bounding box center [698, 258] width 295 height 402
click at [655, 387] on span "Renegociação Emergencial de Pedido" at bounding box center [652, 386] width 156 height 10
drag, startPoint x: 846, startPoint y: 207, endPoint x: 846, endPoint y: 240, distance: 32.7
click at [846, 240] on div "! EM RENEGOCIAÇÃO 30034438 - LATA AL 350ML GCA WANDINHA Fábrica Viamão Status R…" at bounding box center [550, 258] width 1100 height 402
click at [786, 225] on button "Aceitar" at bounding box center [775, 217] width 132 height 23
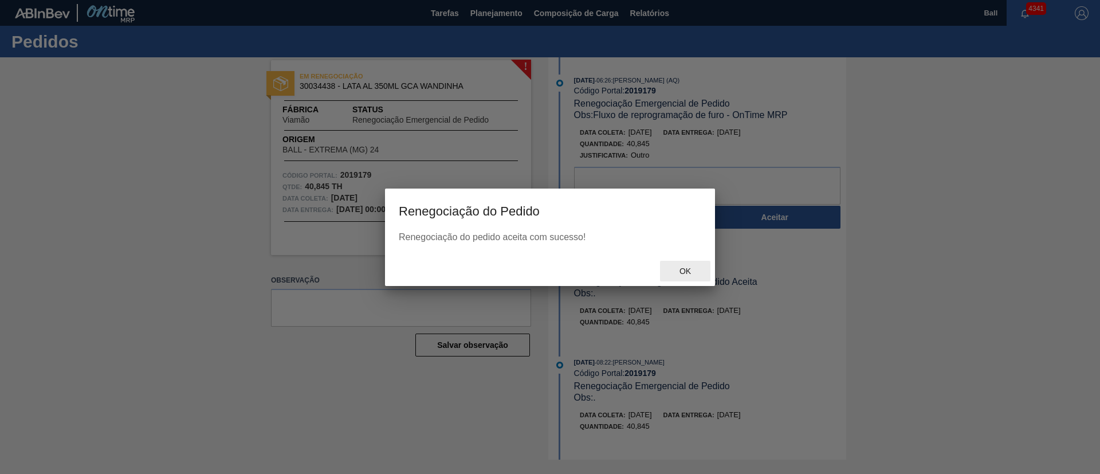
click at [678, 270] on span "Ok" at bounding box center [685, 270] width 30 height 9
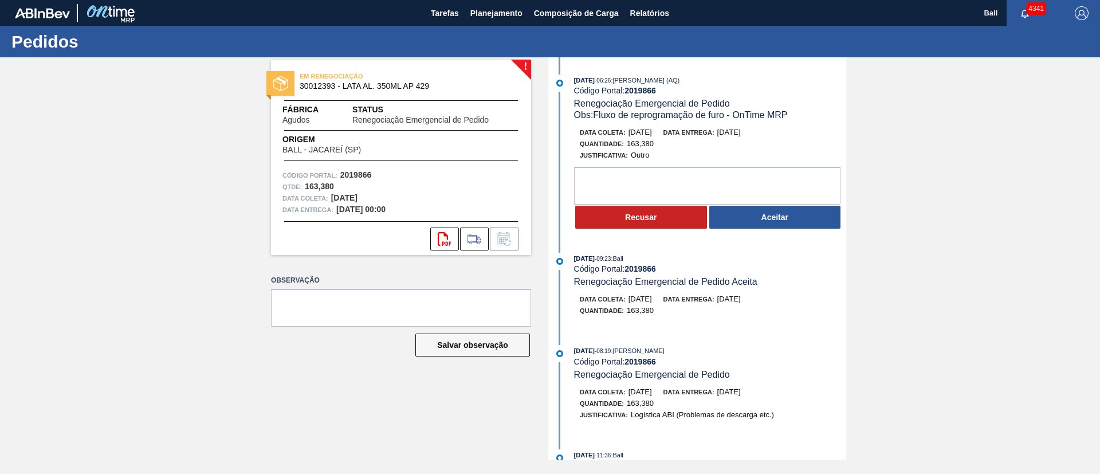
click at [245, 155] on div "! EM RENEGOCIAÇÃO 30012393 - LATA AL. 350ML AP 429 Fábrica Agudos Status Renego…" at bounding box center [550, 258] width 1100 height 402
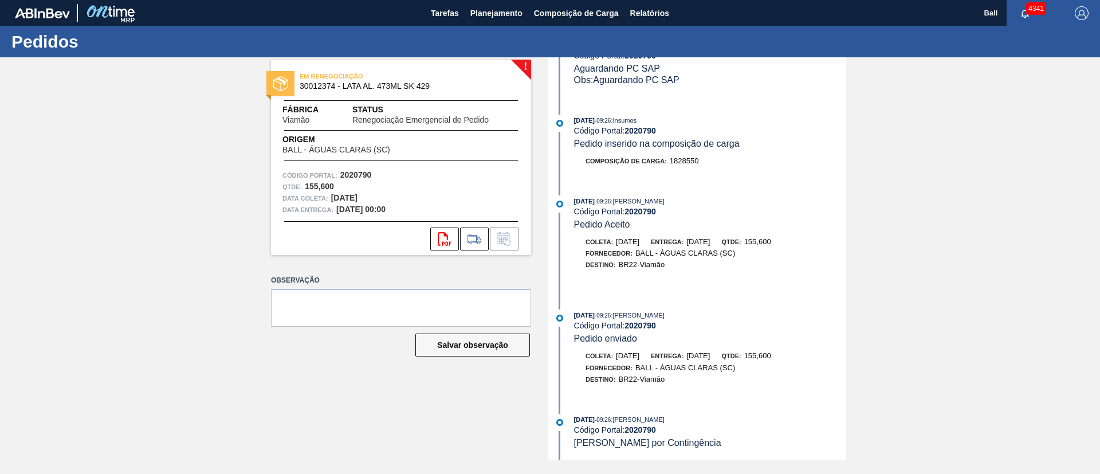
scroll to position [393, 0]
click at [704, 341] on div "29/08/2025 - 09:26 : BRUNO DE MELLO DUARTE Código Portal: 2020790 Pedido enviado" at bounding box center [710, 326] width 272 height 35
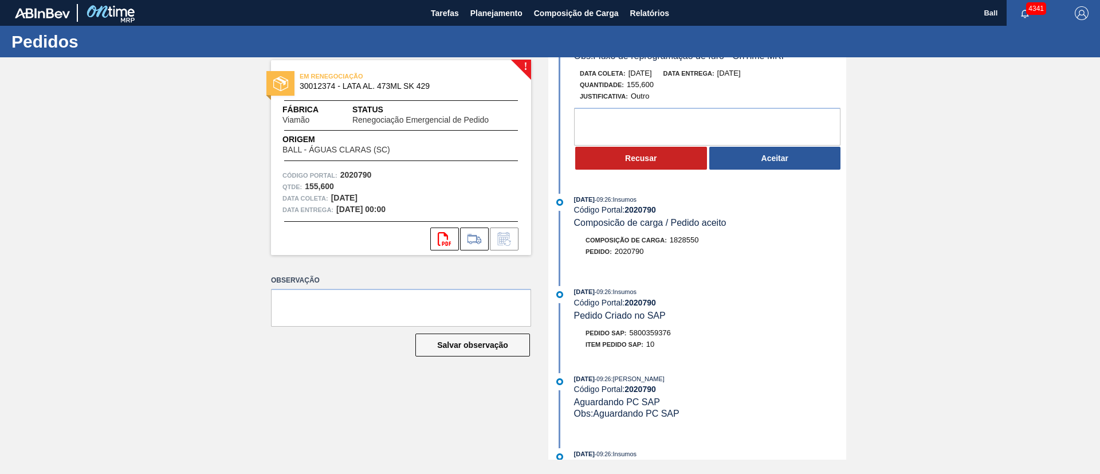
scroll to position [86, 0]
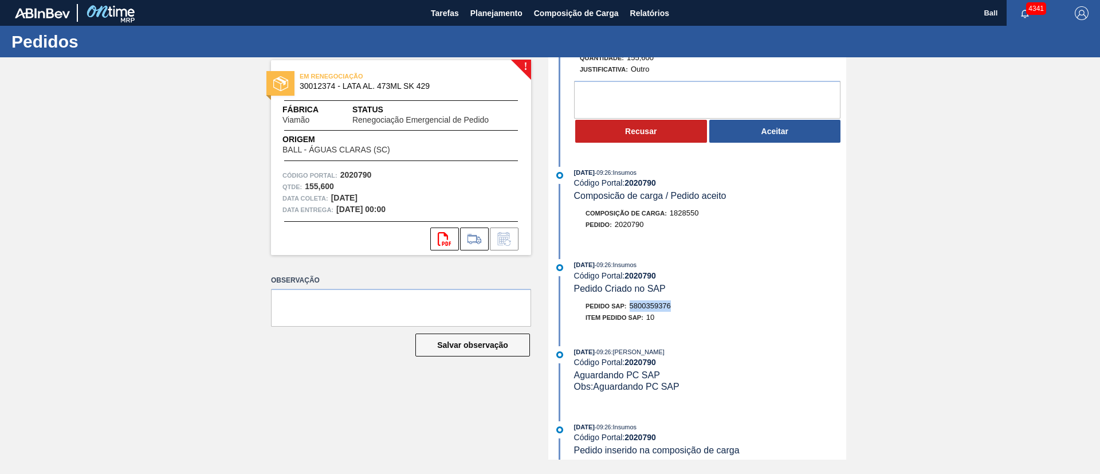
drag, startPoint x: 680, startPoint y: 303, endPoint x: 631, endPoint y: 308, distance: 48.9
click at [631, 308] on div "Pedido SAP: 5800359376" at bounding box center [710, 305] width 272 height 11
copy span "5800359376"
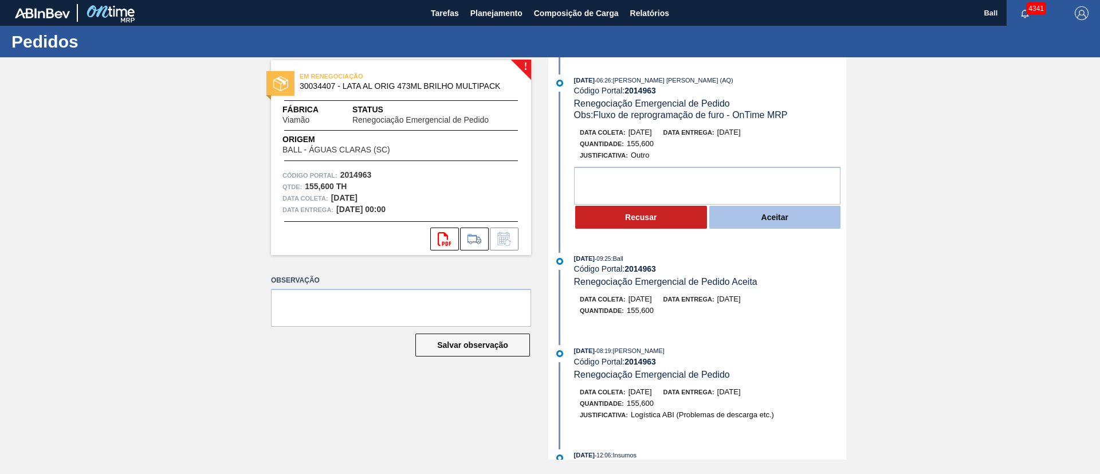
click at [792, 218] on button "Aceitar" at bounding box center [775, 217] width 132 height 23
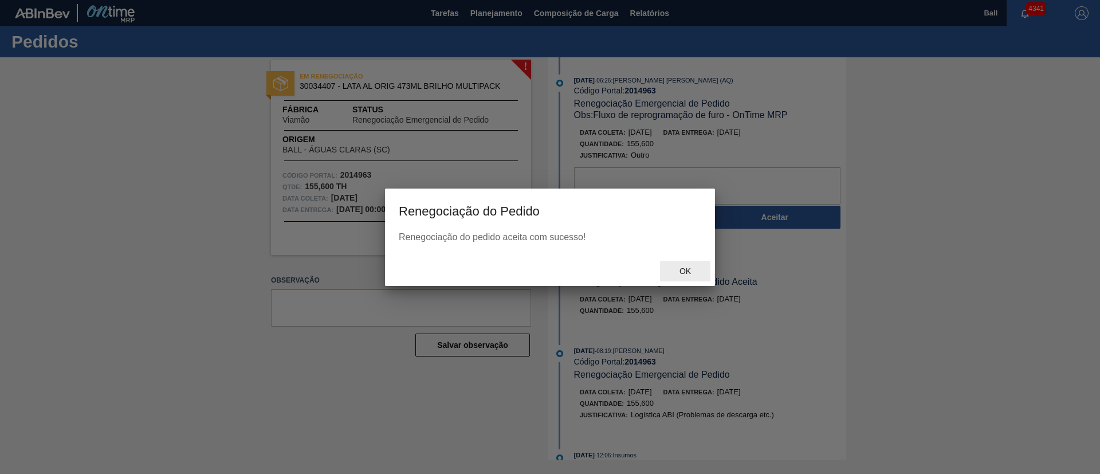
click at [687, 274] on span "Ok" at bounding box center [685, 270] width 30 height 9
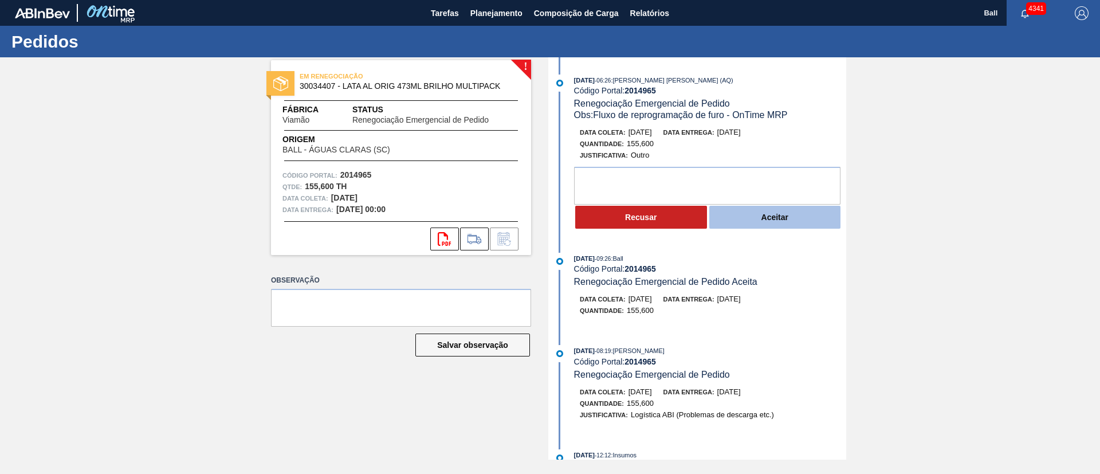
click at [793, 223] on button "Aceitar" at bounding box center [775, 217] width 132 height 23
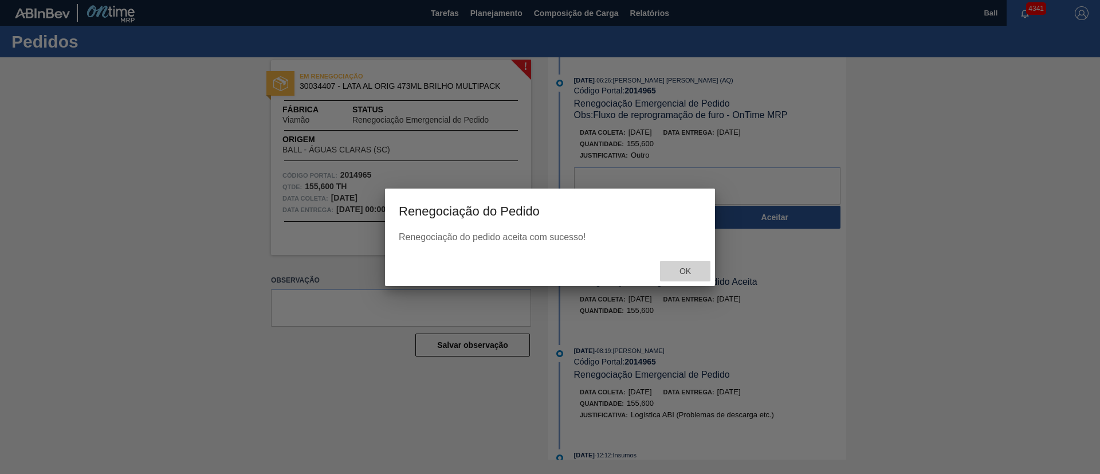
click at [688, 268] on span "Ok" at bounding box center [685, 270] width 30 height 9
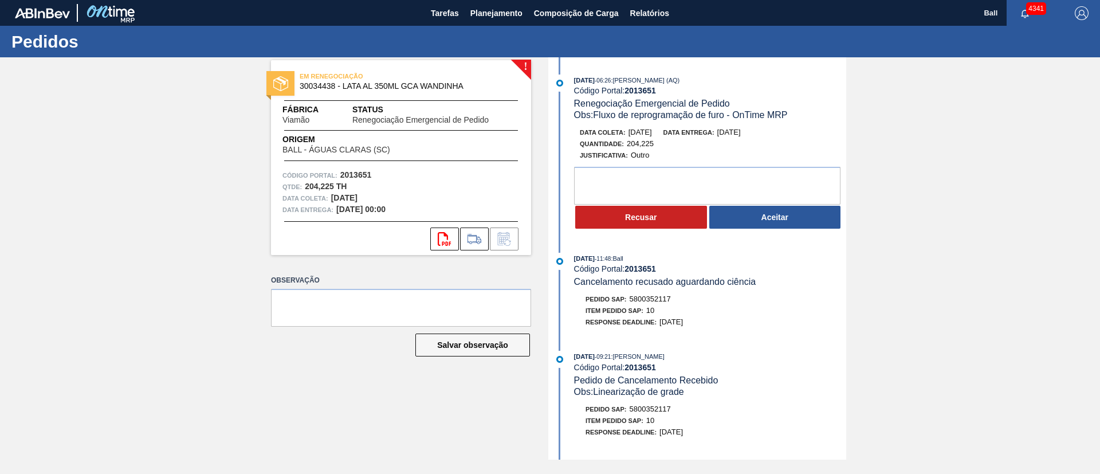
drag, startPoint x: 816, startPoint y: 116, endPoint x: 758, endPoint y: 77, distance: 70.2
click at [755, 79] on div "[DATE] 06:26 : [PERSON_NAME] (AQ) Código Portal: 2013651 Renegociação Emergenci…" at bounding box center [710, 97] width 272 height 46
click at [766, 74] on div "31/08/2025 - 06:26 : Arthur Candeia Diniz (AQ)" at bounding box center [710, 79] width 272 height 11
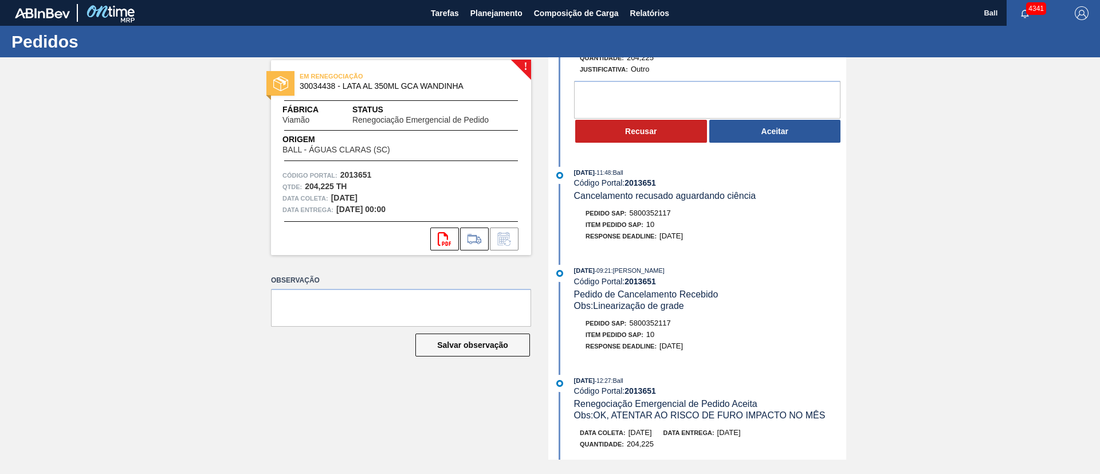
scroll to position [172, 0]
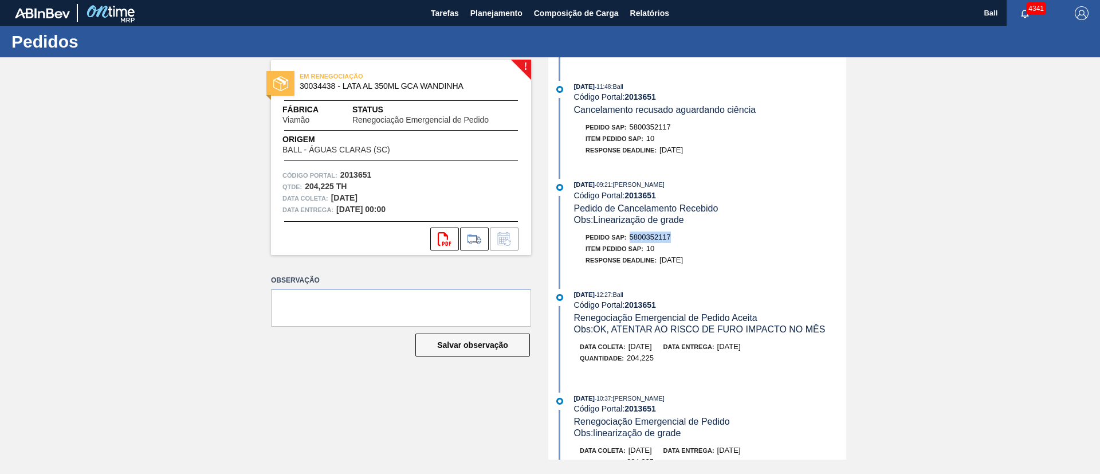
drag, startPoint x: 683, startPoint y: 238, endPoint x: 567, endPoint y: 192, distance: 124.5
click at [632, 238] on div "Pedido SAP: 5800352117" at bounding box center [710, 237] width 272 height 11
copy span "5800352117"
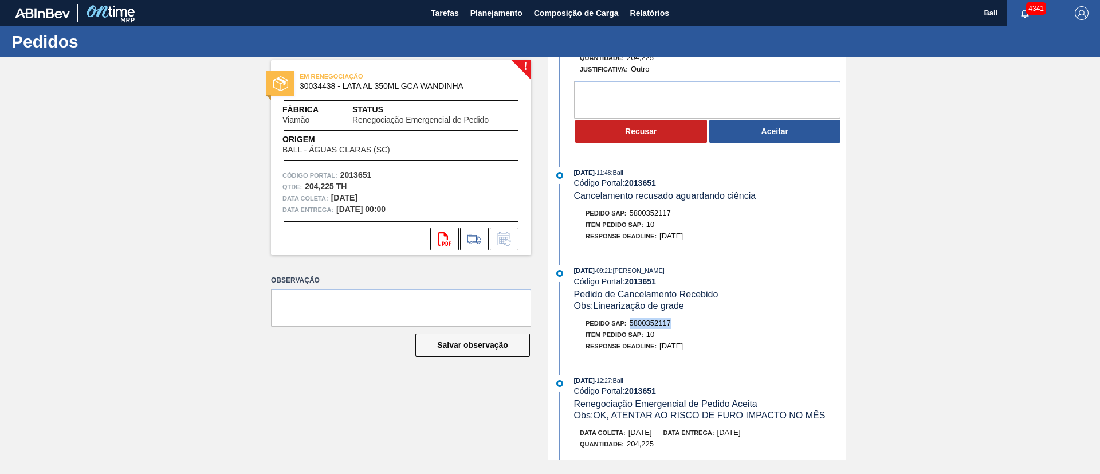
scroll to position [0, 0]
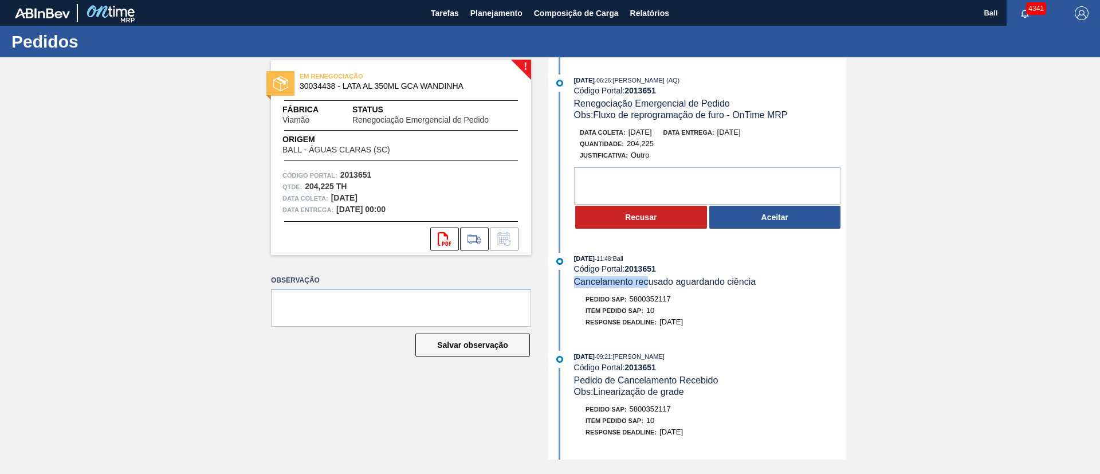
drag, startPoint x: 647, startPoint y: 284, endPoint x: 773, endPoint y: 281, distance: 126.1
click at [773, 281] on div "29/08/2025 - 11:48 : Ball Código Portal: 2013651 Cancelamento recusado aguardan…" at bounding box center [710, 270] width 272 height 35
click at [1029, 293] on div "! EM RENEGOCIAÇÃO 30034438 - LATA AL 350ML GCA WANDINHA Fábrica Viamão Status R…" at bounding box center [550, 258] width 1100 height 402
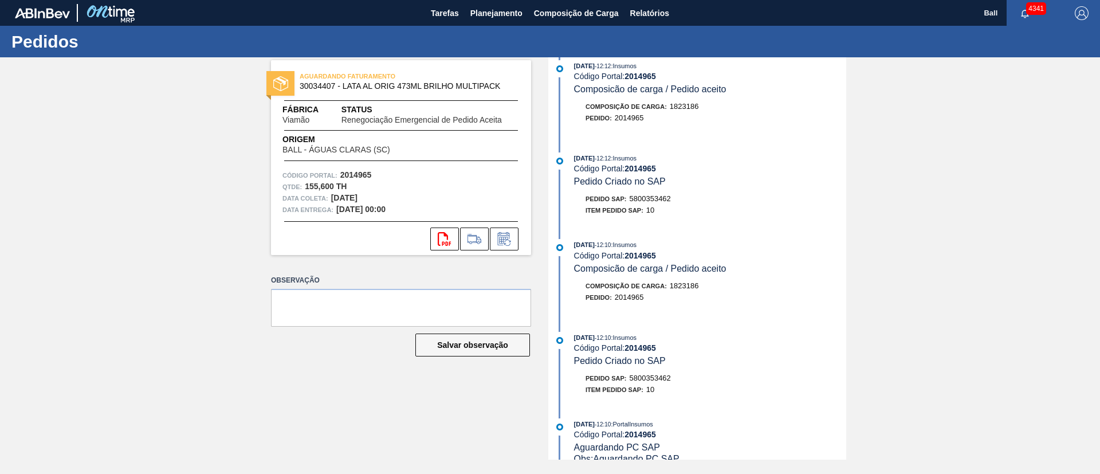
scroll to position [649, 0]
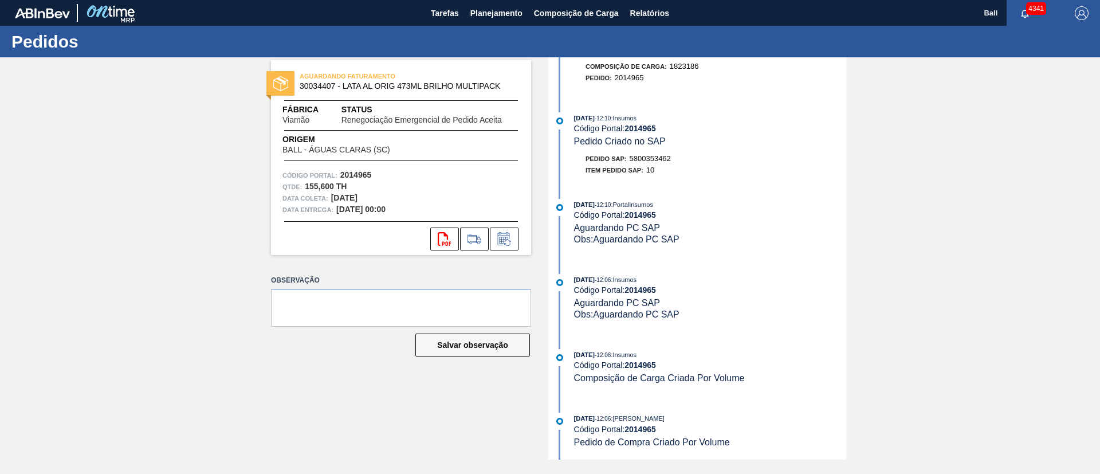
click at [396, 422] on div "AGUARDANDO FATURAMENTO 30034407 - LATA AL ORIG 473ML BRILHO MULTIPACK Fábrica V…" at bounding box center [392, 258] width 277 height 402
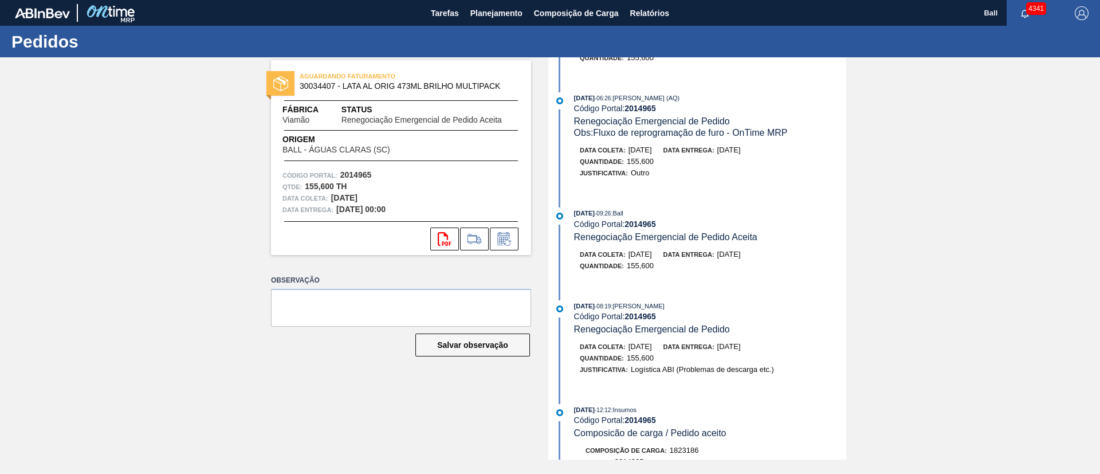
scroll to position [0, 0]
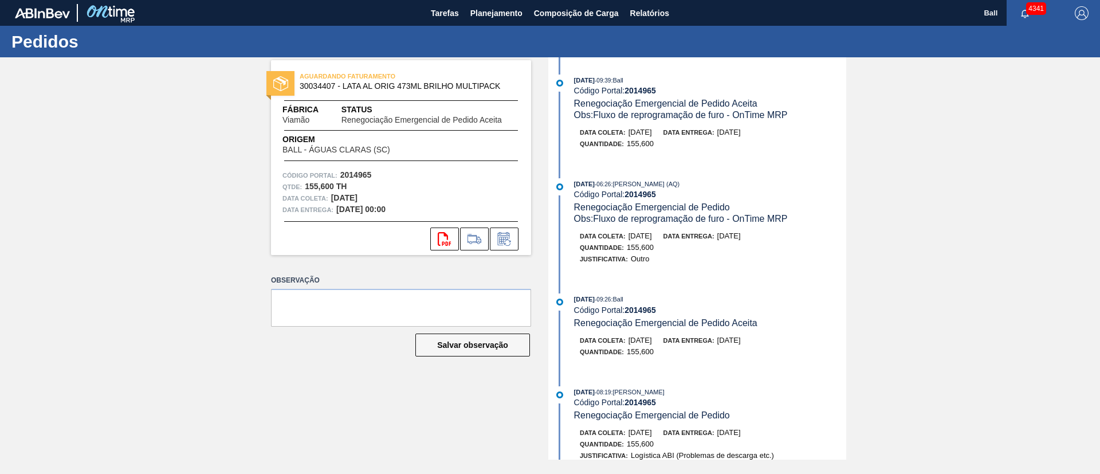
click at [368, 422] on div "AGUARDANDO FATURAMENTO 30034407 - LATA AL ORIG 473ML BRILHO MULTIPACK Fábrica V…" at bounding box center [392, 258] width 277 height 402
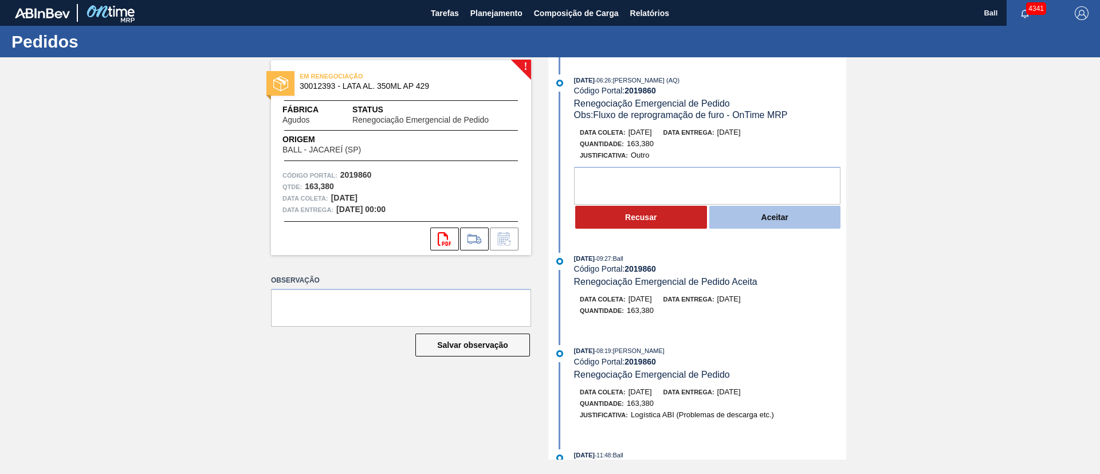
click at [785, 213] on button "Aceitar" at bounding box center [775, 217] width 132 height 23
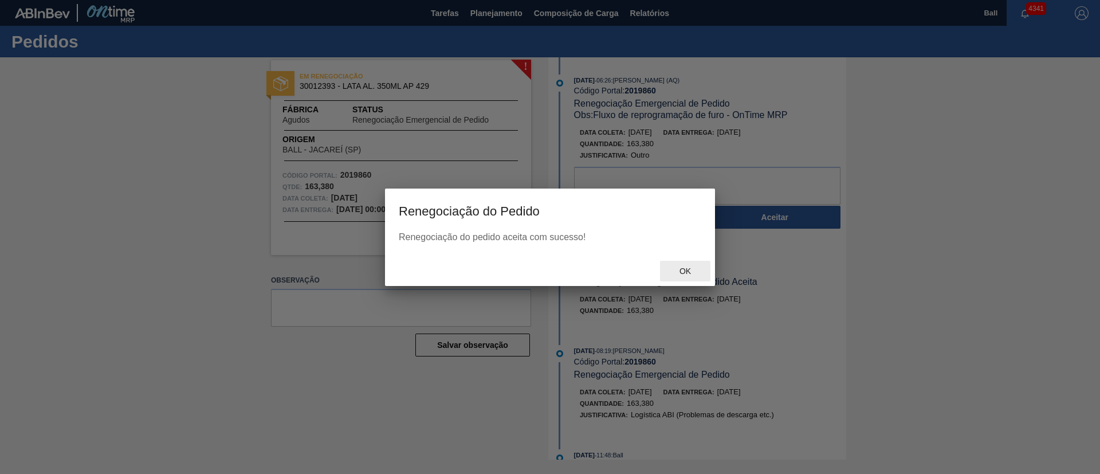
click at [678, 270] on span "Ok" at bounding box center [685, 270] width 30 height 9
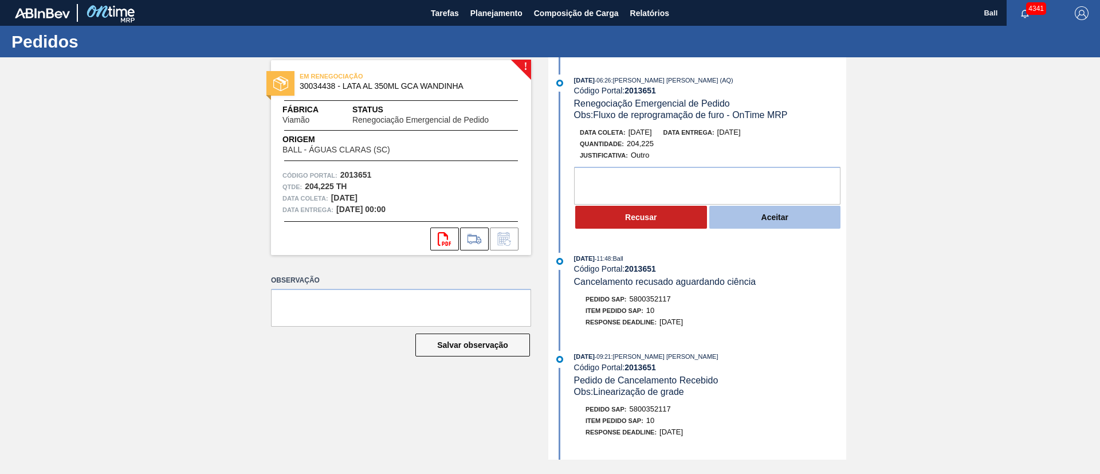
click at [799, 223] on button "Aceitar" at bounding box center [775, 217] width 132 height 23
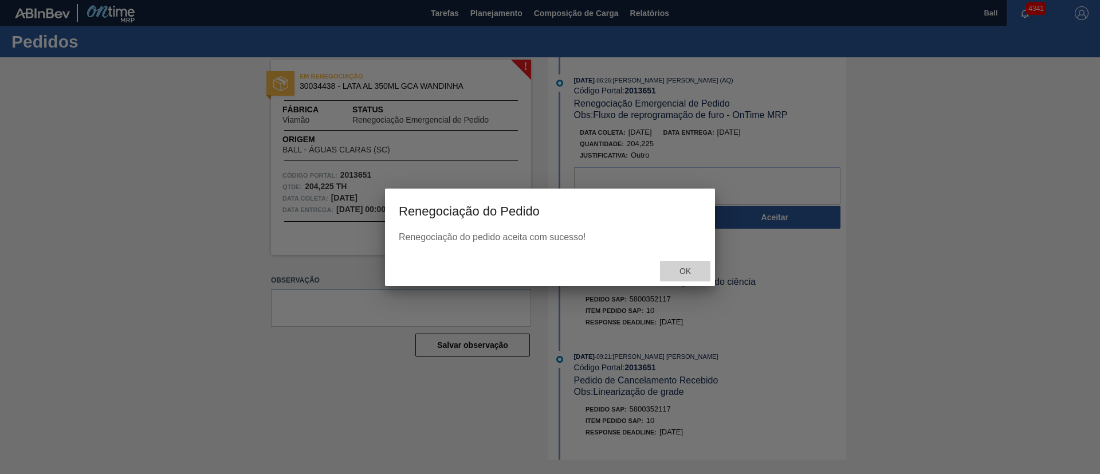
click at [693, 265] on div "Ok" at bounding box center [685, 271] width 50 height 21
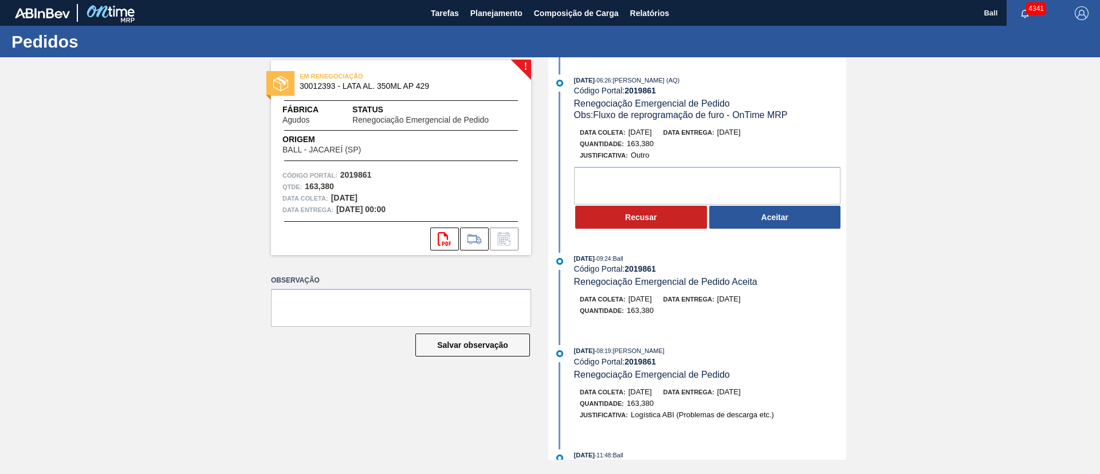
click at [784, 234] on div "[DATE] 06:26 : [PERSON_NAME] (AQ) Código Portal: 2019861 Renegociação Emergenci…" at bounding box center [698, 154] width 295 height 161
click at [786, 214] on button "Aceitar" at bounding box center [775, 217] width 132 height 23
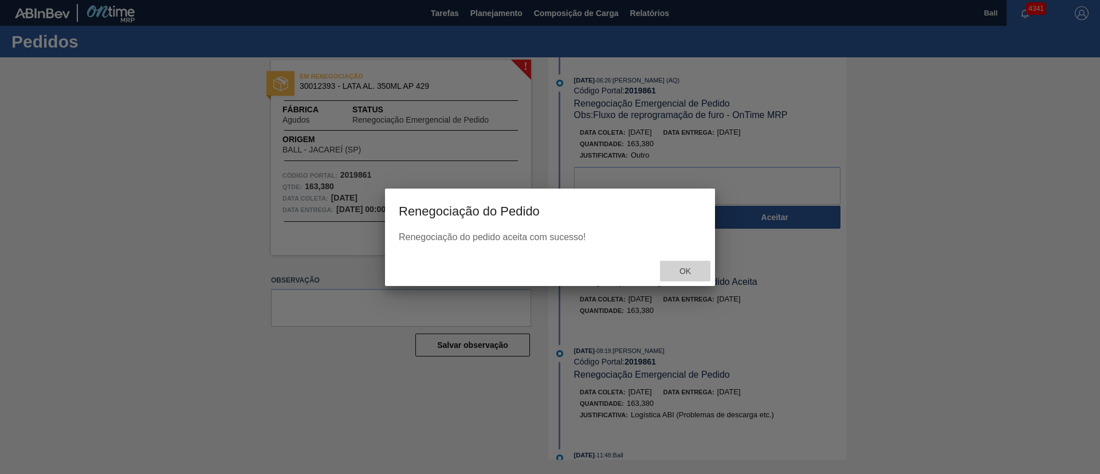
click at [688, 268] on span "Ok" at bounding box center [685, 270] width 30 height 9
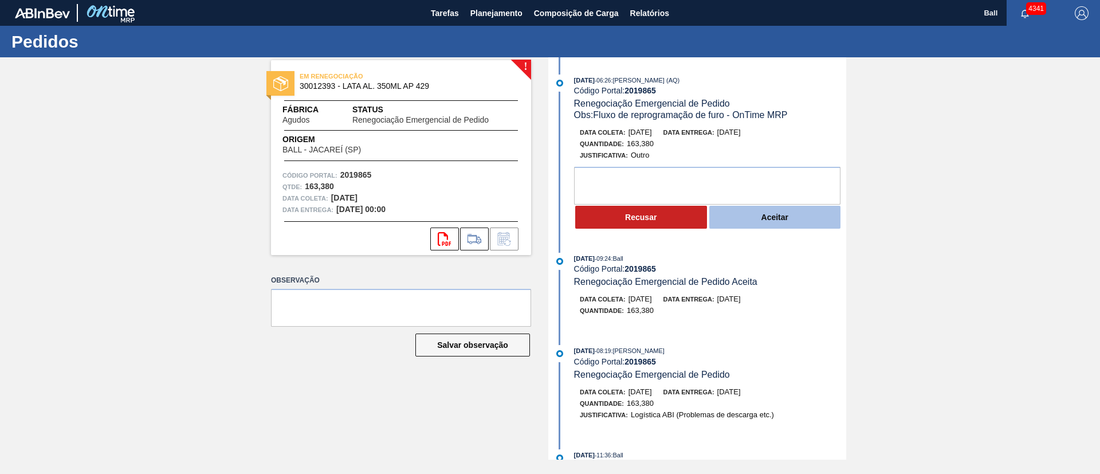
click at [814, 223] on button "Aceitar" at bounding box center [775, 217] width 132 height 23
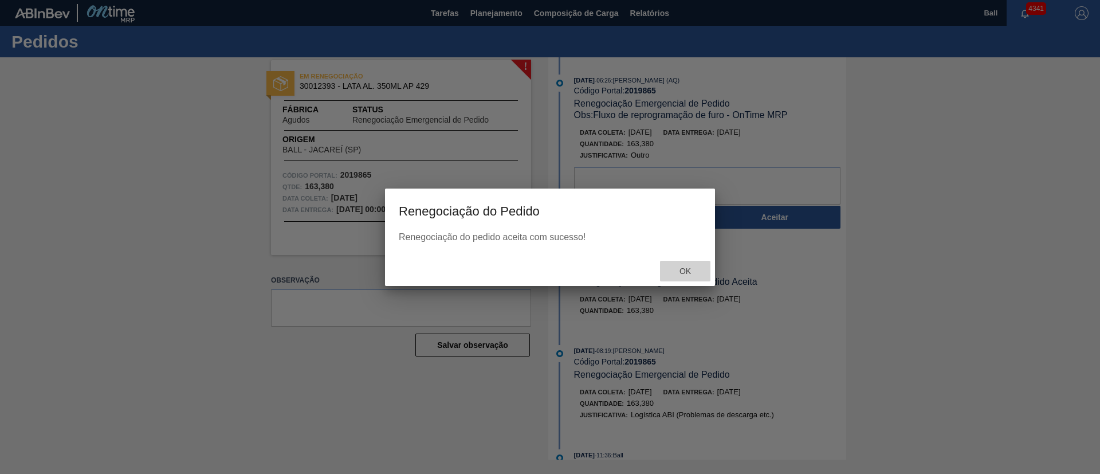
click at [689, 263] on div "Ok" at bounding box center [685, 271] width 50 height 21
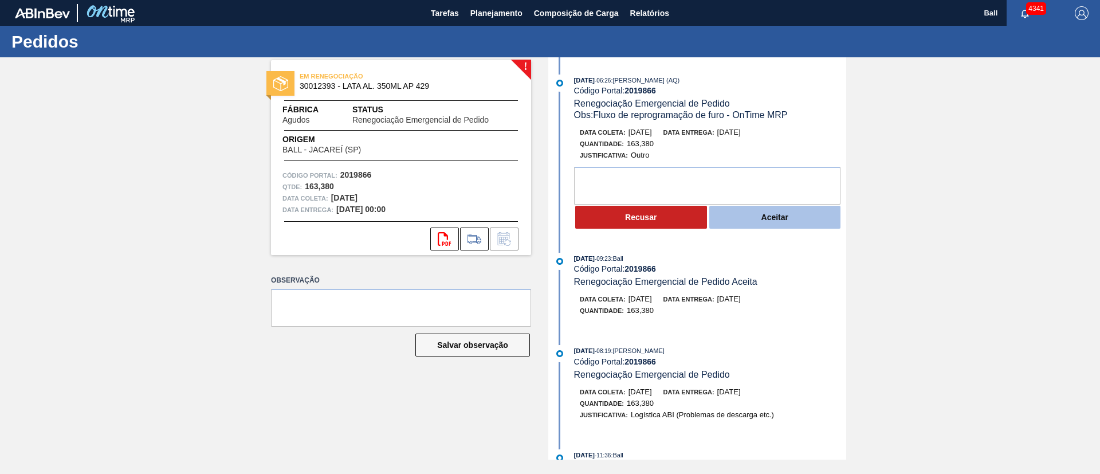
click at [819, 223] on button "Aceitar" at bounding box center [775, 217] width 132 height 23
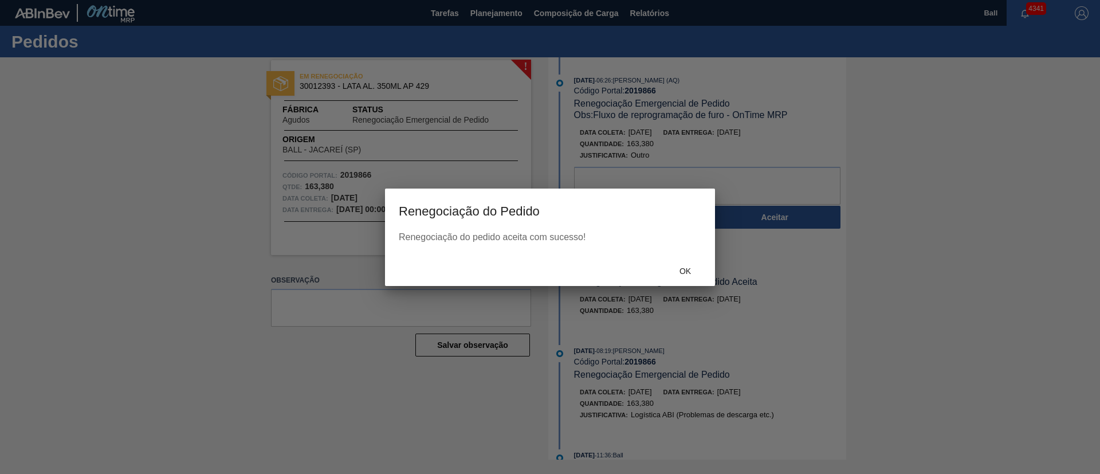
click at [691, 259] on div "Ok" at bounding box center [550, 271] width 330 height 30
click at [691, 269] on span "Ok" at bounding box center [685, 270] width 30 height 9
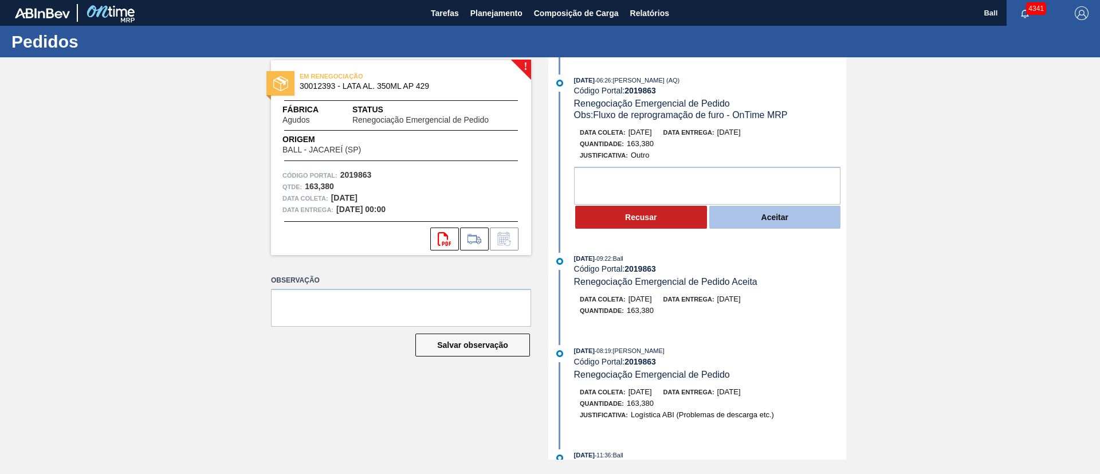
click at [800, 215] on button "Aceitar" at bounding box center [775, 217] width 132 height 23
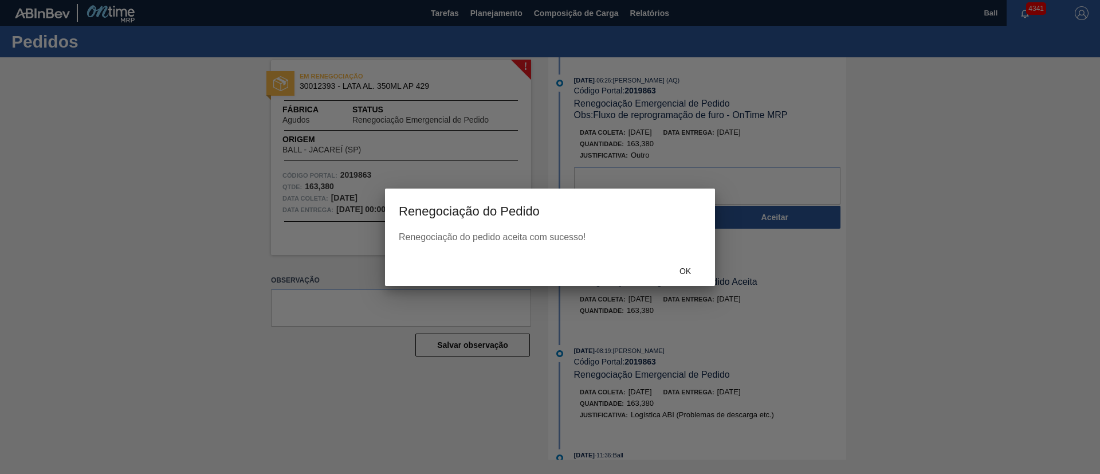
click at [690, 272] on span "Ok" at bounding box center [685, 270] width 30 height 9
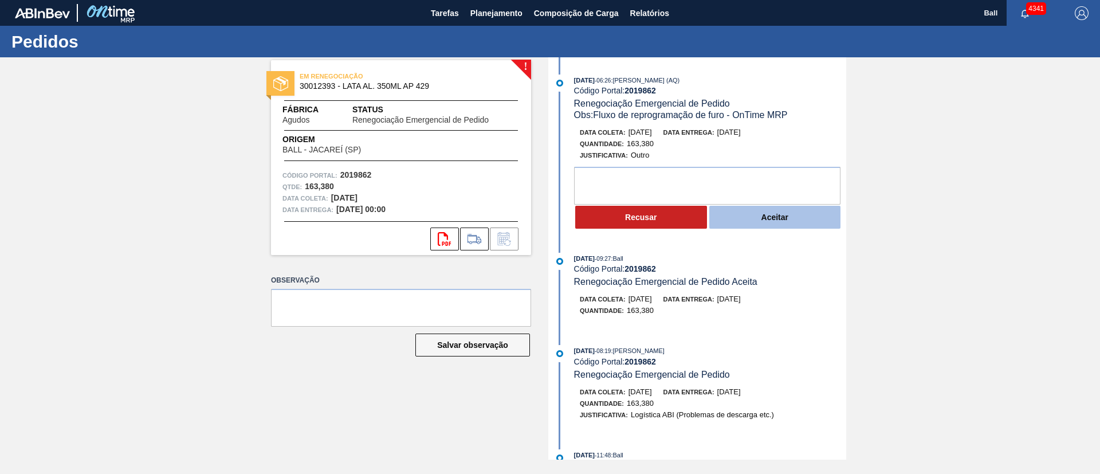
click at [811, 221] on button "Aceitar" at bounding box center [775, 217] width 132 height 23
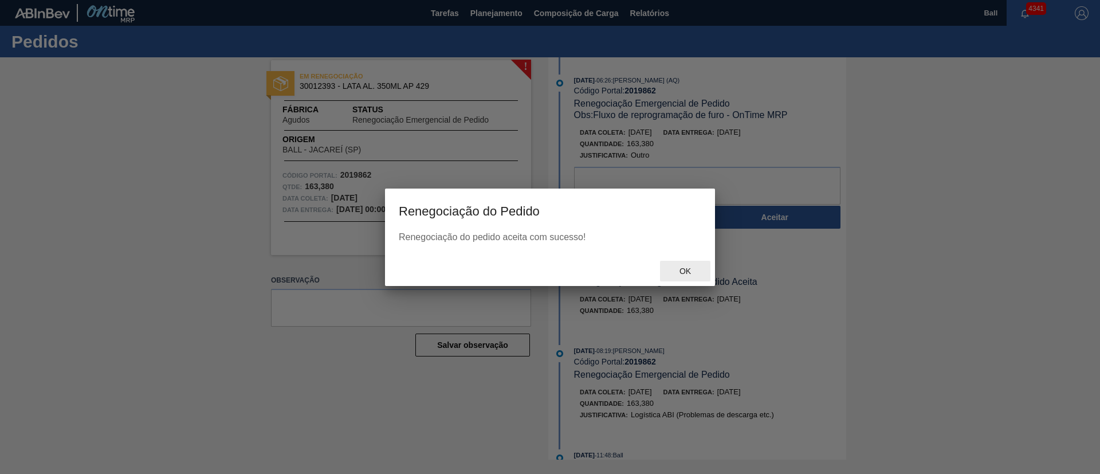
click at [686, 273] on span "Ok" at bounding box center [685, 270] width 30 height 9
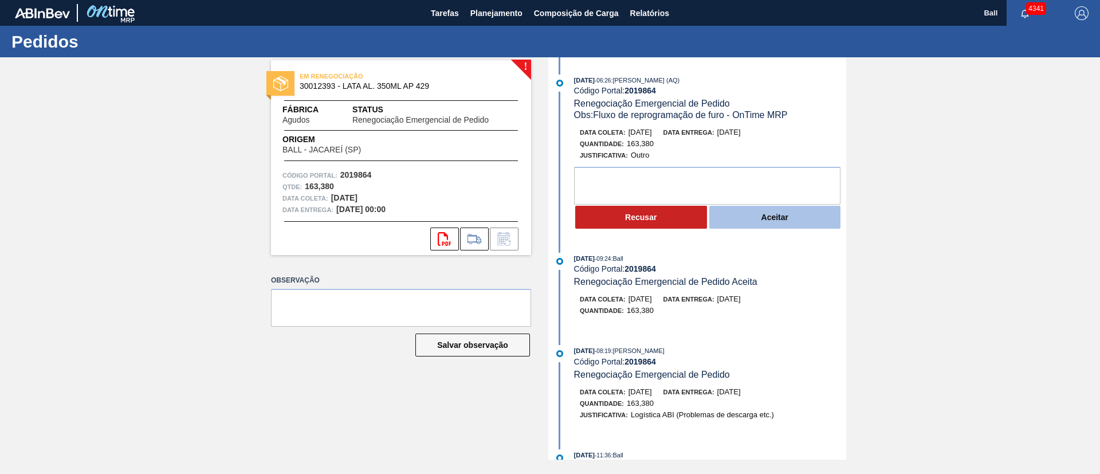
click at [746, 223] on button "Aceitar" at bounding box center [775, 217] width 132 height 23
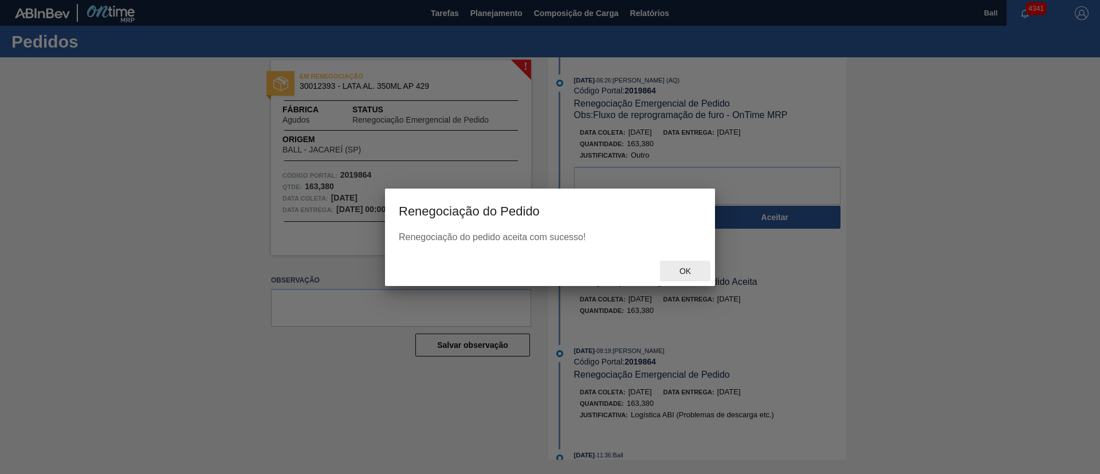
click at [679, 266] on span "Ok" at bounding box center [685, 270] width 30 height 9
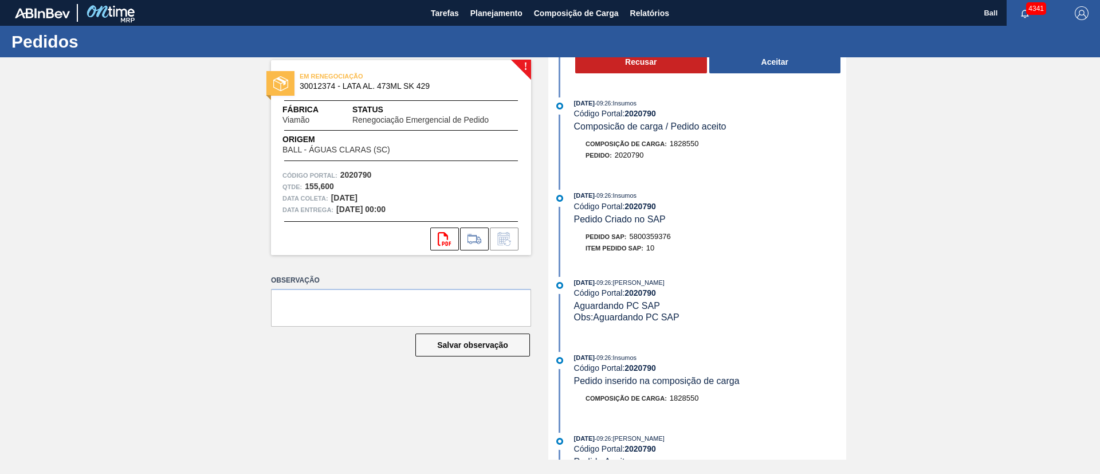
scroll to position [393, 0]
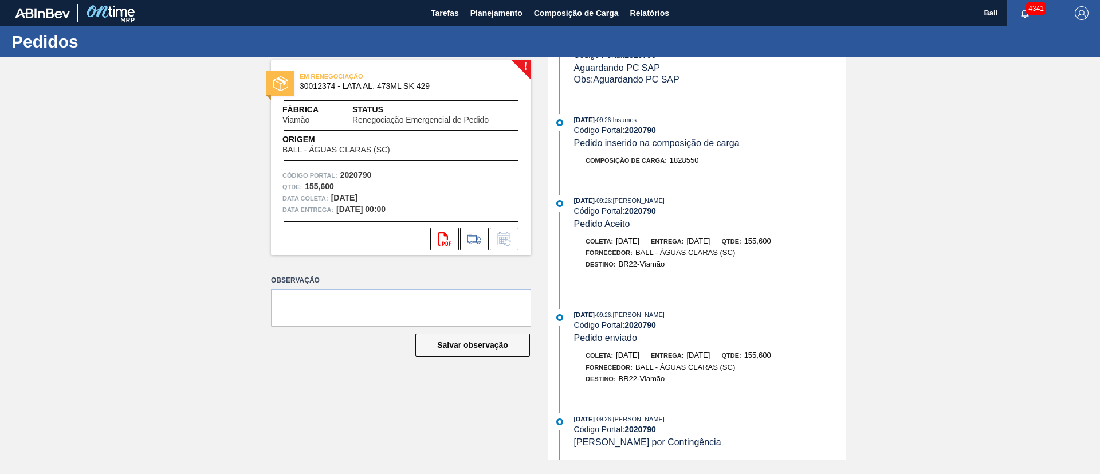
click at [982, 215] on div "! EM RENEGOCIAÇÃO 30012374 - LATA AL. 473ML SK 429 Fábrica Viamão Status Renego…" at bounding box center [550, 258] width 1100 height 402
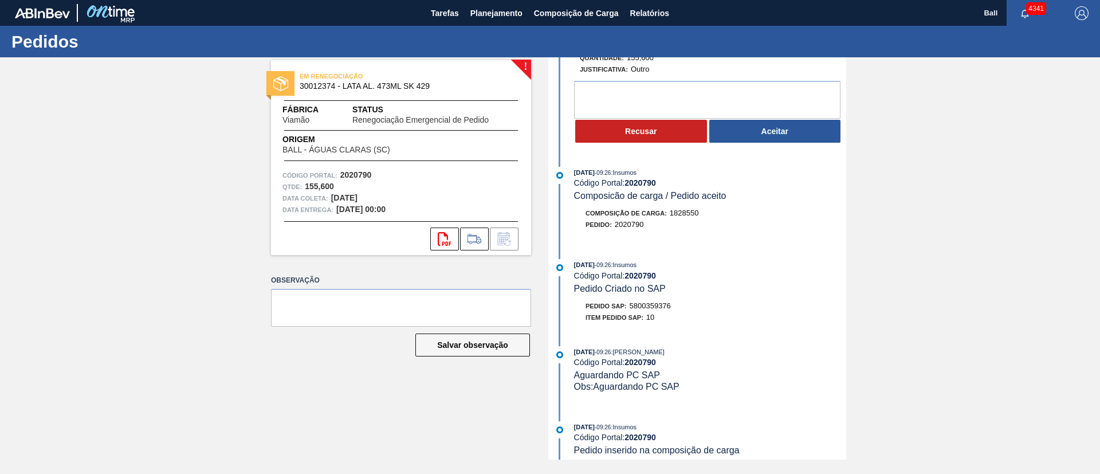
scroll to position [172, 0]
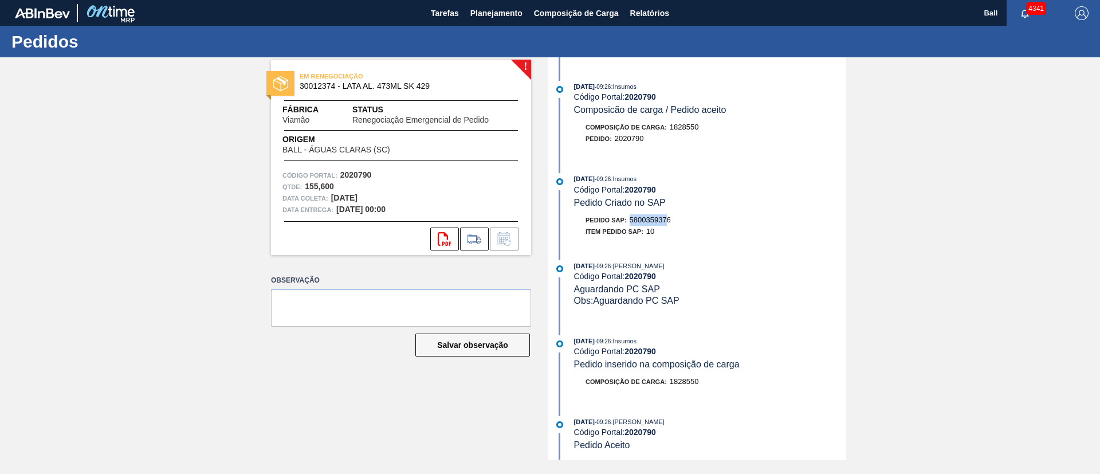
drag, startPoint x: 671, startPoint y: 220, endPoint x: 629, endPoint y: 220, distance: 41.8
click at [629, 220] on div "Pedido SAP: 5800359376" at bounding box center [628, 219] width 85 height 11
drag, startPoint x: 682, startPoint y: 221, endPoint x: 633, endPoint y: 222, distance: 49.3
click at [633, 222] on div "Pedido SAP: 5800359376" at bounding box center [710, 219] width 272 height 11
copy span "5800359376"
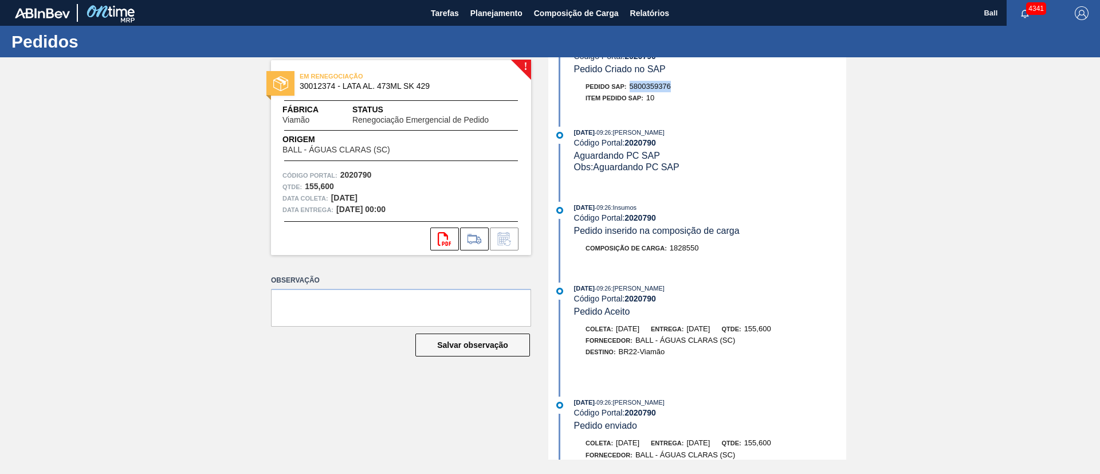
scroll to position [393, 0]
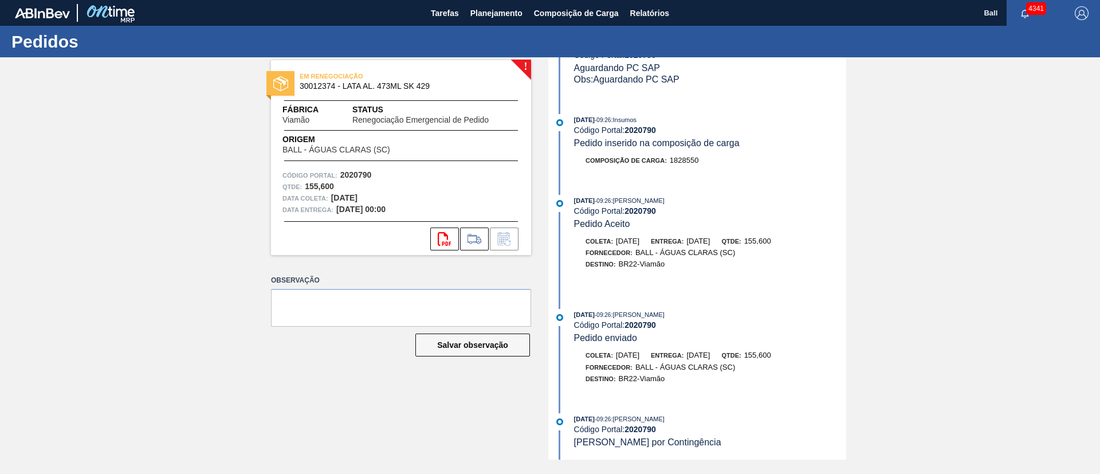
click at [915, 247] on div "! EM RENEGOCIAÇÃO 30012374 - LATA AL. 473ML SK 429 Fábrica Viamão Status Renego…" at bounding box center [550, 258] width 1100 height 402
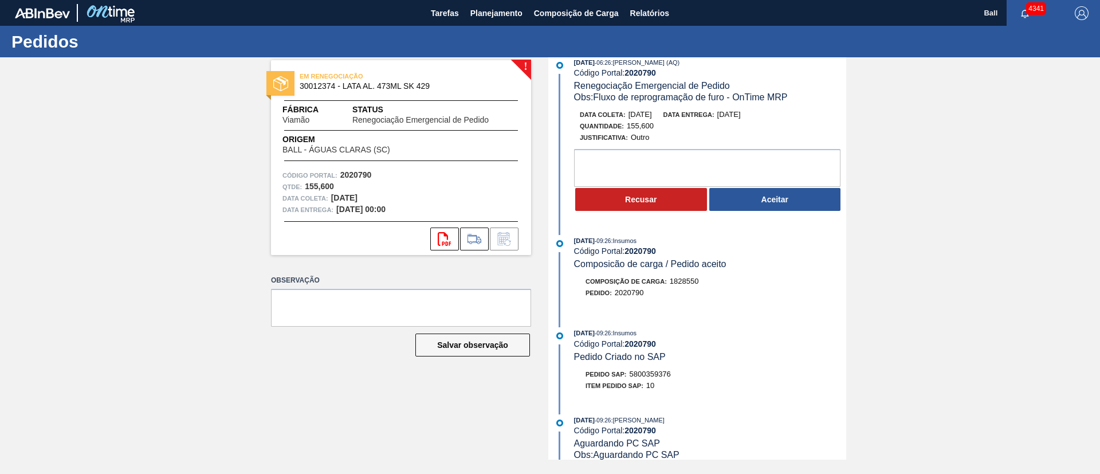
scroll to position [0, 0]
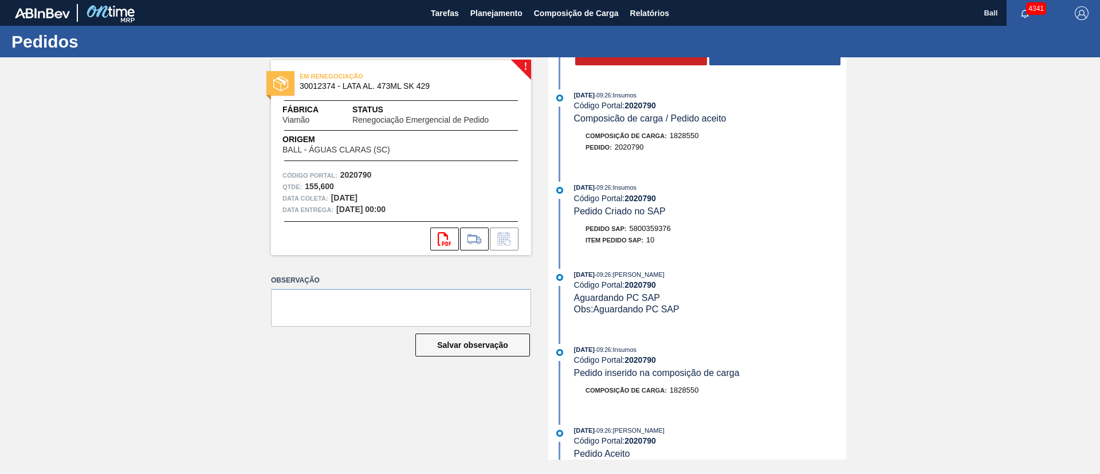
scroll to position [86, 0]
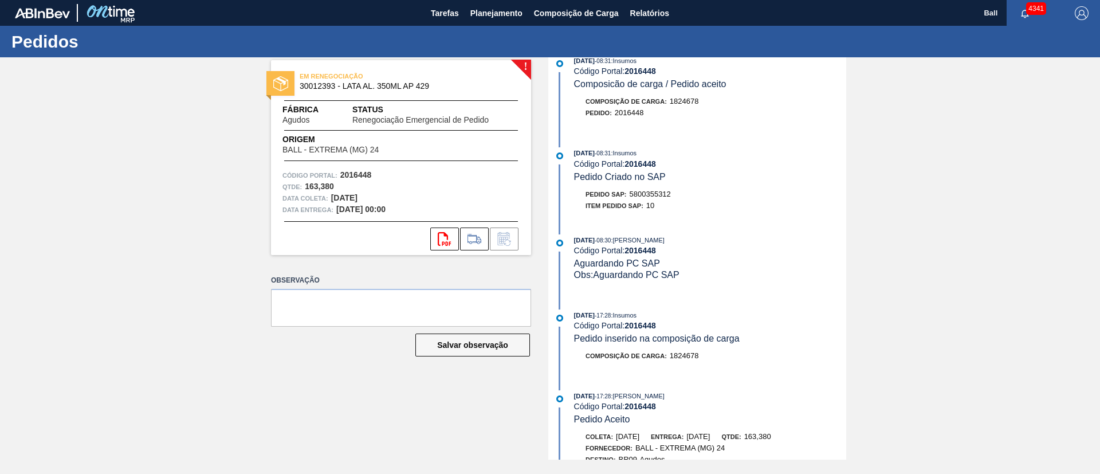
scroll to position [797, 0]
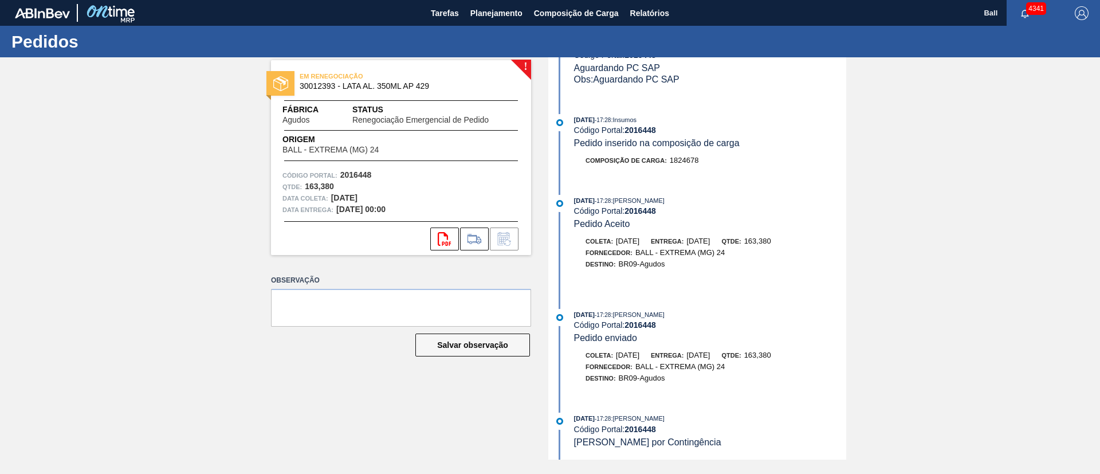
click at [429, 405] on div "! EM RENEGOCIAÇÃO 30012393 - LATA AL. 350ML AP 429 Fábrica Agudos Status Renego…" at bounding box center [392, 258] width 277 height 402
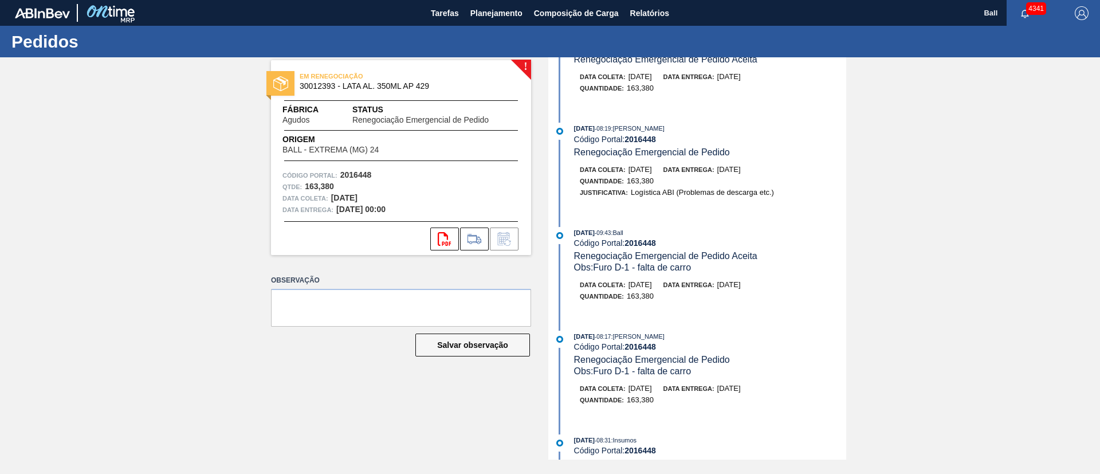
scroll to position [195, 0]
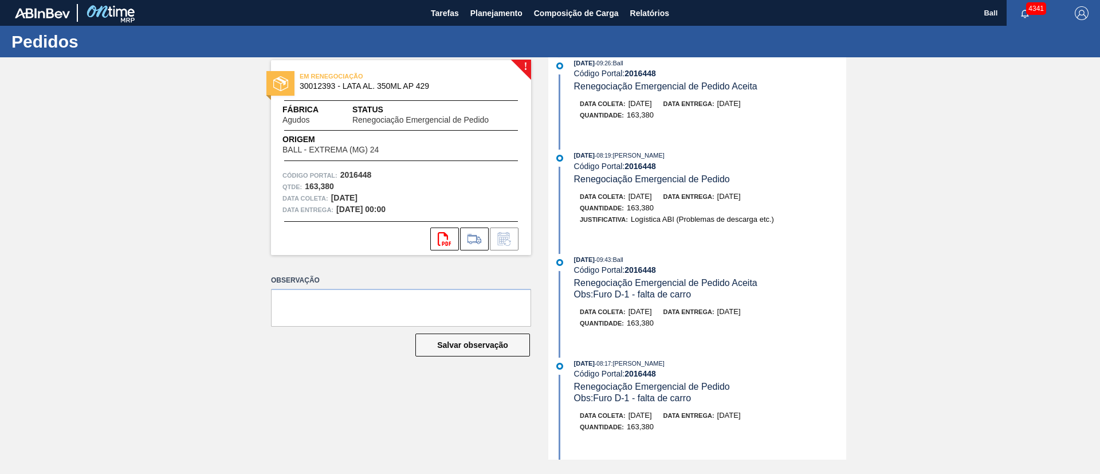
click at [755, 332] on div "Data coleta: [DATE] Data entrega: [DATE] Quantidade : 163,380" at bounding box center [698, 320] width 295 height 29
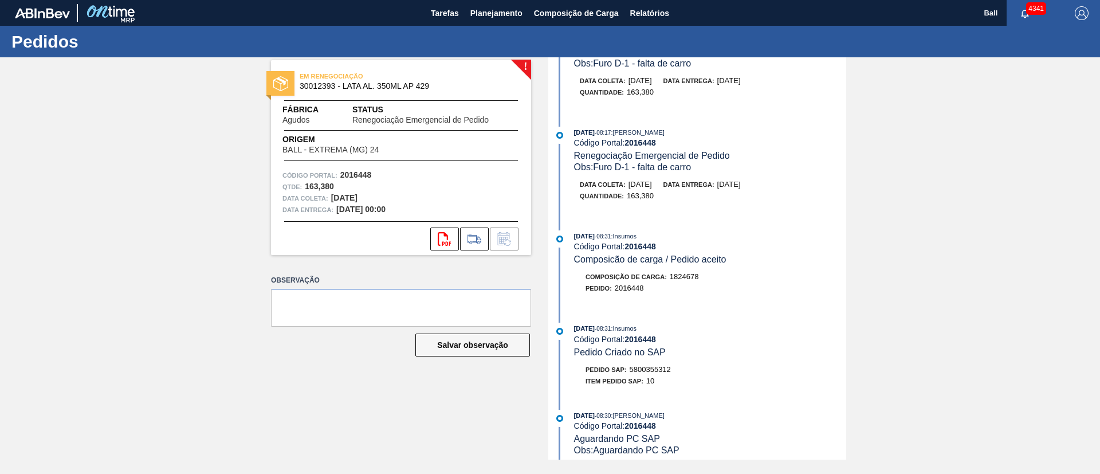
scroll to position [453, 0]
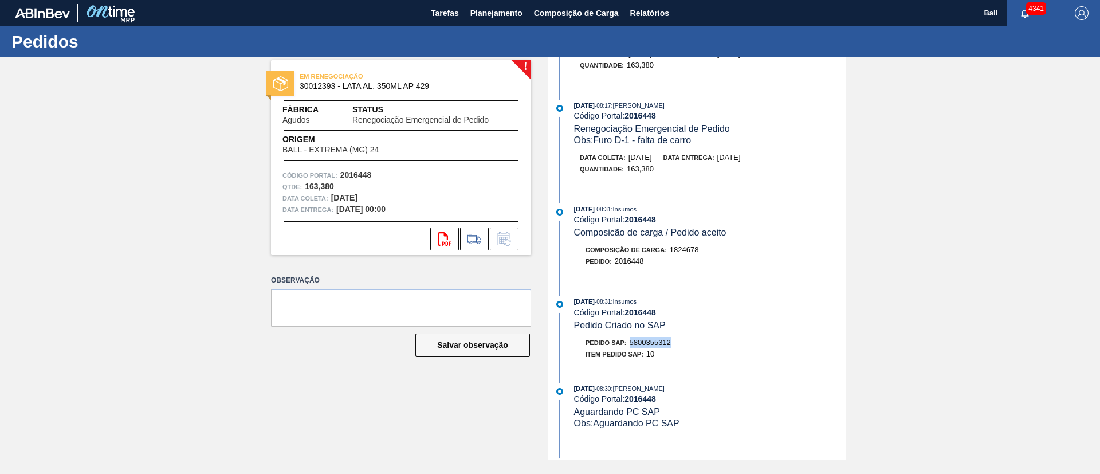
drag, startPoint x: 675, startPoint y: 342, endPoint x: 632, endPoint y: 342, distance: 43.0
click at [632, 342] on div "Pedido SAP: 5800355312" at bounding box center [710, 342] width 272 height 11
copy span "5800355312"
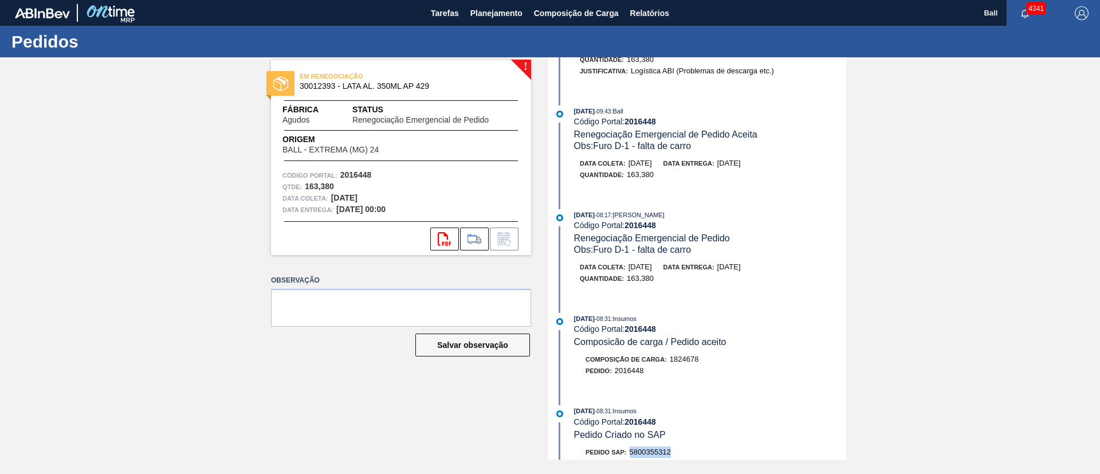
scroll to position [430, 0]
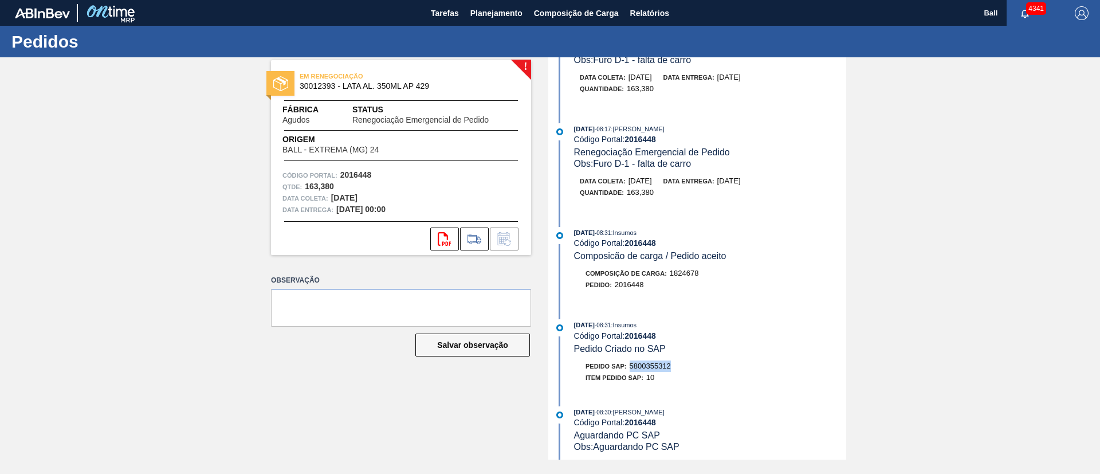
copy span "5800355312"
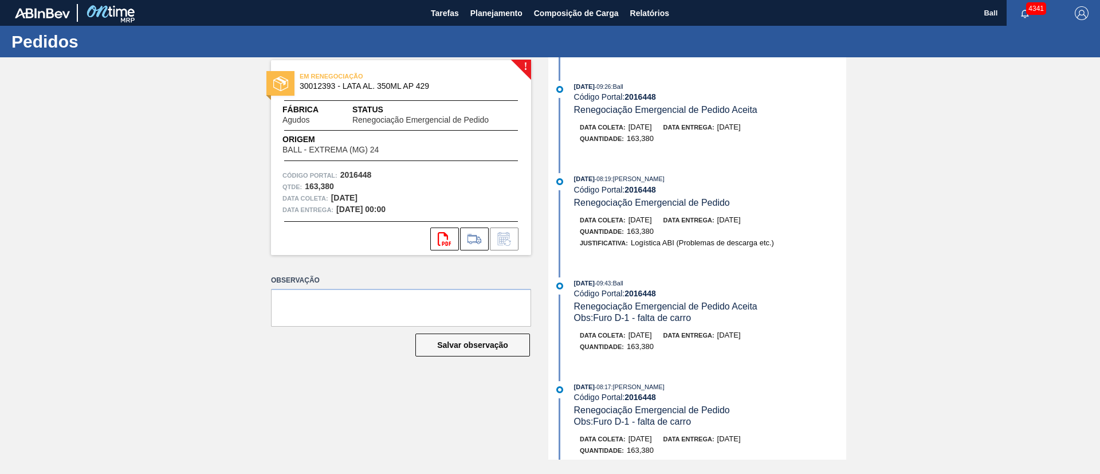
scroll to position [0, 0]
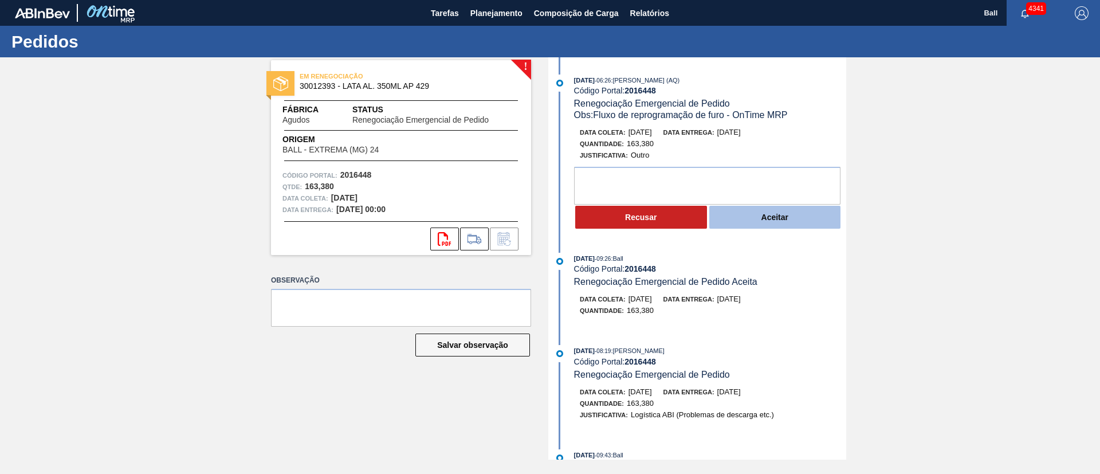
click at [784, 213] on button "Aceitar" at bounding box center [775, 217] width 132 height 23
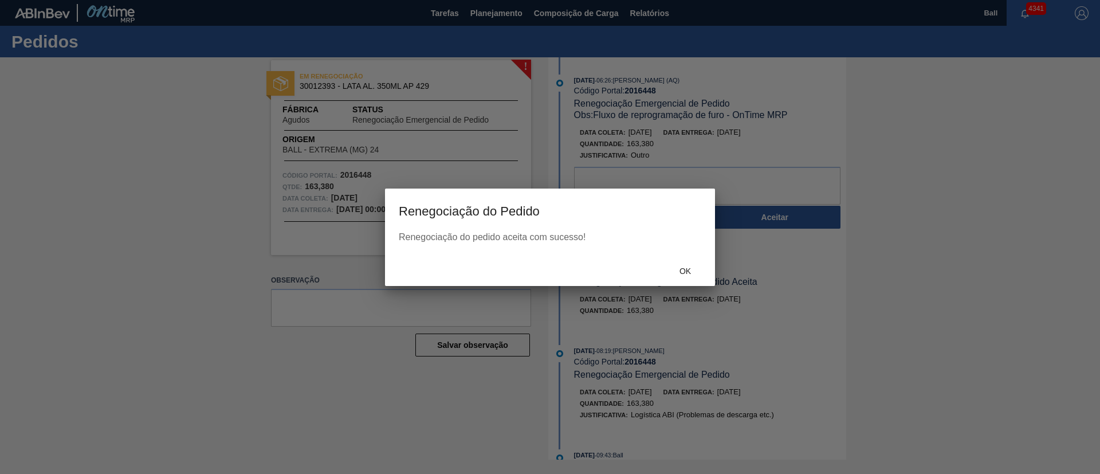
click at [689, 281] on div "Ok" at bounding box center [550, 271] width 330 height 30
click at [689, 271] on span "Ok" at bounding box center [685, 270] width 30 height 9
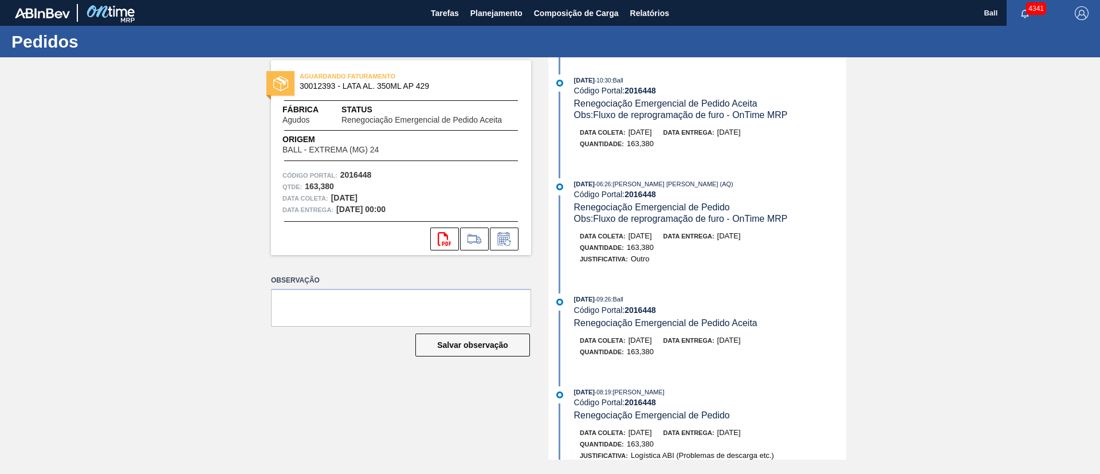
click at [665, 190] on div "Código Portal: 2016448" at bounding box center [710, 194] width 272 height 9
click at [501, 246] on button at bounding box center [504, 238] width 29 height 23
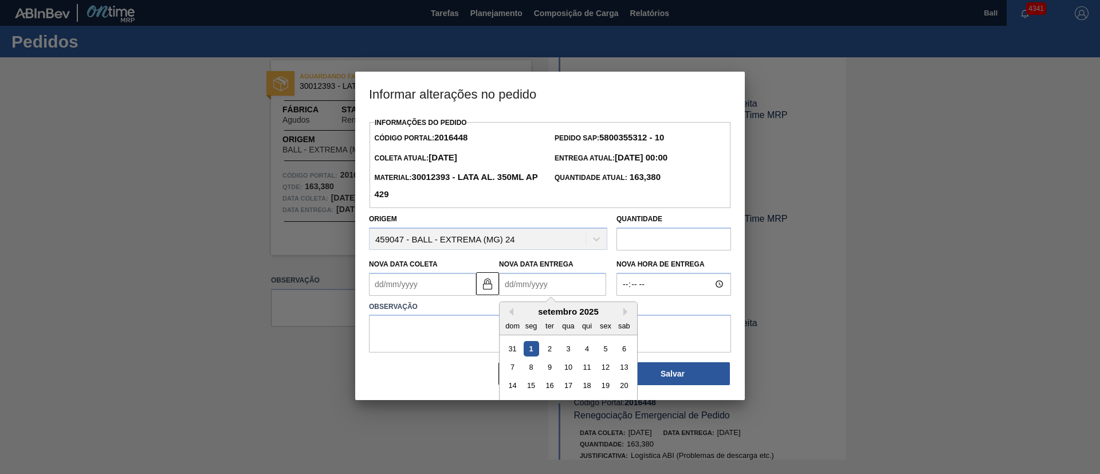
click at [544, 287] on Entrega2016448 "Nova Data Entrega" at bounding box center [552, 284] width 107 height 23
click at [550, 351] on div "2" at bounding box center [549, 347] width 15 height 15
type Coleta2016448 "[DATE]"
type Entrega2016448 "02/09/2025"
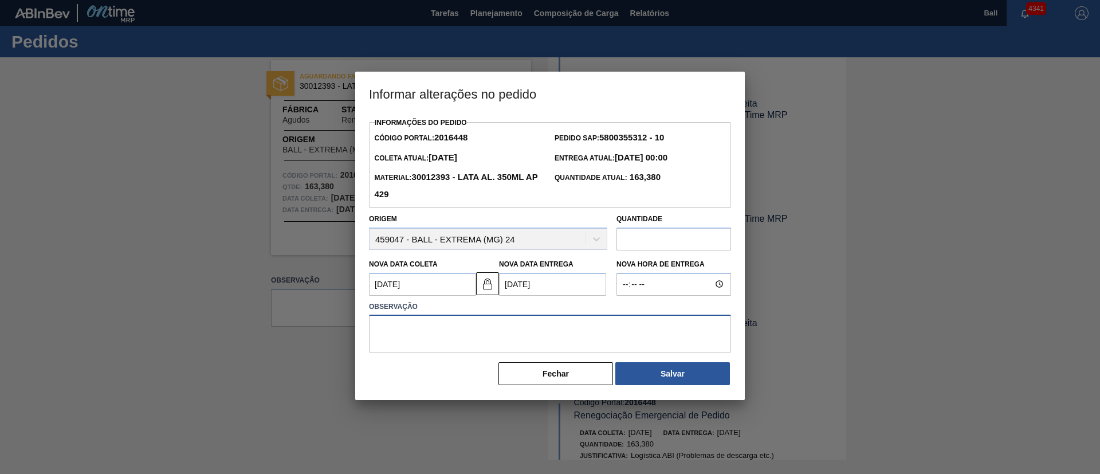
click at [444, 343] on textarea at bounding box center [550, 334] width 362 height 38
click at [568, 375] on button "Fechar" at bounding box center [556, 373] width 115 height 23
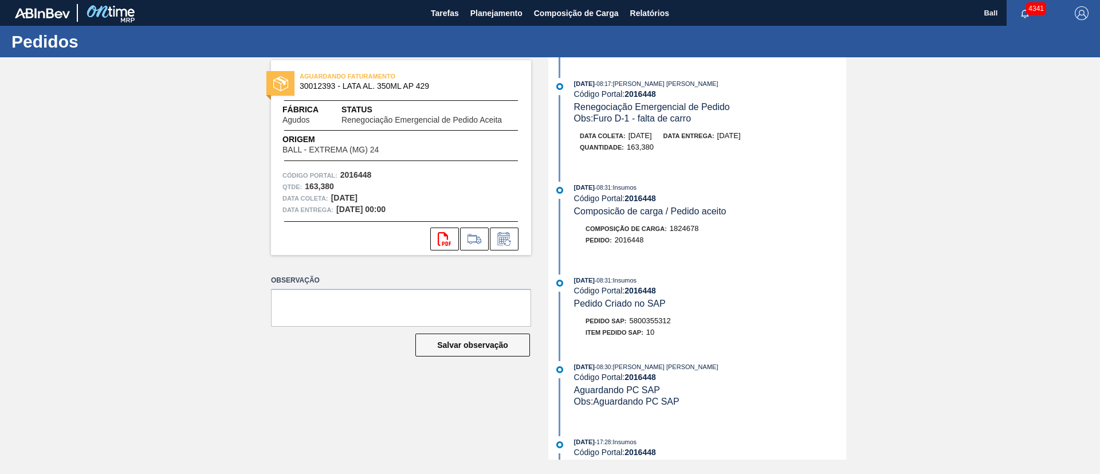
scroll to position [602, 0]
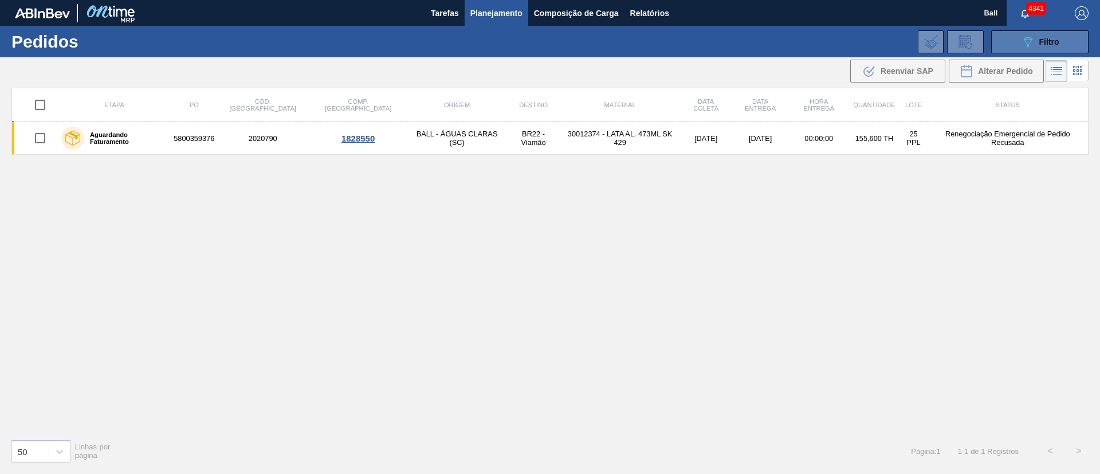
click at [1035, 50] on button "089F7B8B-B2A5-4AFE-B5C0-19BA573D28AC Filtro" at bounding box center [1039, 41] width 97 height 23
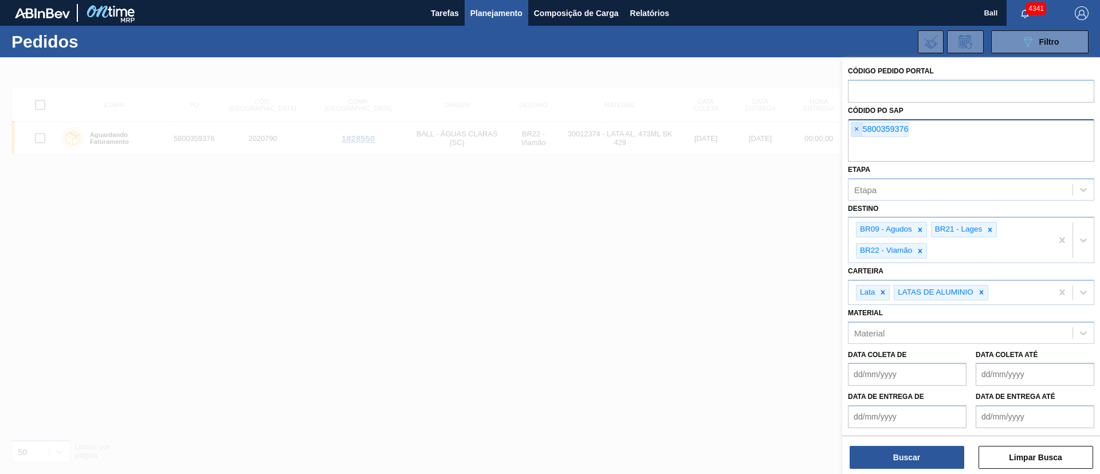
click at [860, 127] on span "×" at bounding box center [857, 130] width 11 height 14
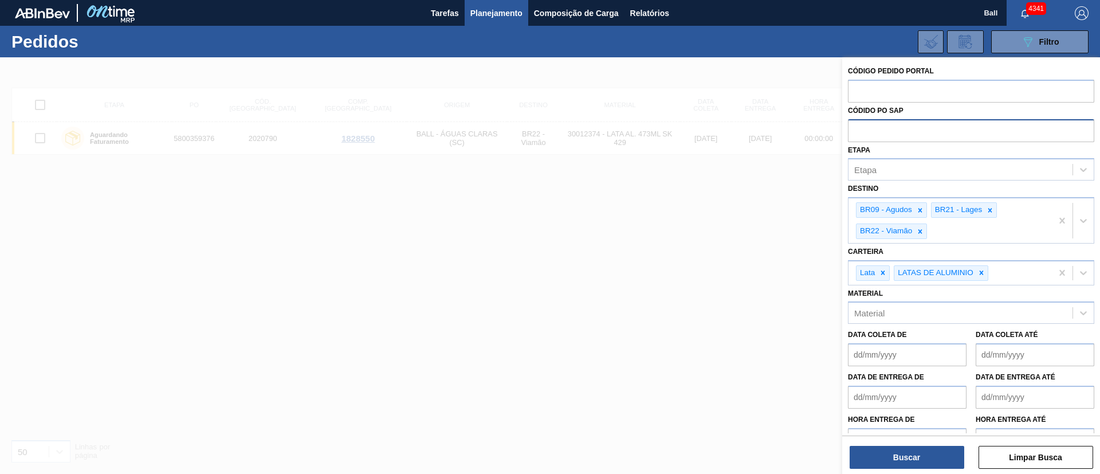
paste input "5800355312"
type input "5800355312"
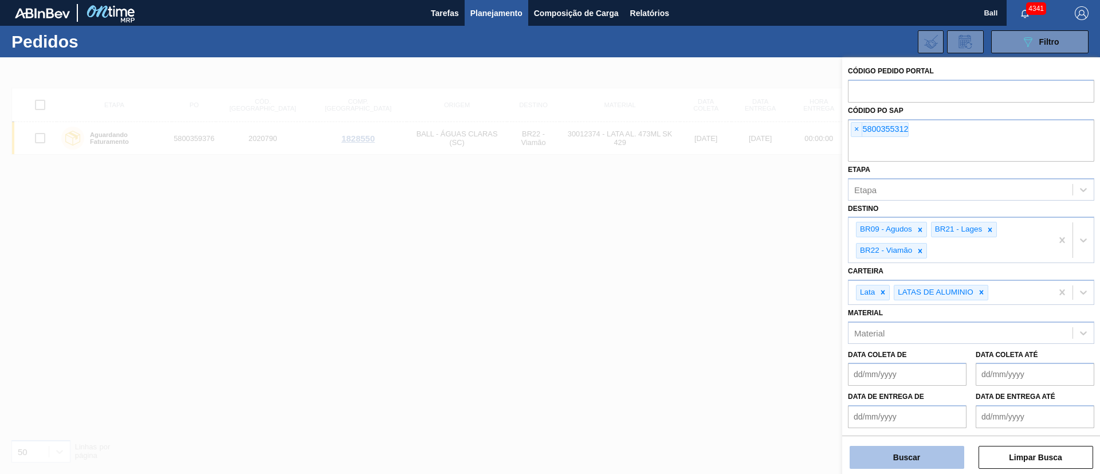
click at [905, 461] on button "Buscar" at bounding box center [907, 457] width 115 height 23
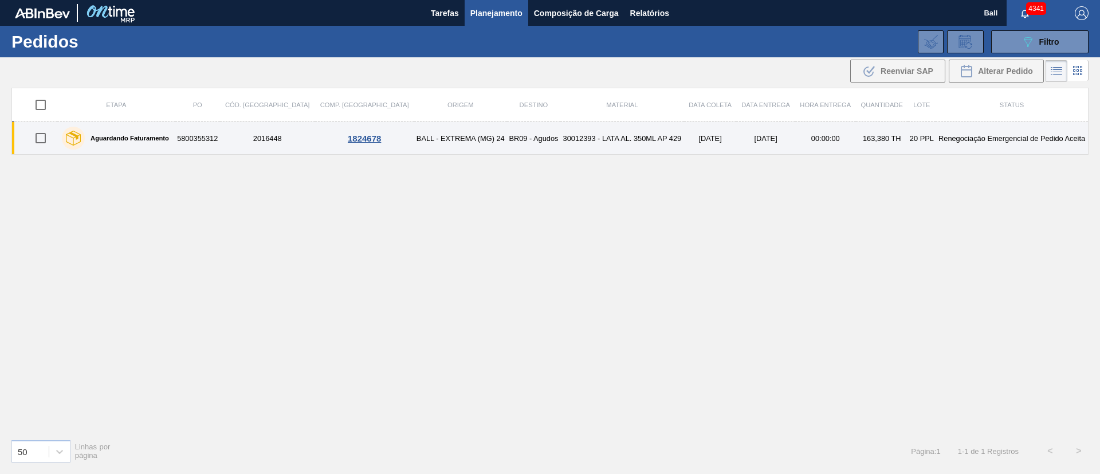
click at [689, 144] on td "[DATE]" at bounding box center [710, 138] width 53 height 33
